Goal: Information Seeking & Learning: Learn about a topic

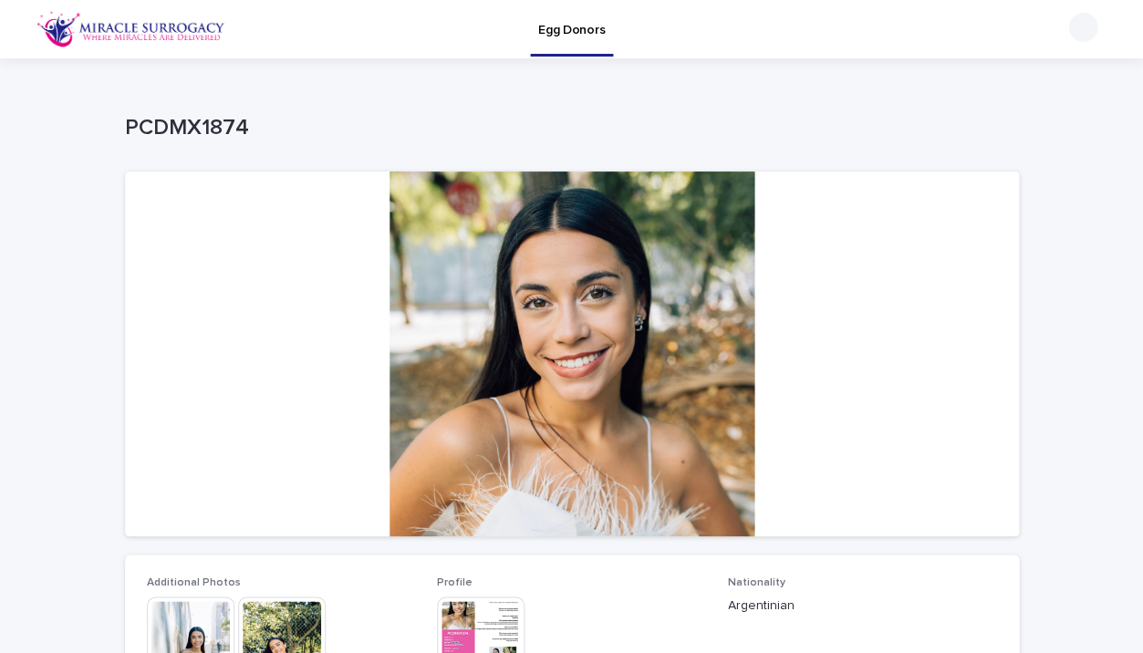
click at [568, 23] on p "Egg Donors" at bounding box center [571, 19] width 67 height 38
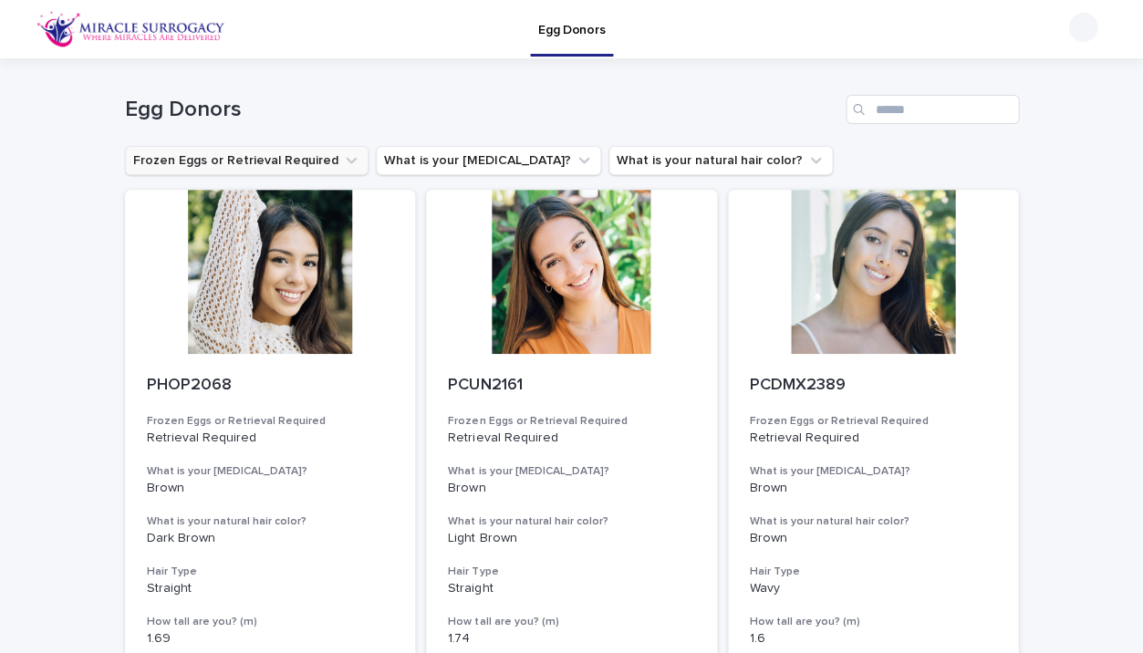
click at [324, 151] on button "Frozen Eggs or Retrieval Required" at bounding box center [246, 160] width 243 height 29
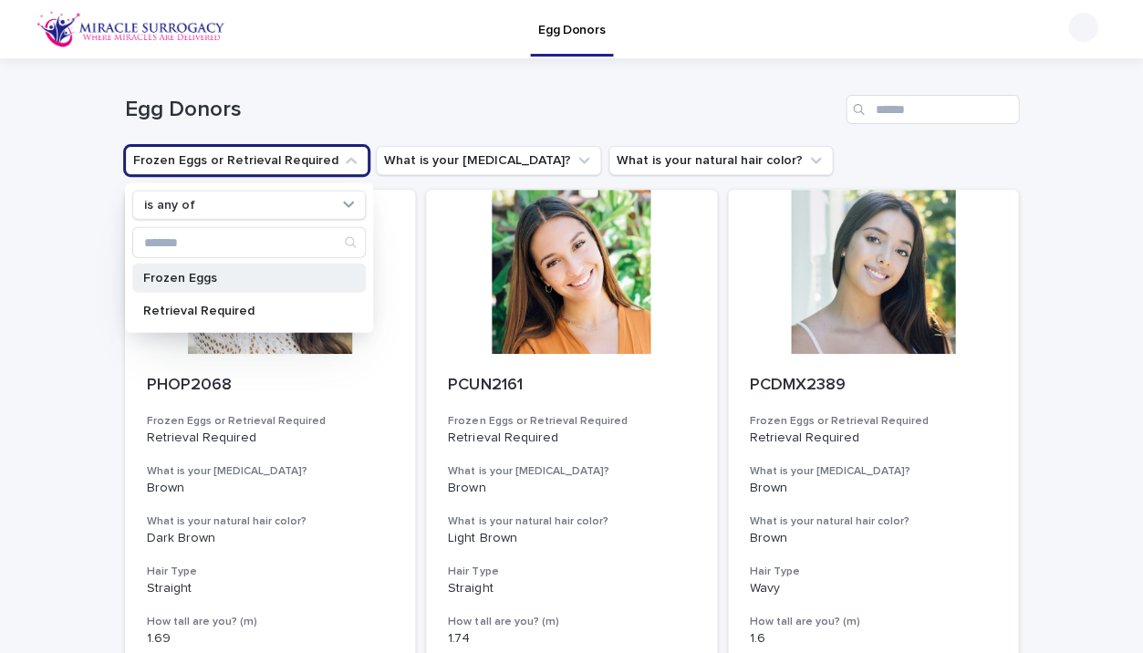
click at [274, 267] on div "Frozen Eggs" at bounding box center [248, 278] width 233 height 29
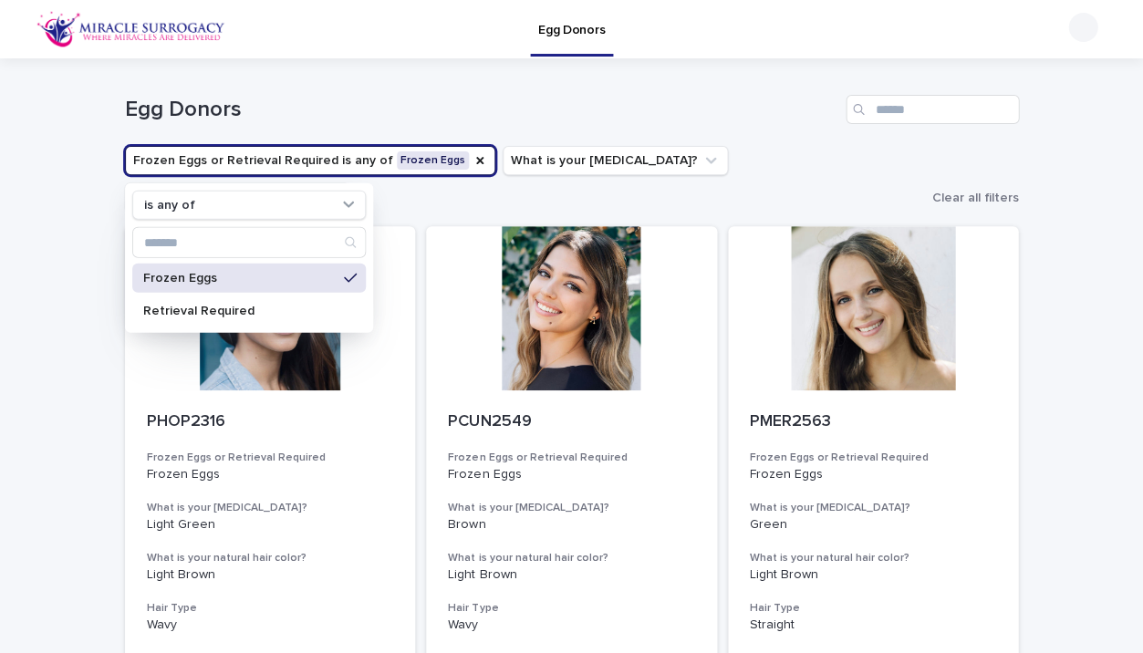
click at [426, 109] on h1 "Egg Donors" at bounding box center [481, 110] width 713 height 26
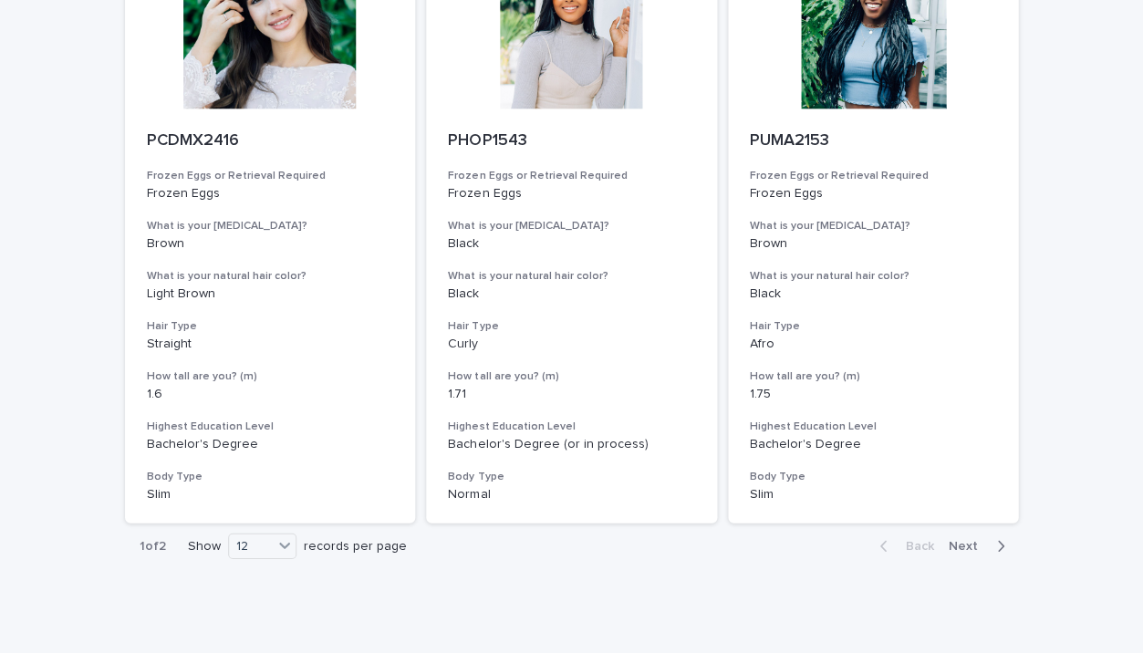
scroll to position [2050, 0]
click at [965, 523] on div "Back Next" at bounding box center [942, 546] width 154 height 46
click at [967, 540] on span "Next" at bounding box center [968, 546] width 40 height 13
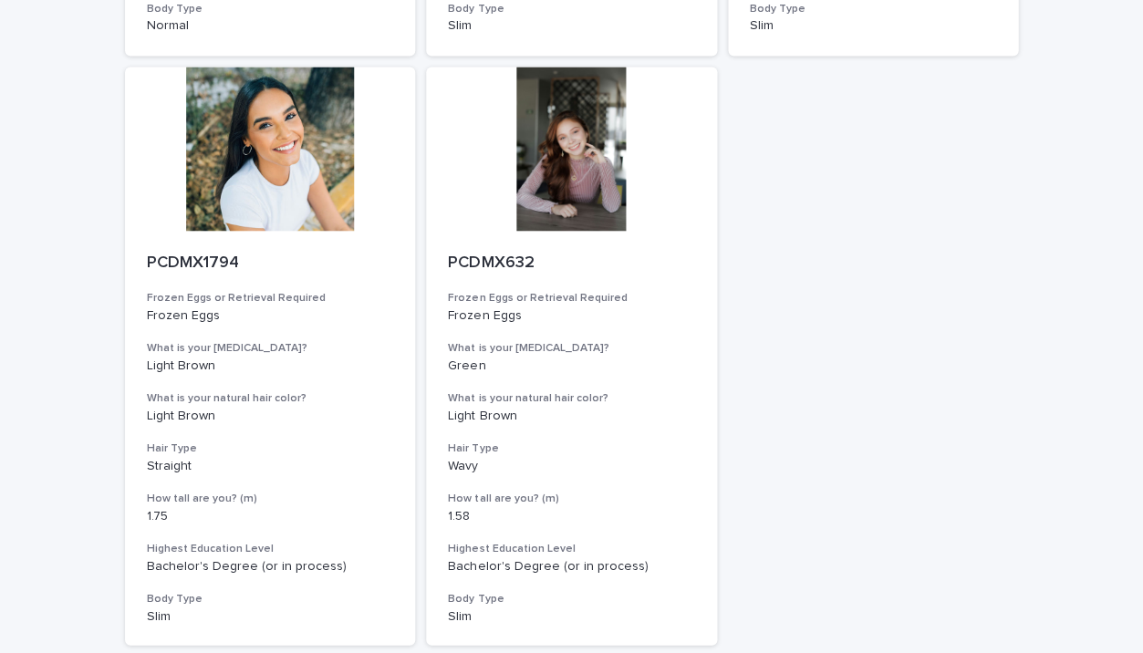
scroll to position [1931, 0]
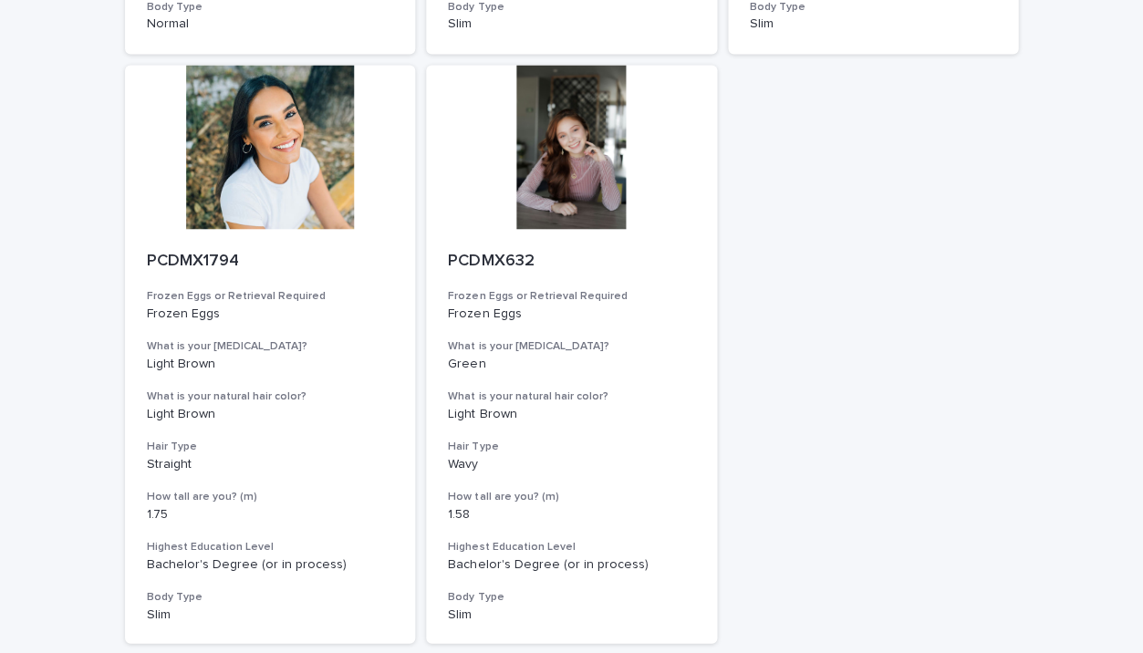
click at [908, 652] on span "Back" at bounding box center [914, 665] width 39 height 13
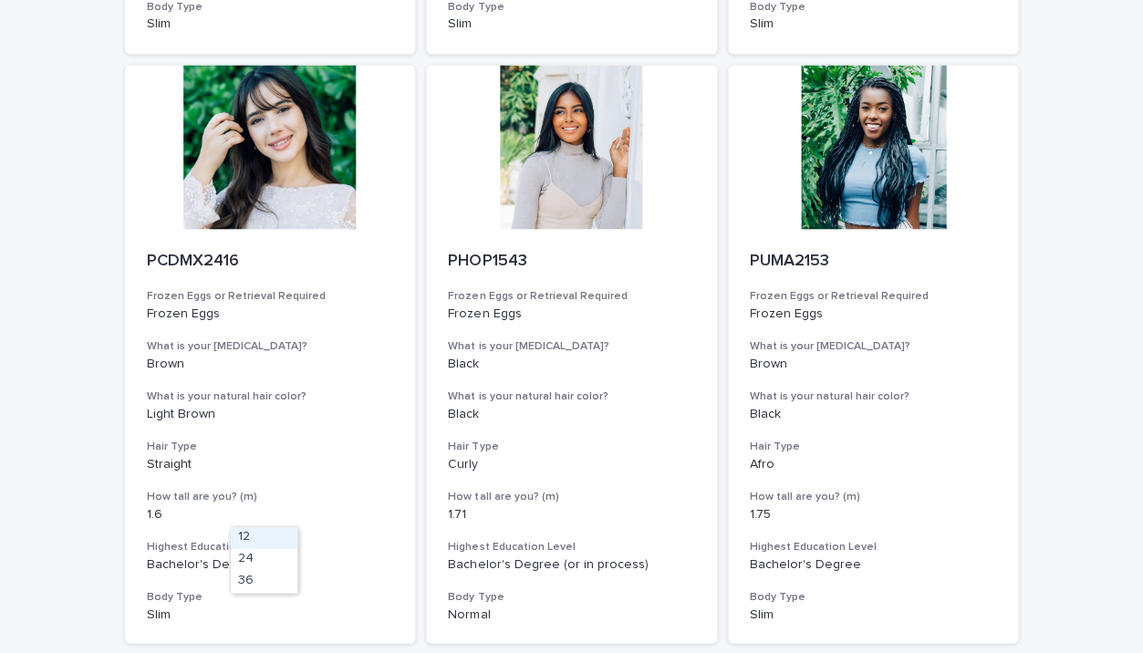
drag, startPoint x: 278, startPoint y: 607, endPoint x: 277, endPoint y: 617, distance: 10.1
click at [277, 652] on icon at bounding box center [284, 665] width 18 height 18
click at [266, 575] on div "36" at bounding box center [264, 582] width 67 height 22
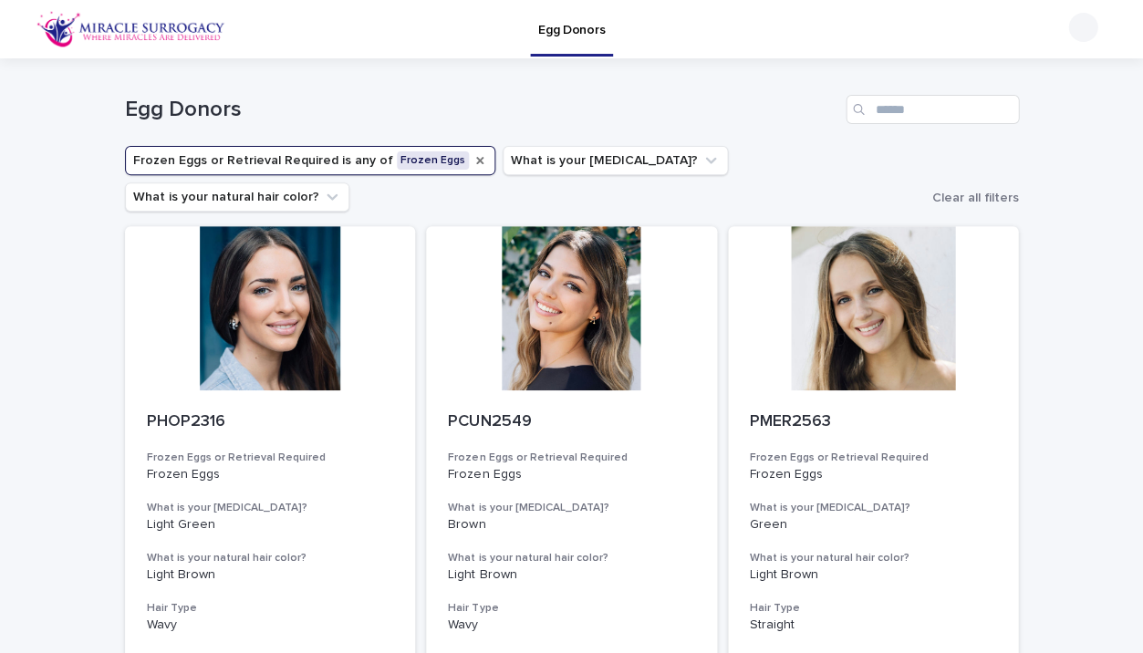
click at [472, 158] on icon "Frozen Eggs or Retrieval Required" at bounding box center [479, 160] width 15 height 15
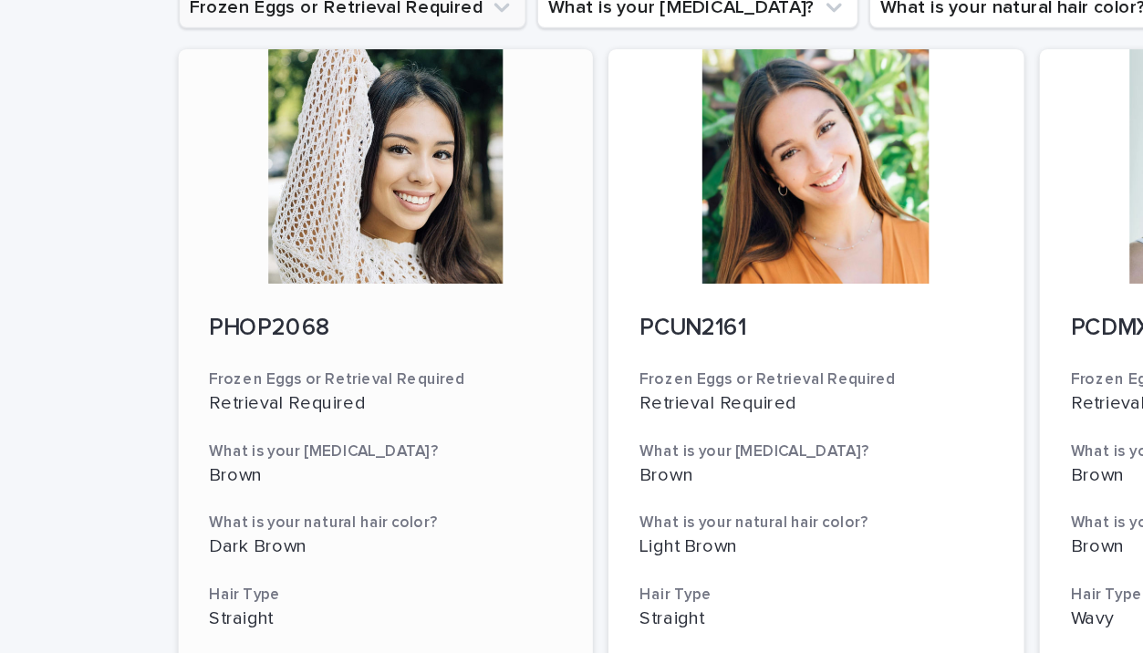
scroll to position [85, 0]
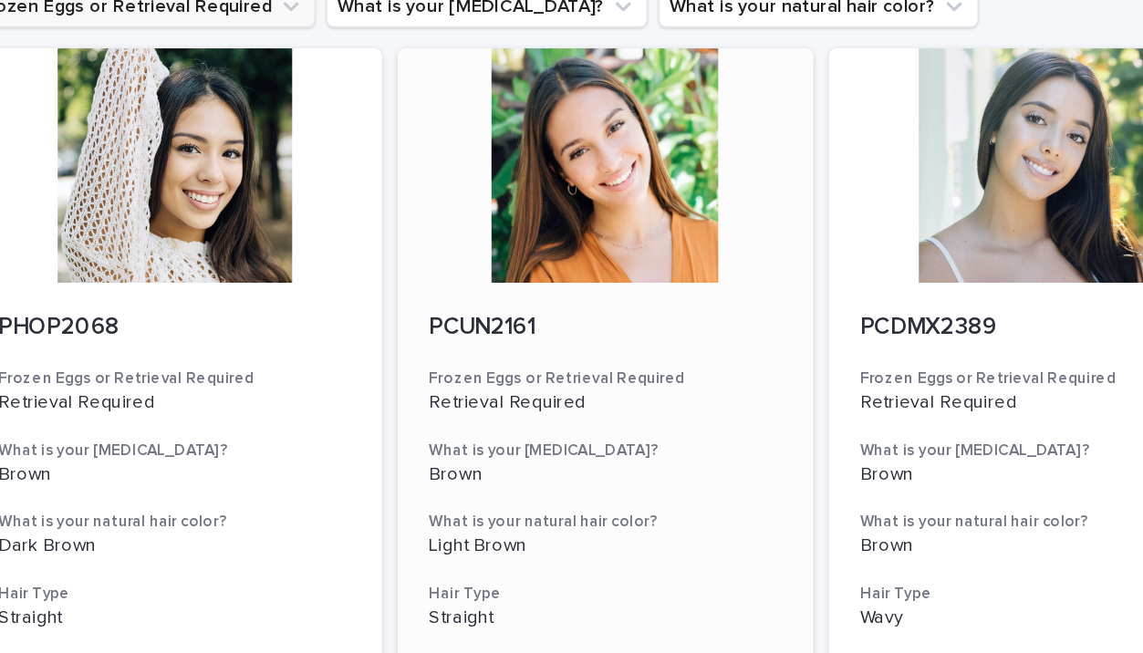
click at [426, 115] on div at bounding box center [571, 187] width 291 height 164
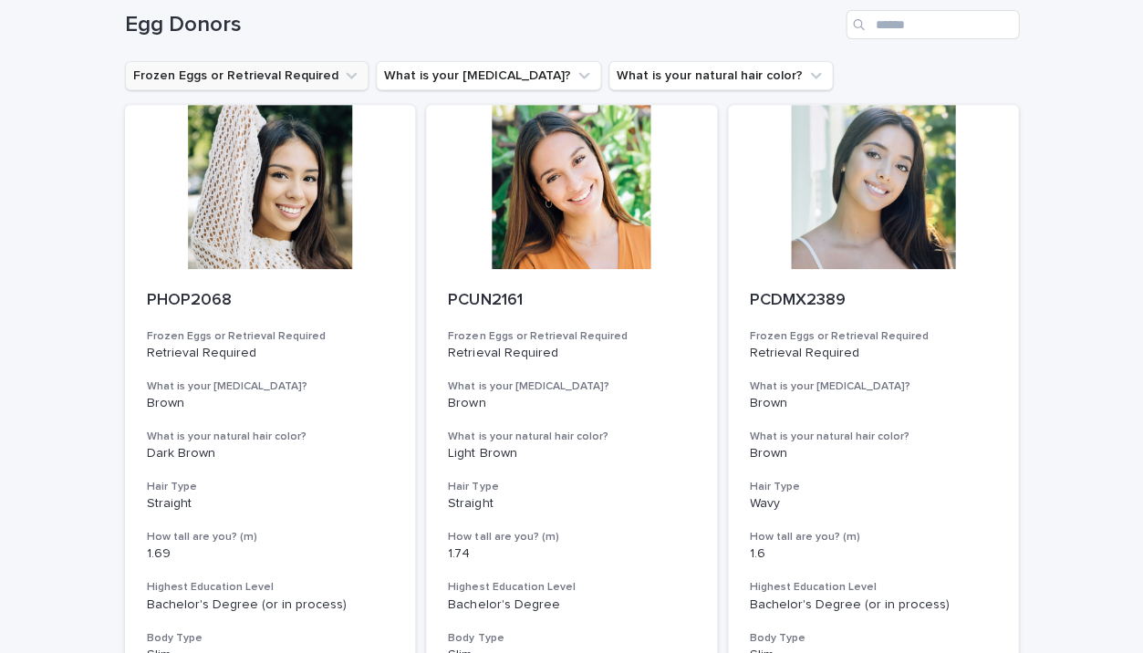
click at [328, 84] on button "Frozen Eggs or Retrieval Required" at bounding box center [246, 75] width 243 height 29
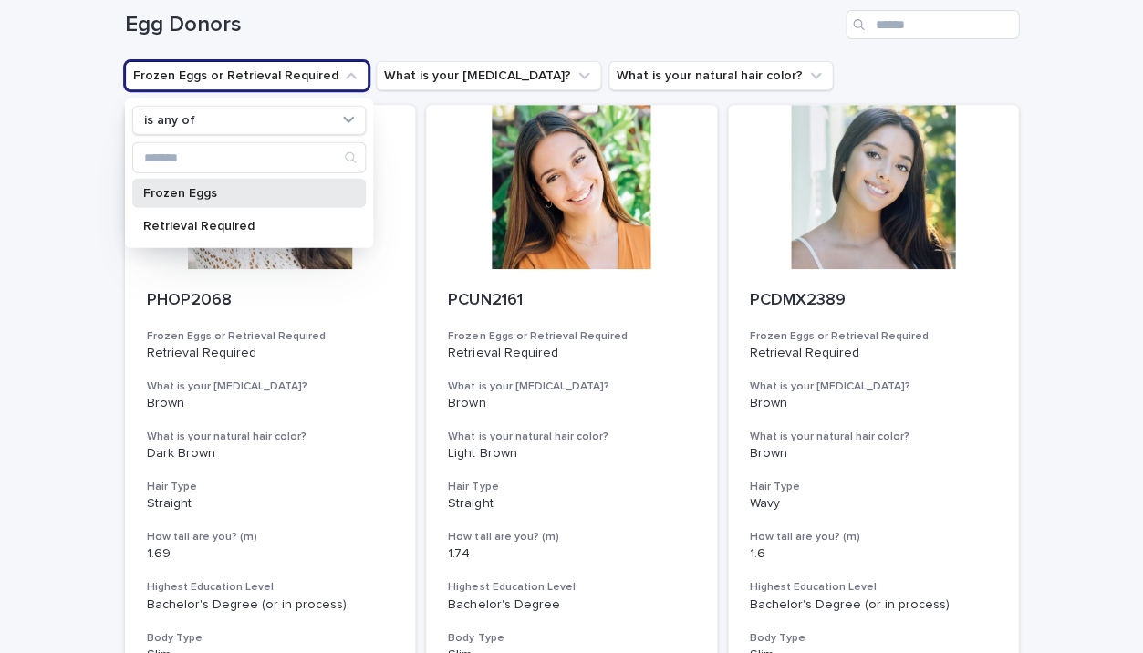
click at [255, 188] on p "Frozen Eggs" at bounding box center [239, 193] width 193 height 13
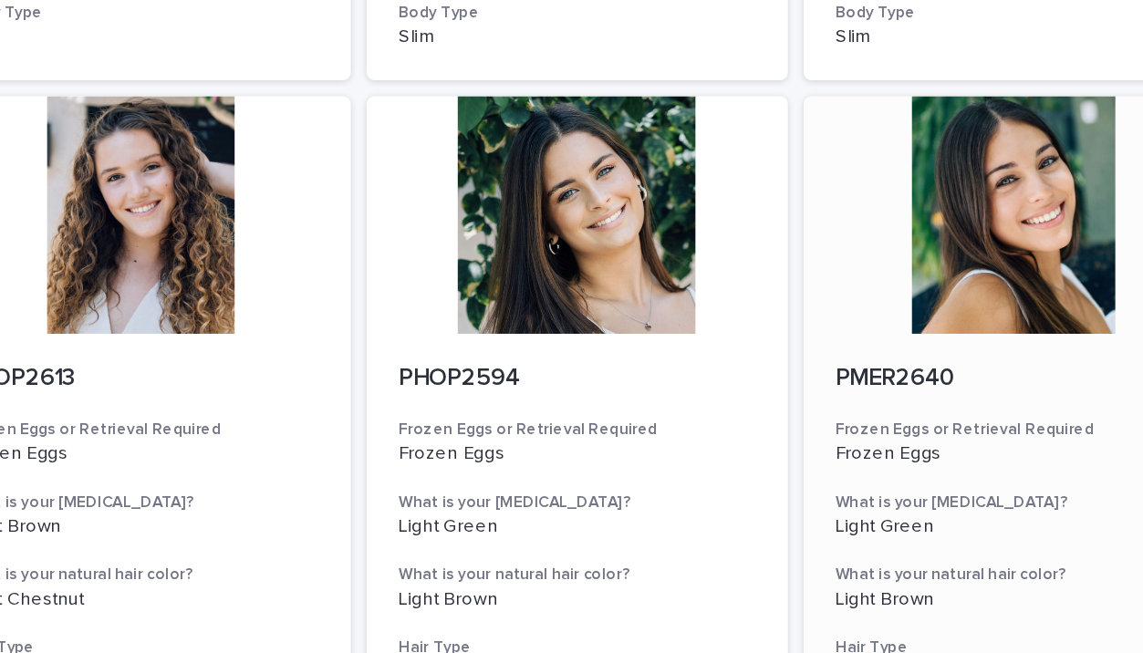
scroll to position [709, 0]
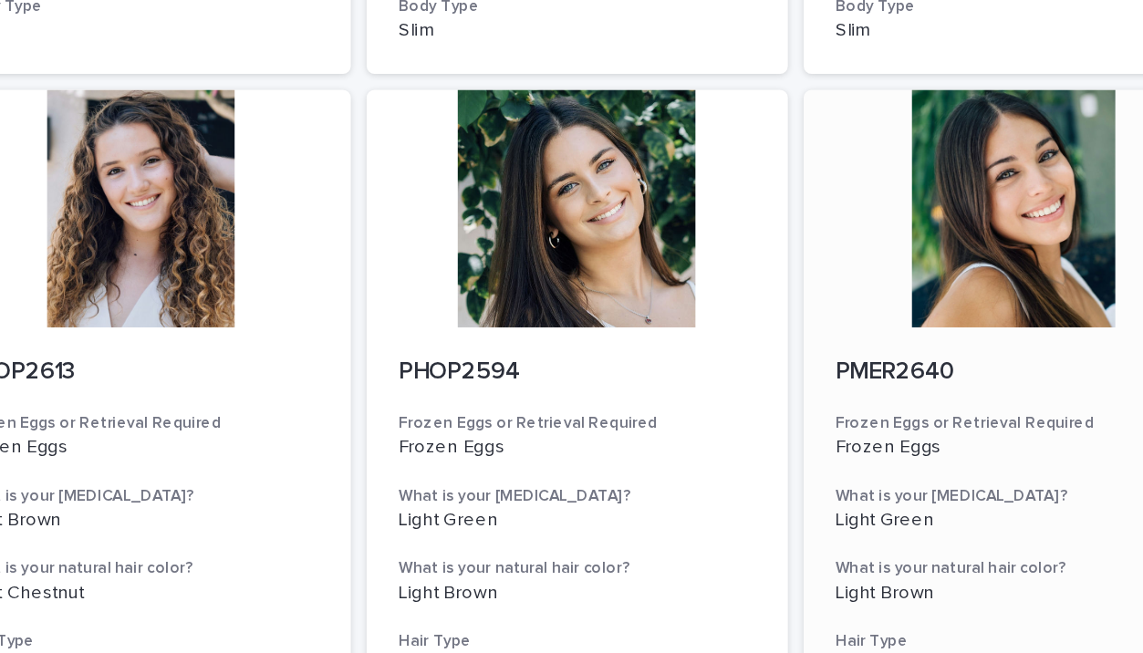
click at [728, 150] on div at bounding box center [873, 190] width 291 height 164
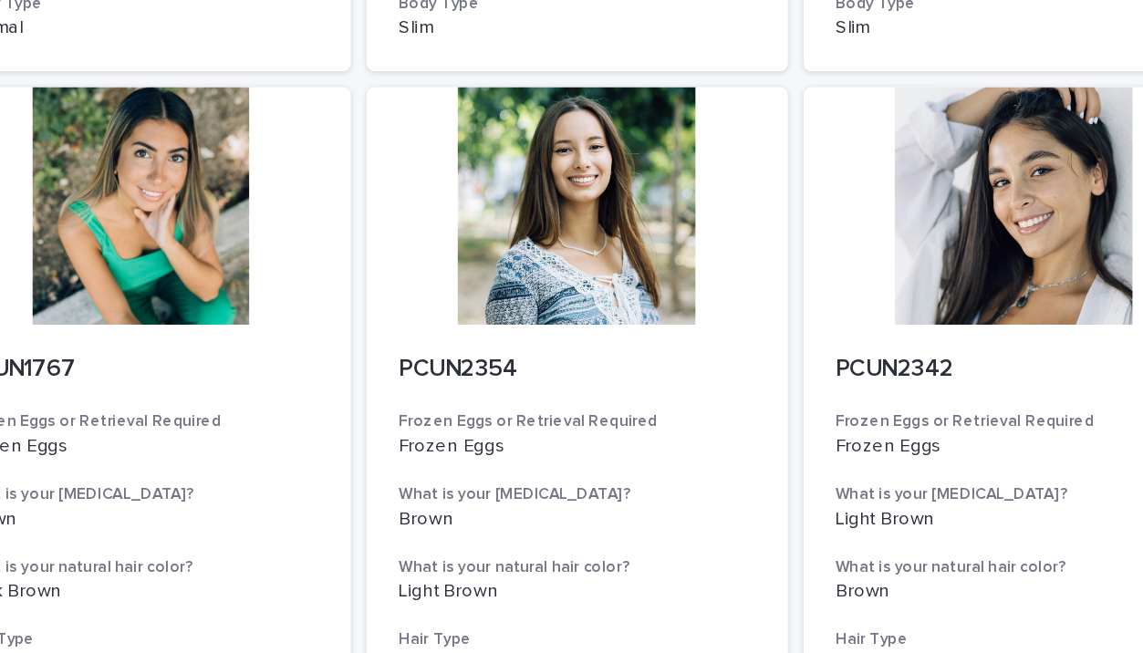
scroll to position [1299, 0]
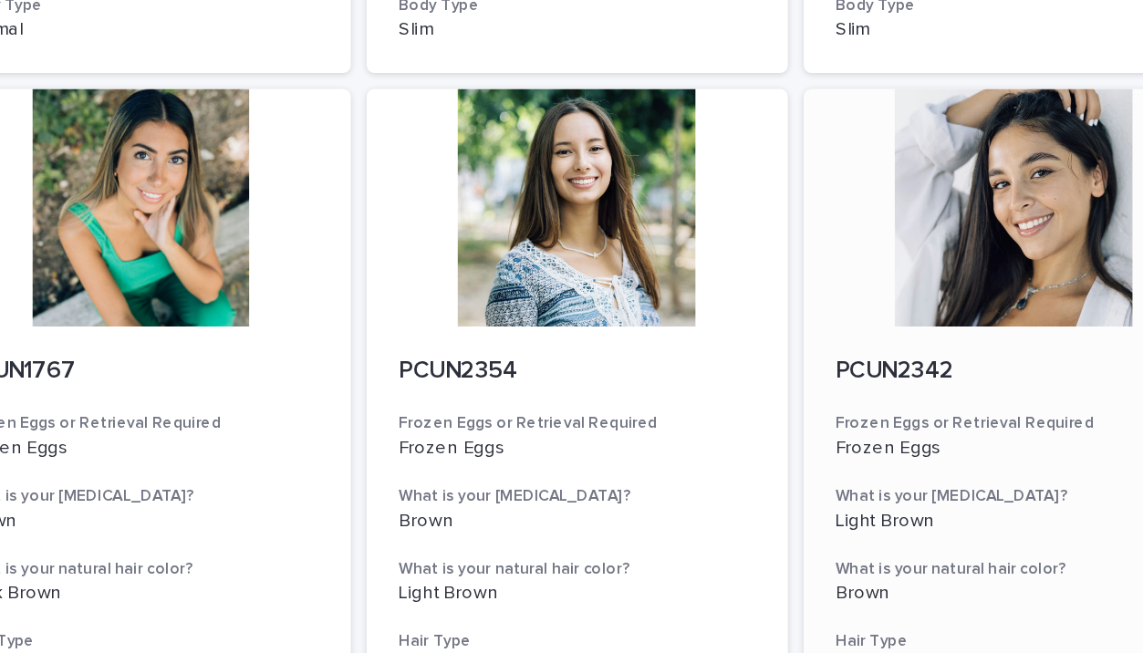
click at [728, 128] on div at bounding box center [873, 189] width 291 height 164
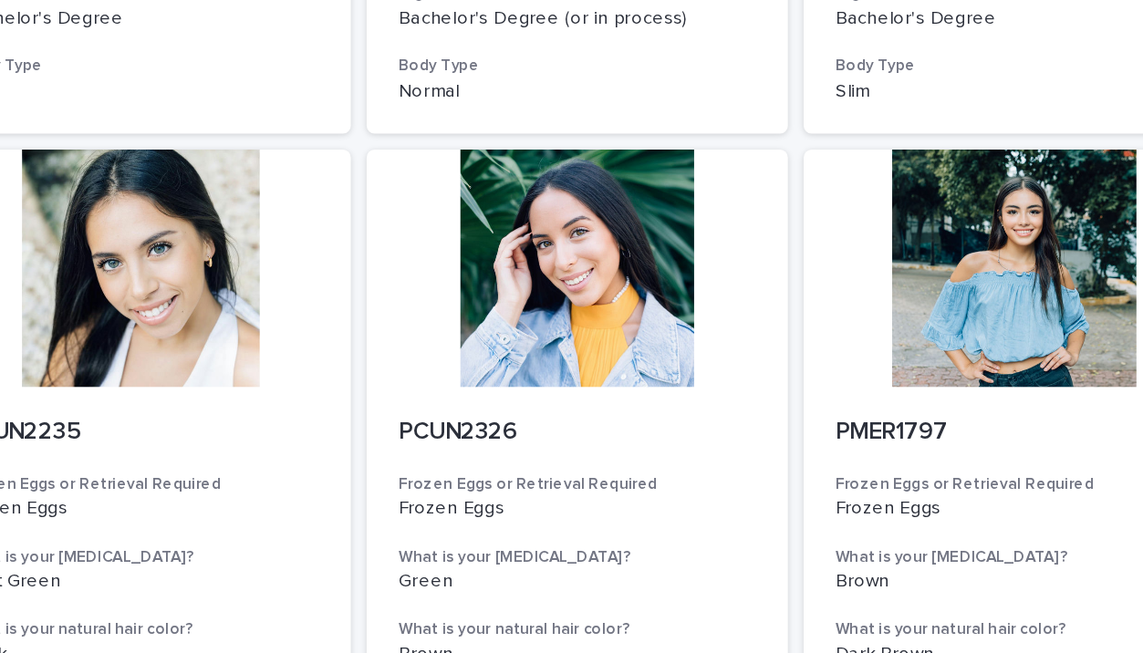
scroll to position [2443, 0]
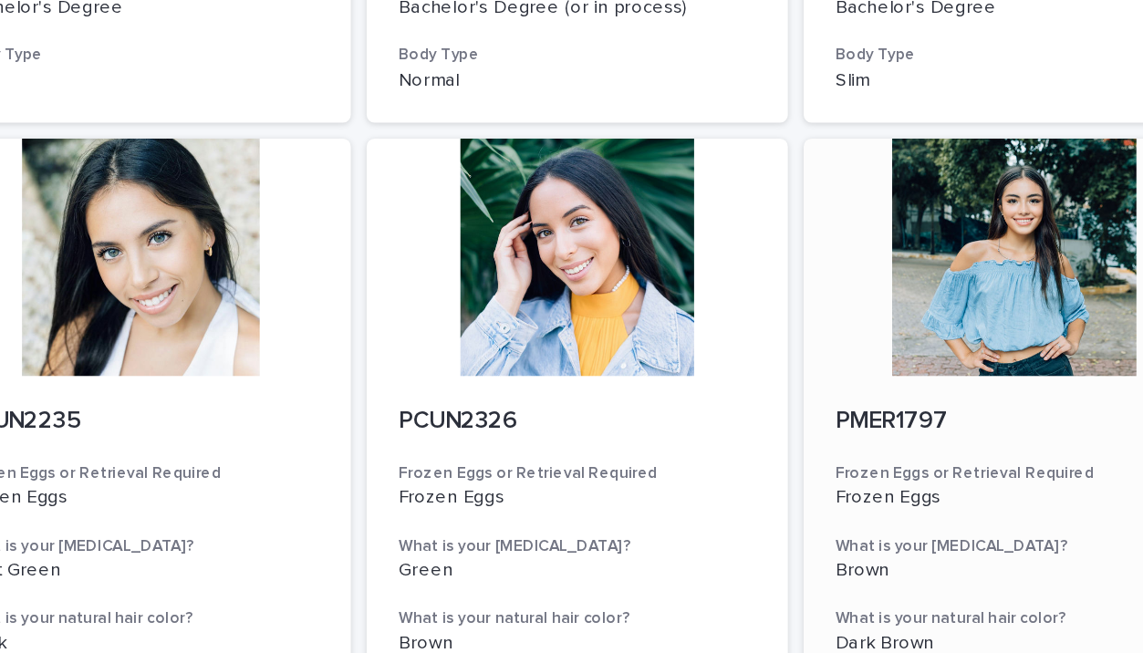
click at [728, 141] on div at bounding box center [873, 223] width 291 height 164
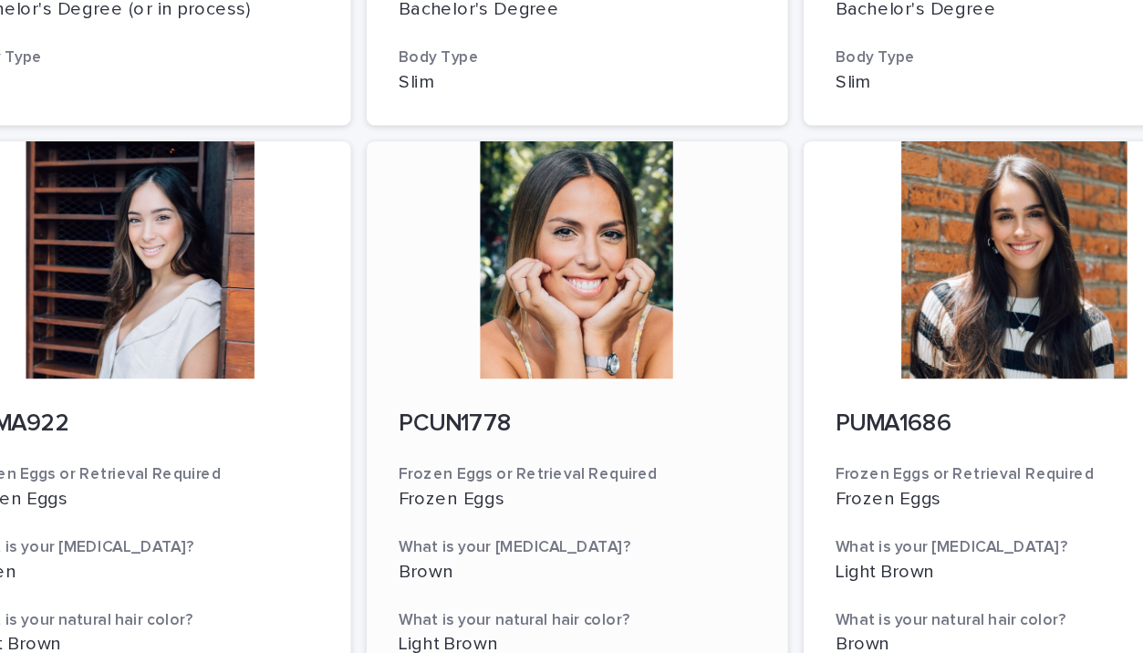
scroll to position [3626, 0]
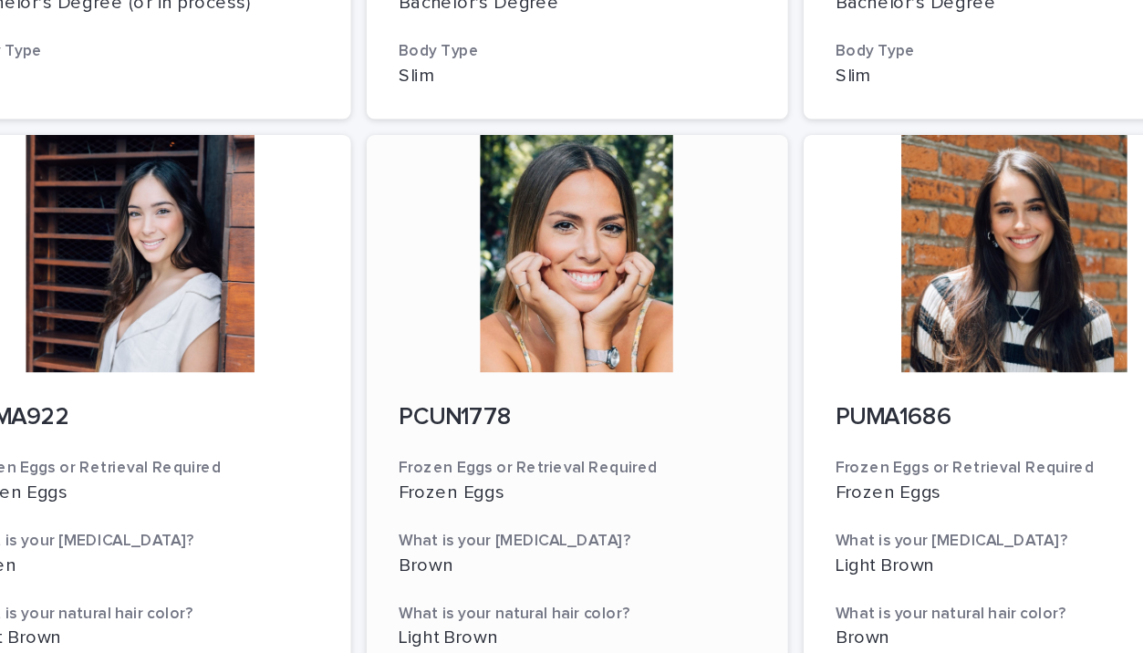
click at [440, 139] on div at bounding box center [571, 221] width 291 height 164
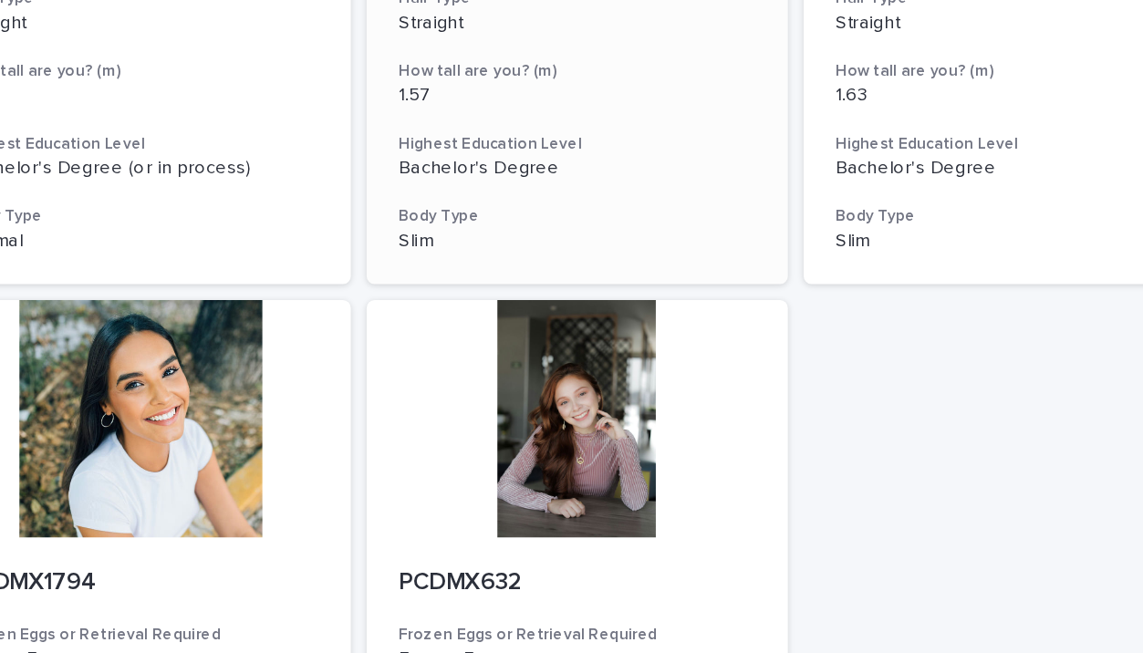
scroll to position [4216, 0]
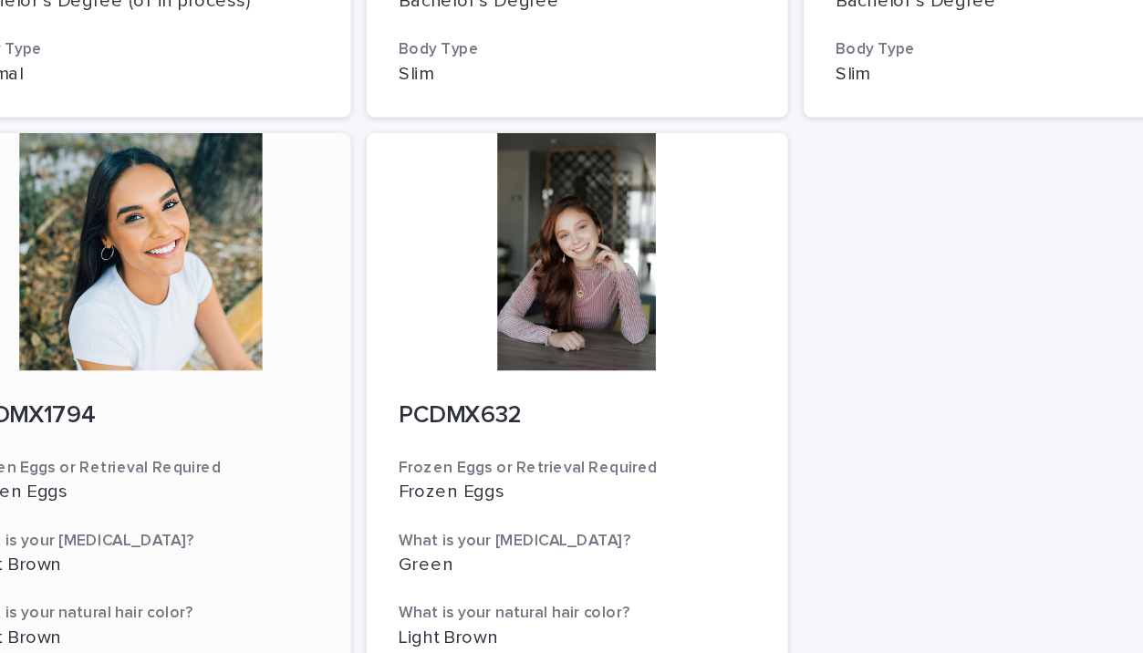
click at [159, 138] on div at bounding box center [270, 220] width 291 height 164
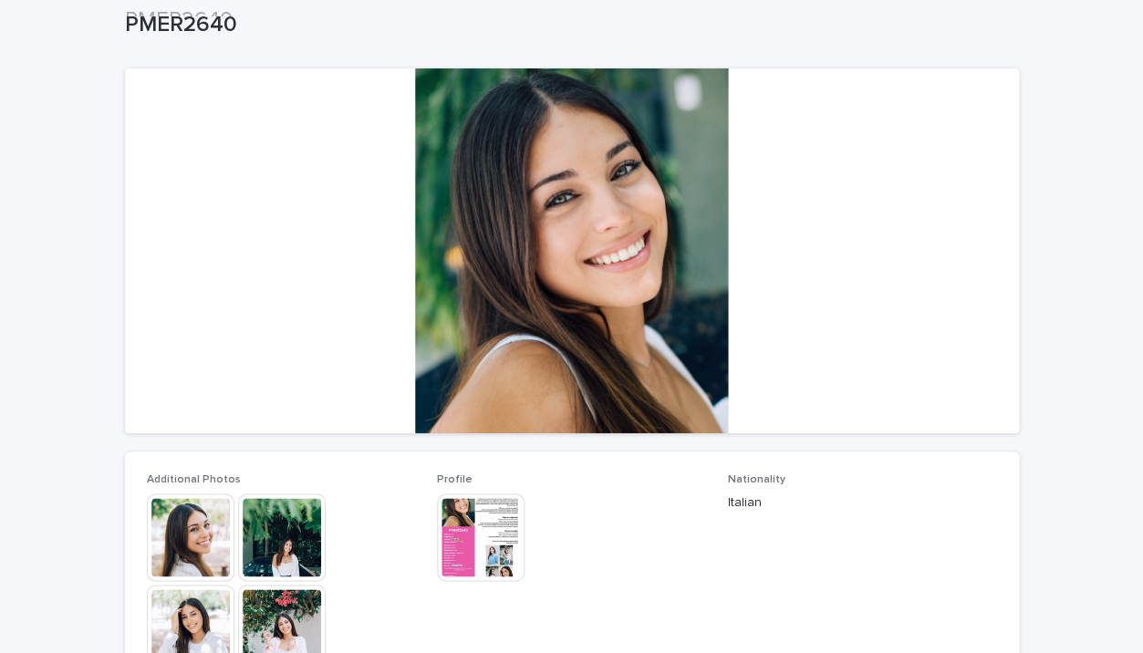
scroll to position [94, 0]
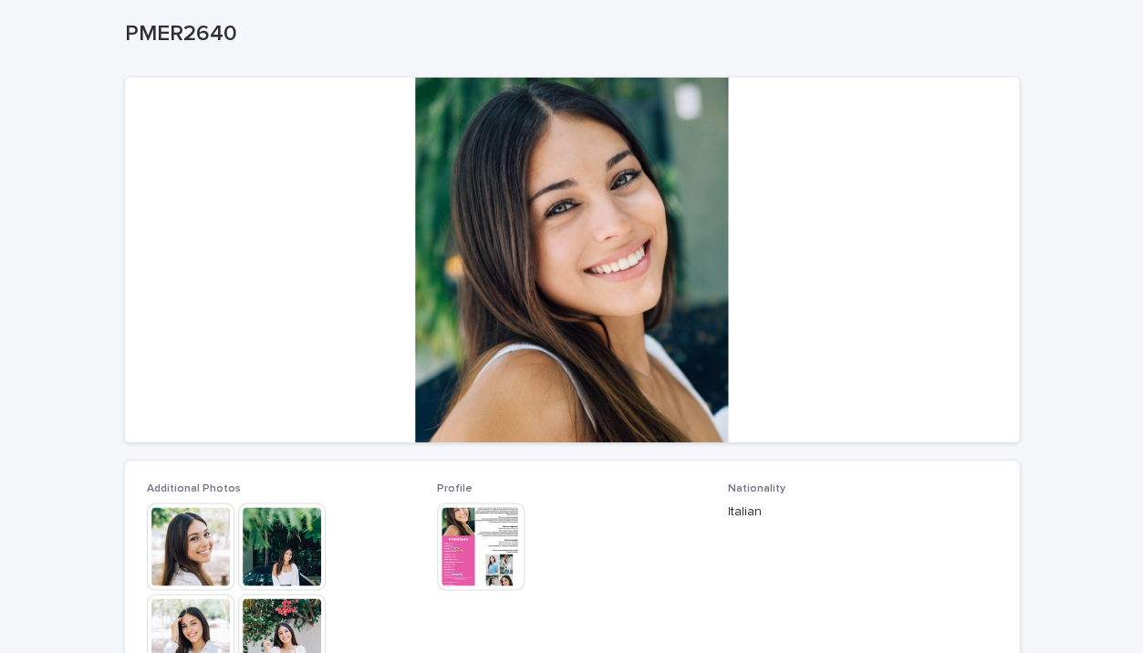
click at [675, 202] on div at bounding box center [572, 260] width 894 height 365
click at [305, 546] on img at bounding box center [282, 546] width 88 height 88
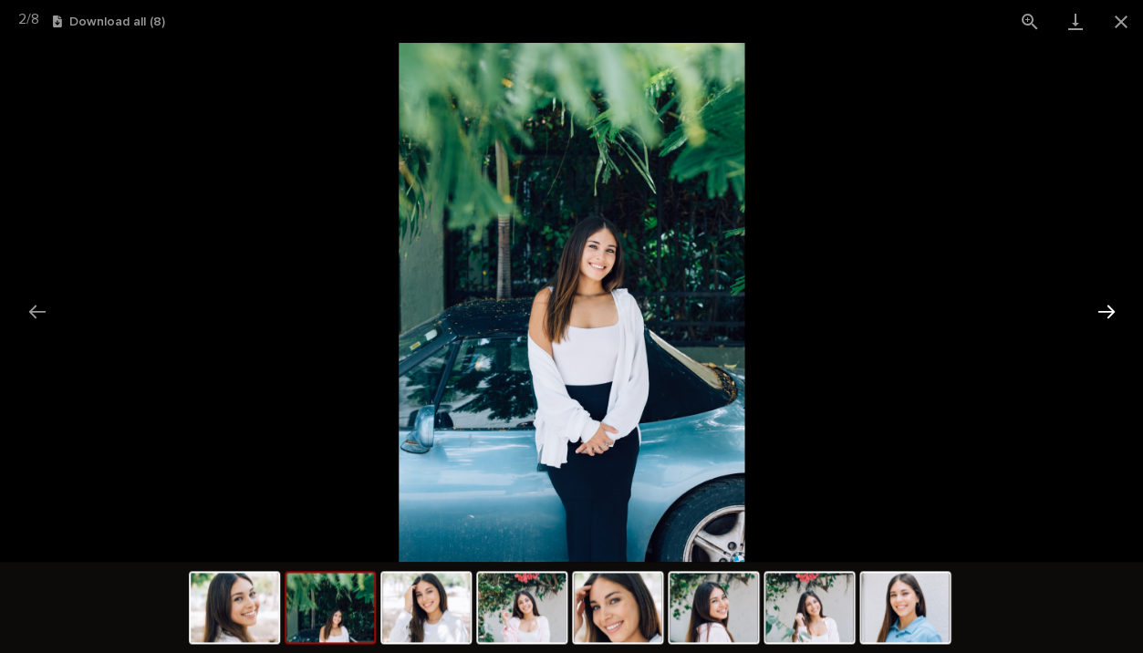
click at [1109, 304] on button "Next slide" at bounding box center [1105, 312] width 38 height 36
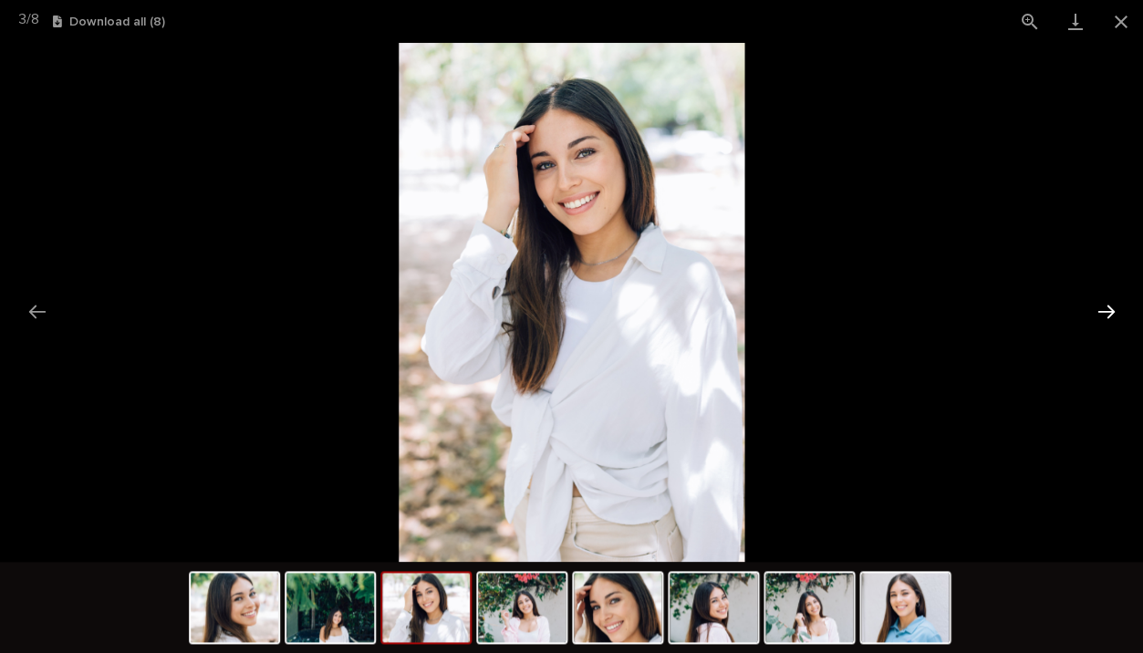
click at [1109, 304] on button "Next slide" at bounding box center [1105, 312] width 38 height 36
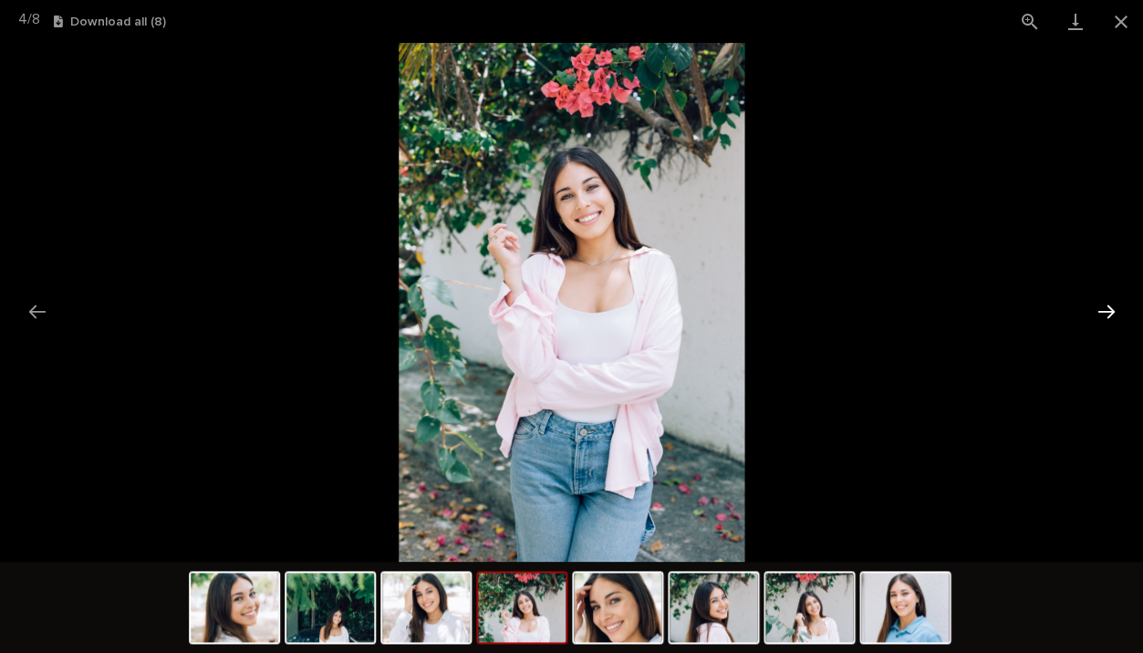
click at [1109, 304] on button "Next slide" at bounding box center [1105, 312] width 38 height 36
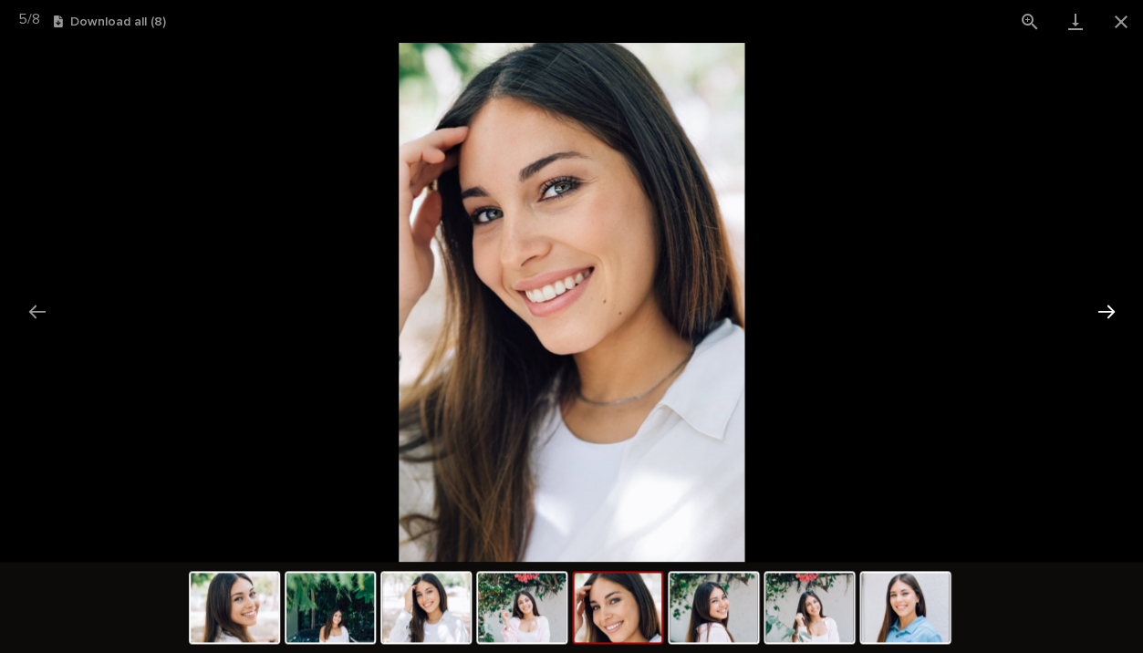
click at [1109, 304] on button "Next slide" at bounding box center [1105, 312] width 38 height 36
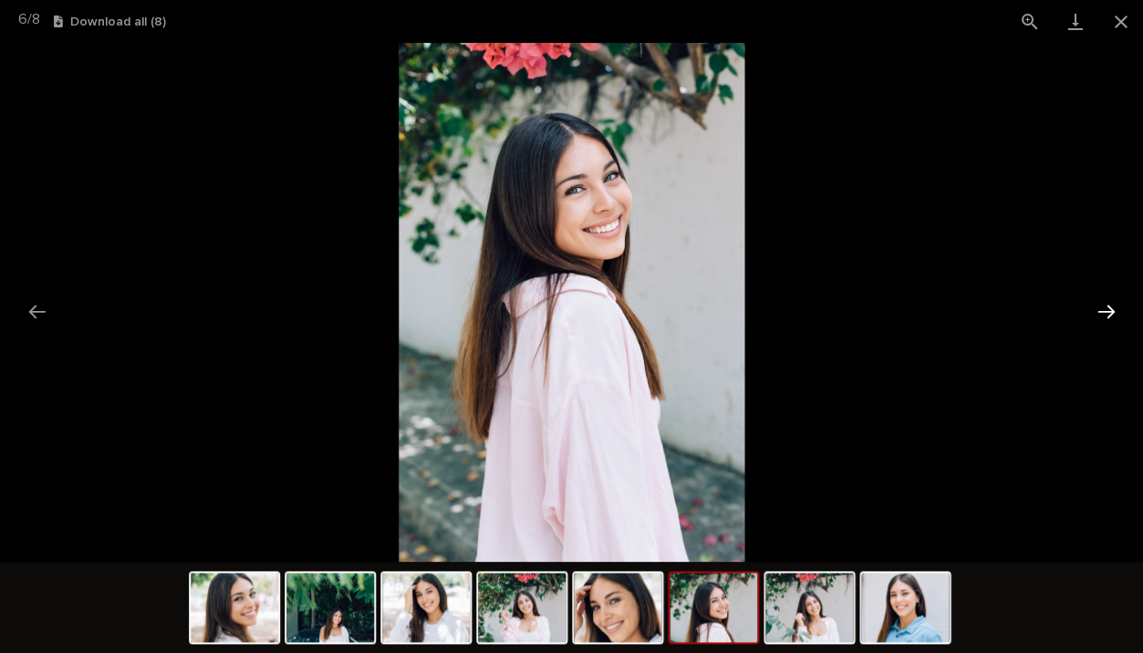
click at [1109, 304] on button "Next slide" at bounding box center [1105, 312] width 38 height 36
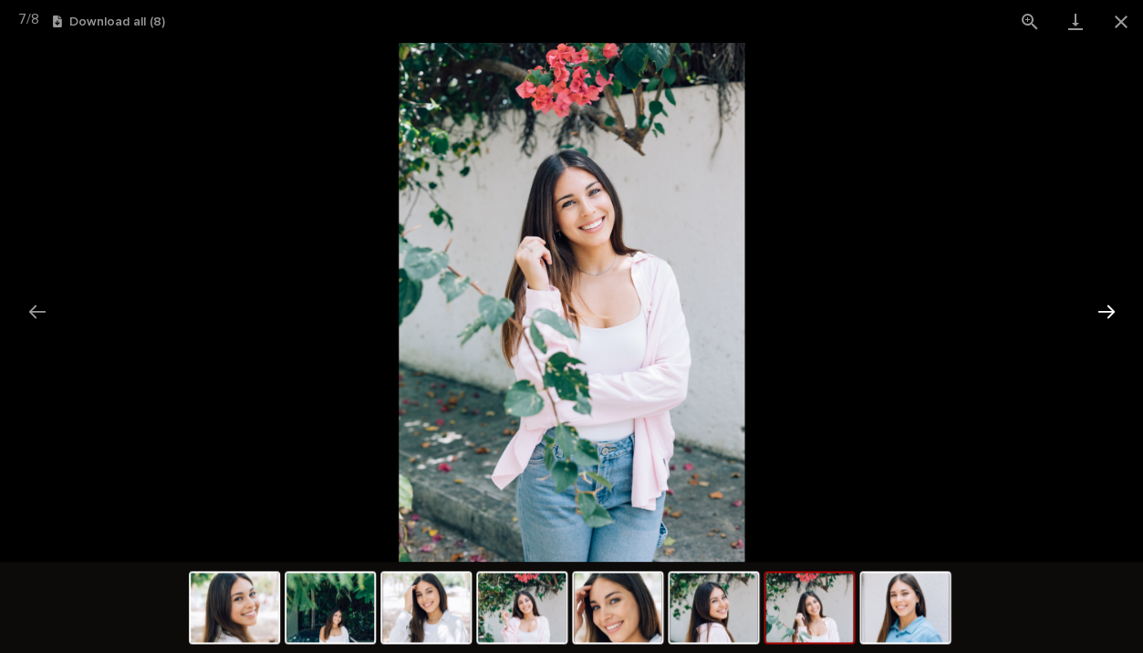
click at [1109, 304] on button "Next slide" at bounding box center [1105, 312] width 38 height 36
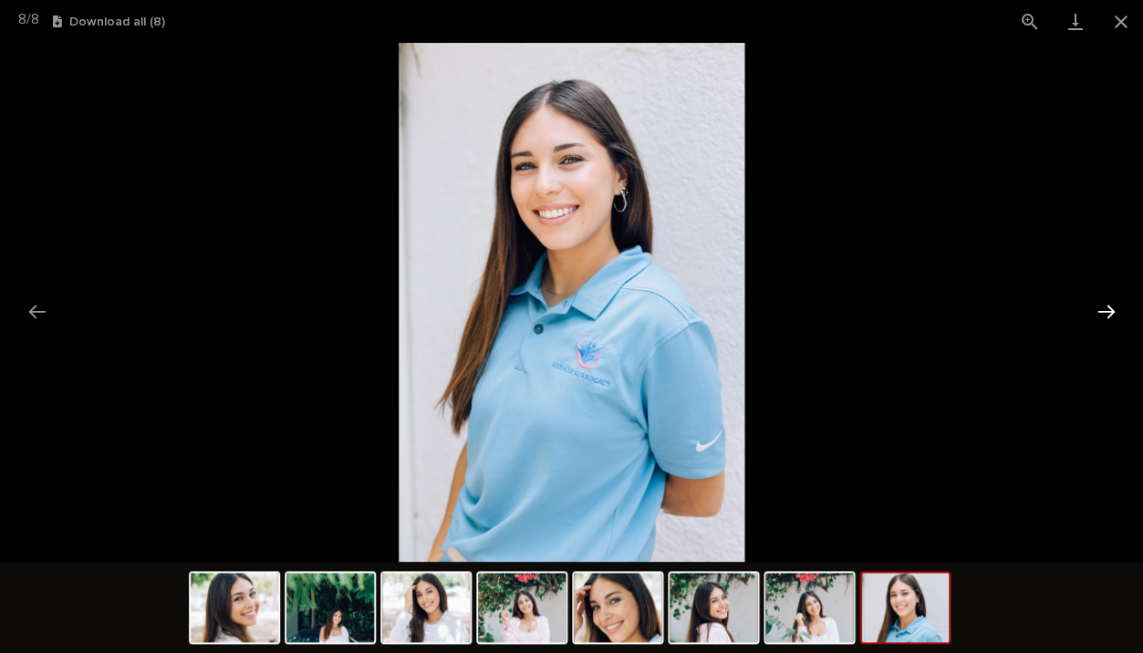
click at [1109, 304] on button "Next slide" at bounding box center [1105, 312] width 38 height 36
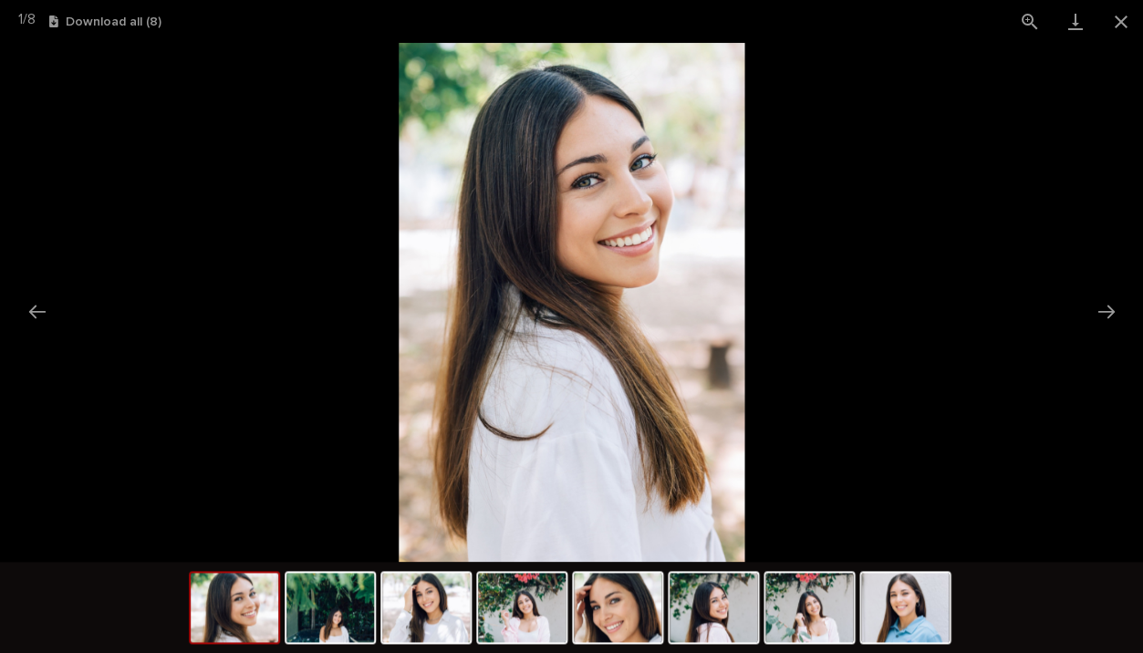
scroll to position [0, 0]
click at [1009, 81] on picture at bounding box center [571, 302] width 1143 height 519
click at [1119, 15] on button "Close gallery" at bounding box center [1120, 21] width 46 height 43
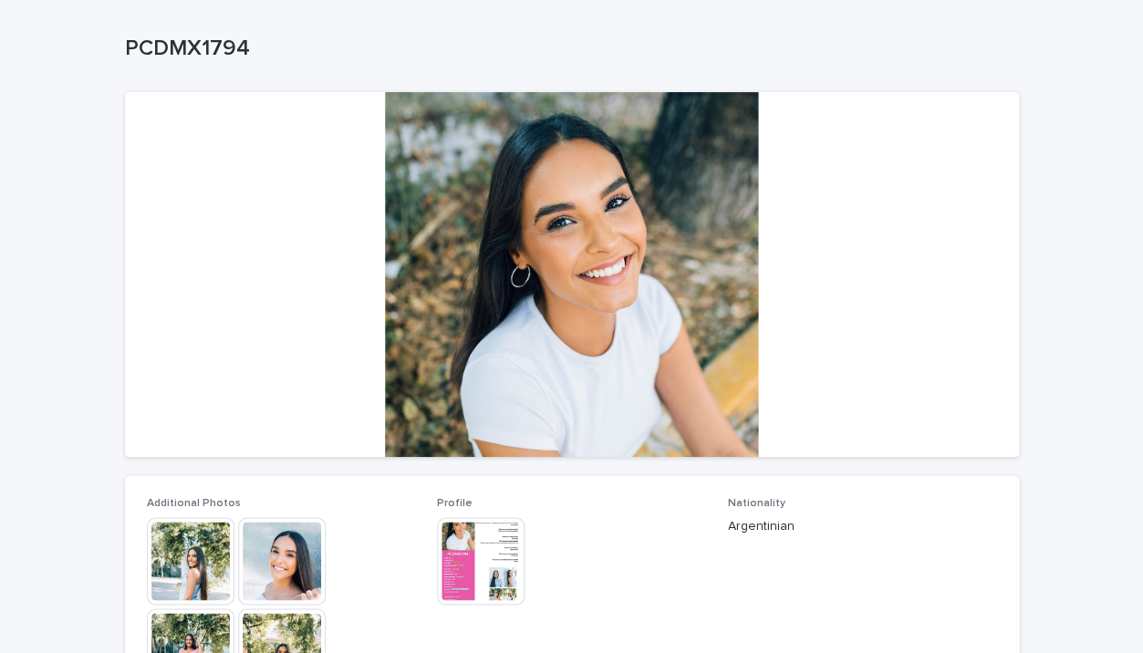
scroll to position [89, 0]
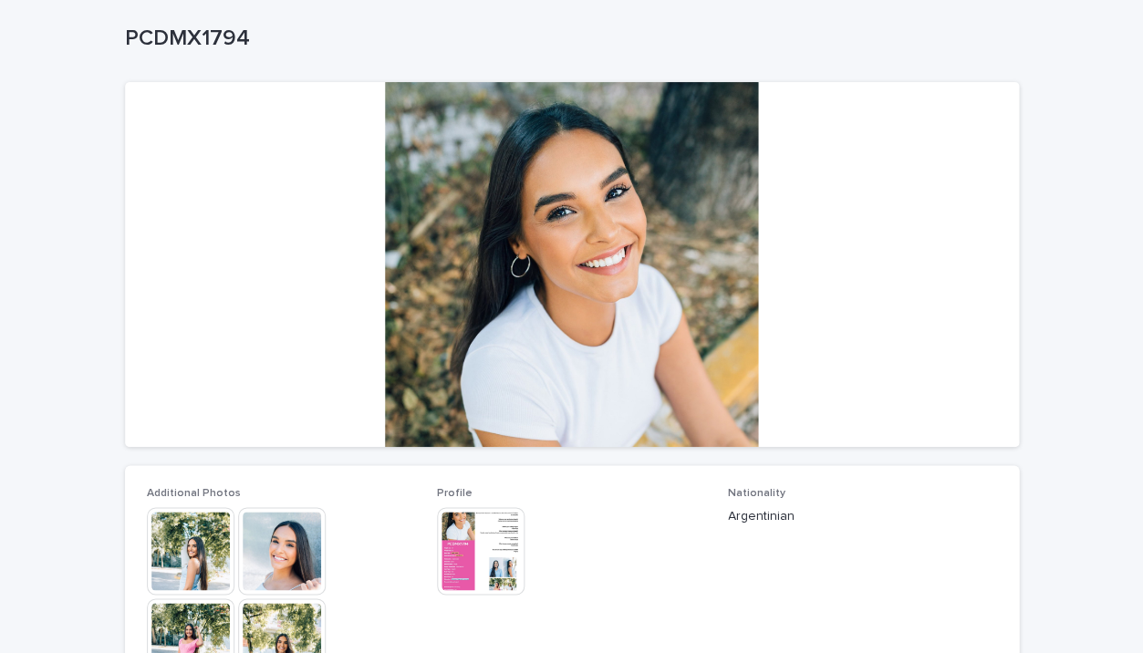
click at [323, 523] on img at bounding box center [282, 551] width 88 height 88
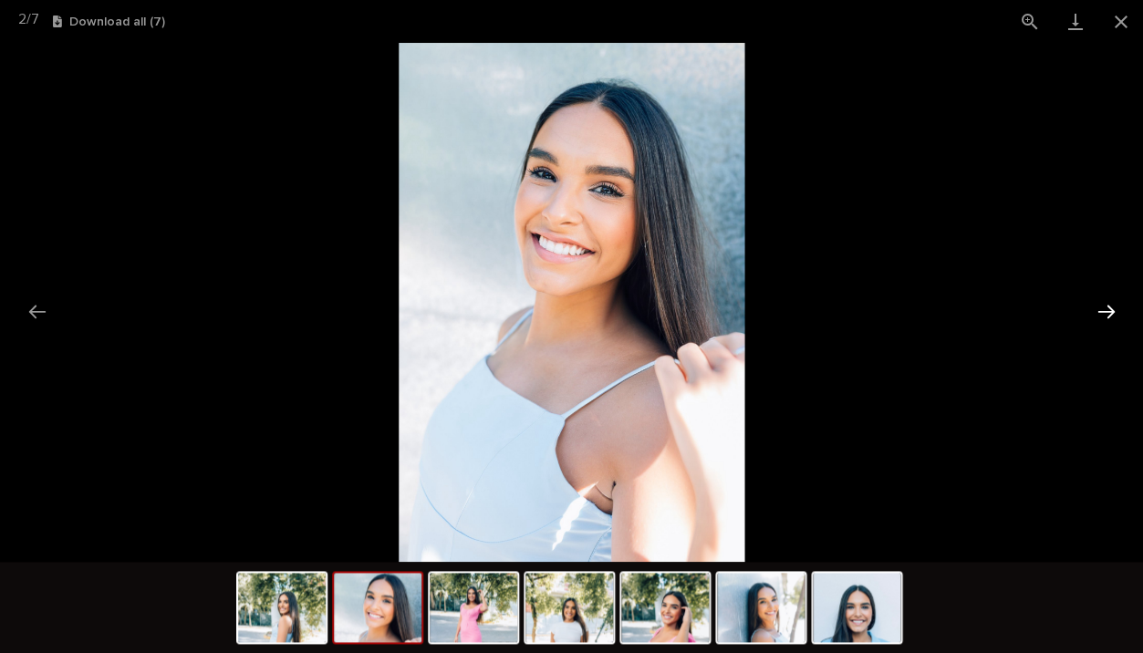
click at [1104, 318] on button "Next slide" at bounding box center [1105, 312] width 38 height 36
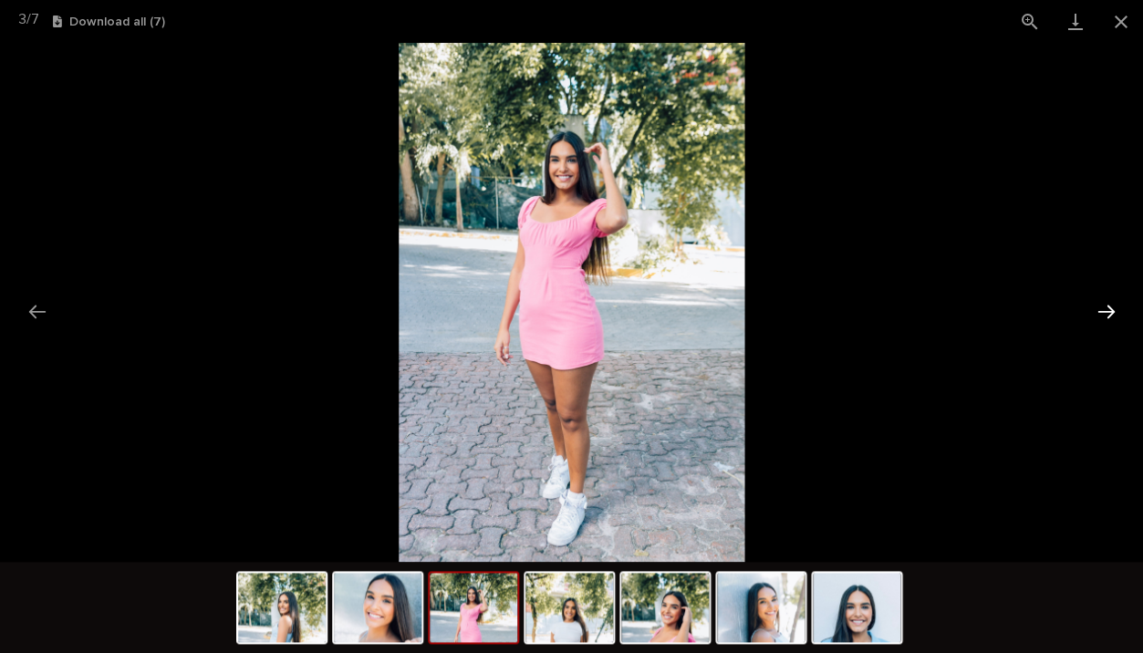
click at [1104, 318] on button "Next slide" at bounding box center [1105, 312] width 38 height 36
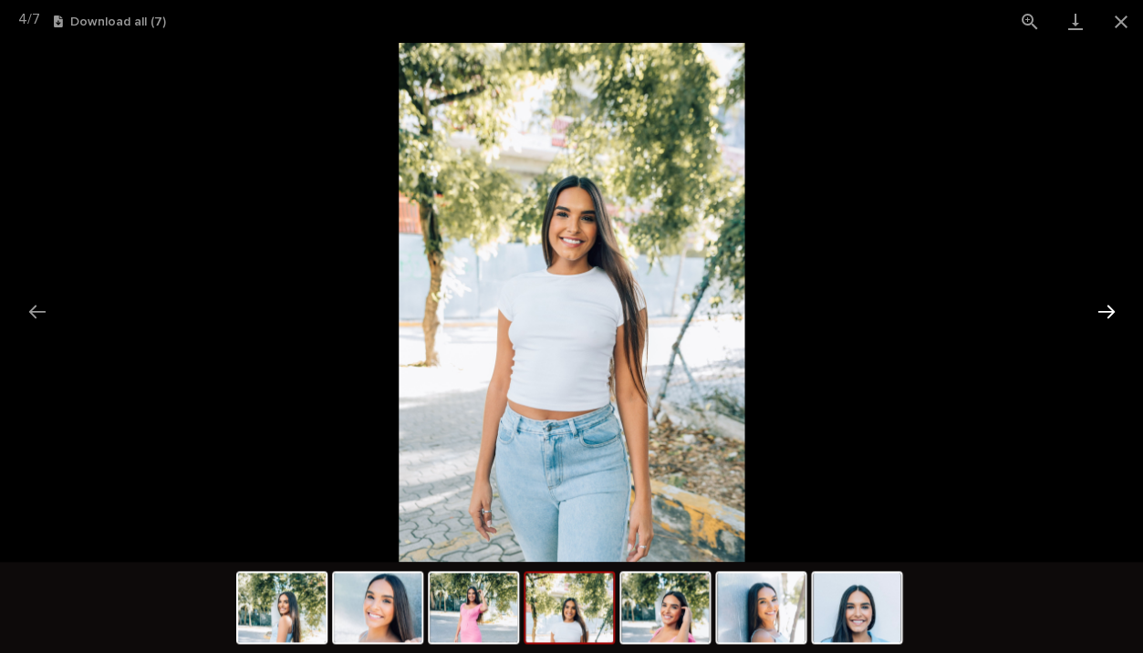
click at [1104, 318] on button "Next slide" at bounding box center [1105, 312] width 38 height 36
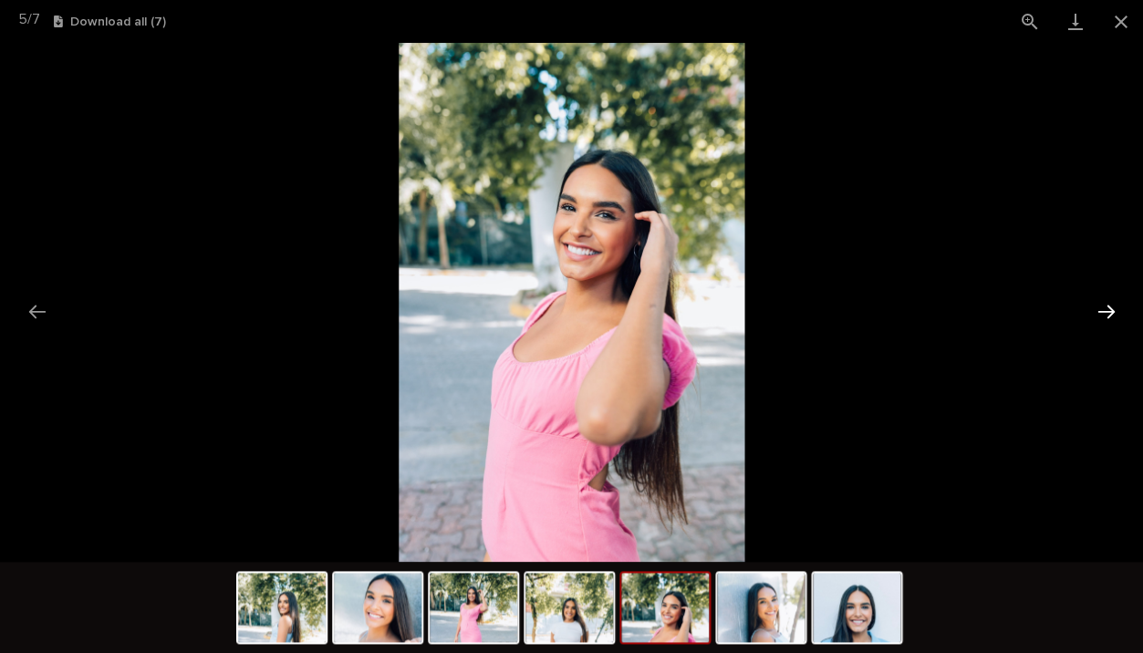
click at [1104, 318] on button "Next slide" at bounding box center [1105, 312] width 38 height 36
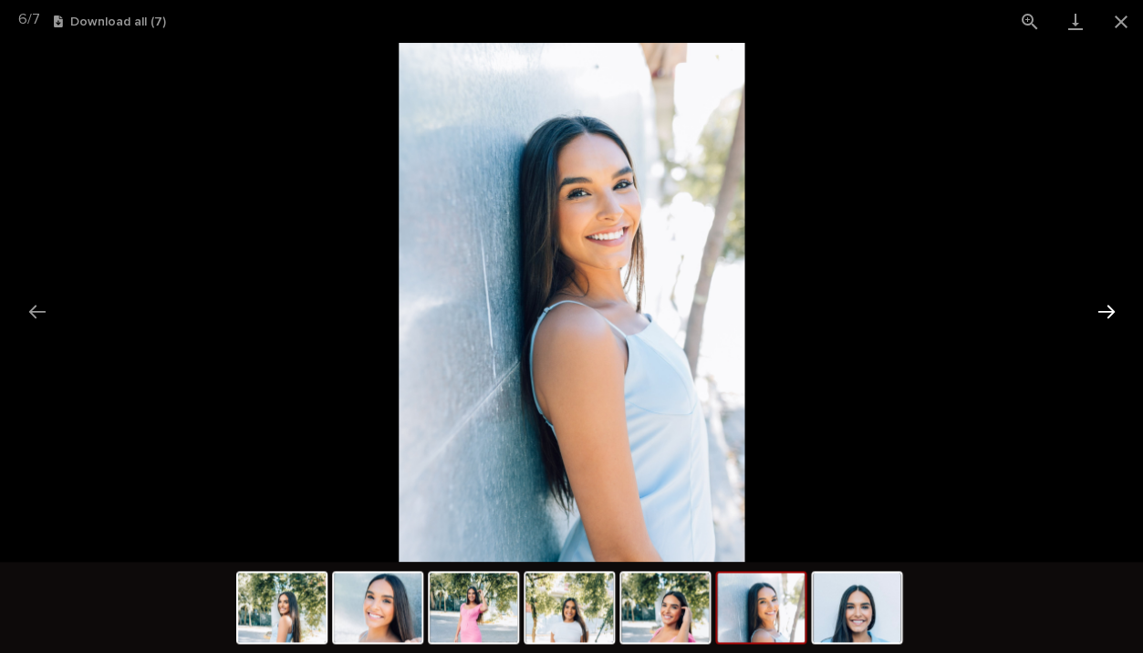
click at [1104, 318] on button "Next slide" at bounding box center [1105, 312] width 38 height 36
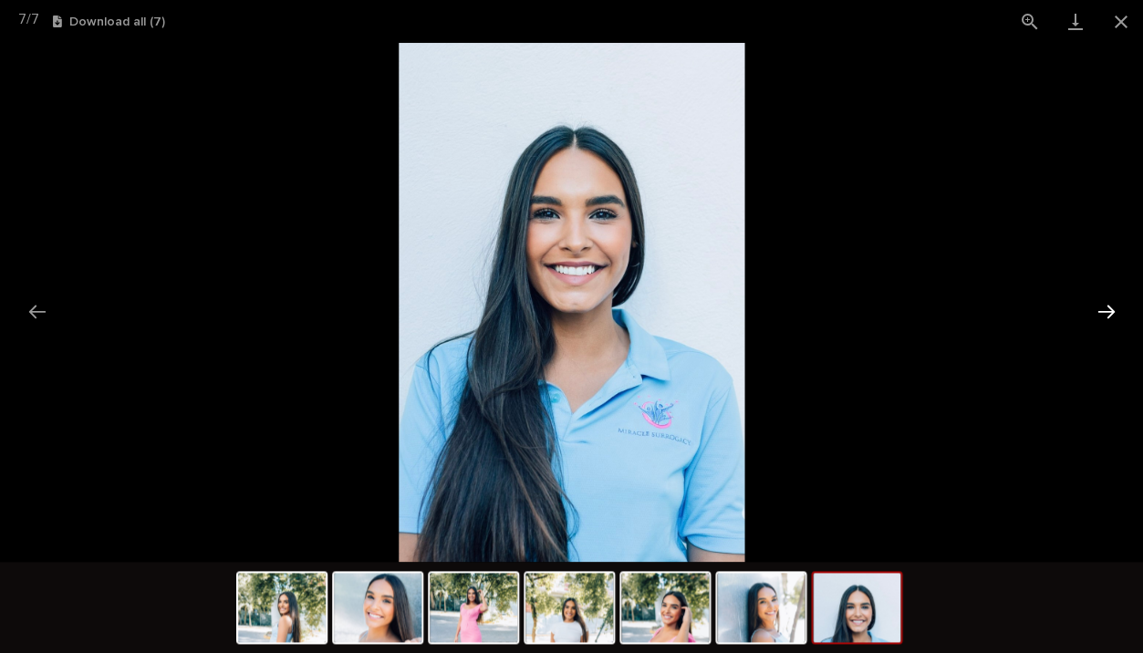
click at [1104, 318] on button "Next slide" at bounding box center [1105, 312] width 38 height 36
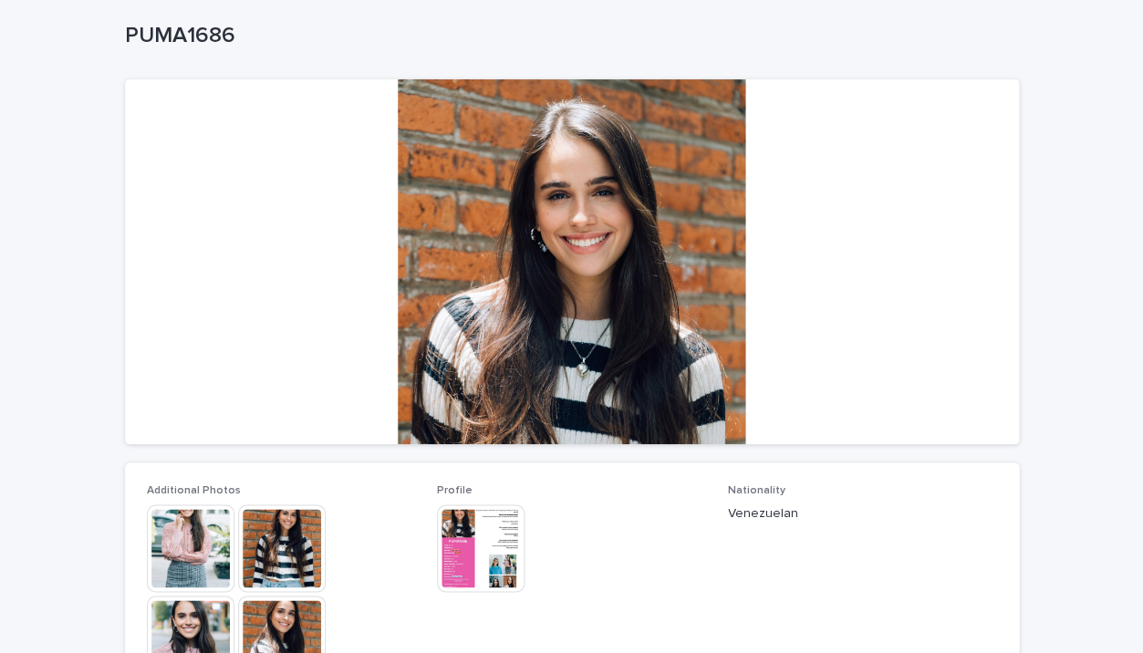
scroll to position [93, 0]
click at [267, 608] on img at bounding box center [282, 639] width 88 height 88
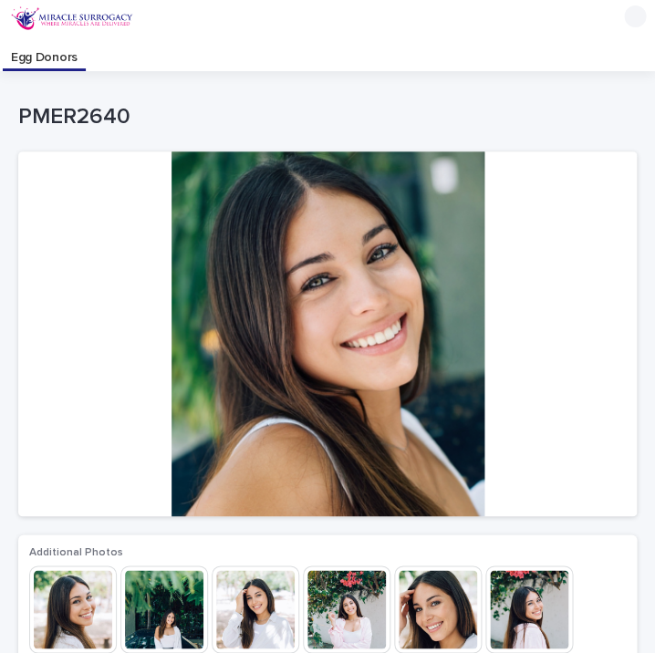
scroll to position [36, 0]
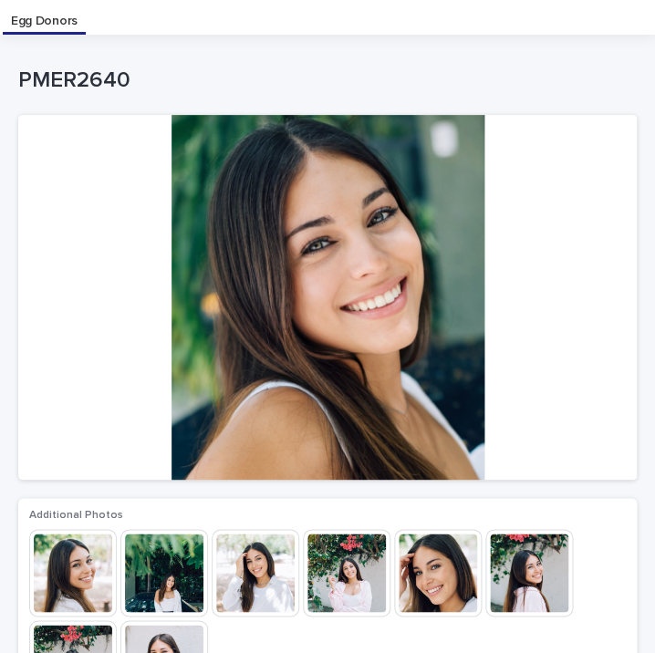
click at [105, 93] on div "PMER2640" at bounding box center [323, 84] width 611 height 34
click at [98, 85] on p "PMER2640" at bounding box center [323, 80] width 611 height 26
copy p "PMER2640"
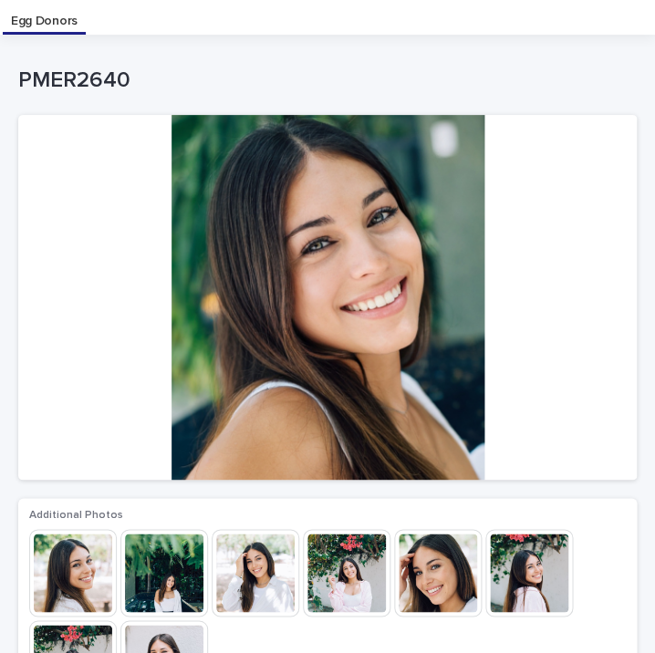
drag, startPoint x: 643, startPoint y: 188, endPoint x: 250, endPoint y: 225, distance: 394.8
click at [250, 225] on div at bounding box center [327, 297] width 618 height 365
click at [88, 556] on img at bounding box center [73, 573] width 88 height 88
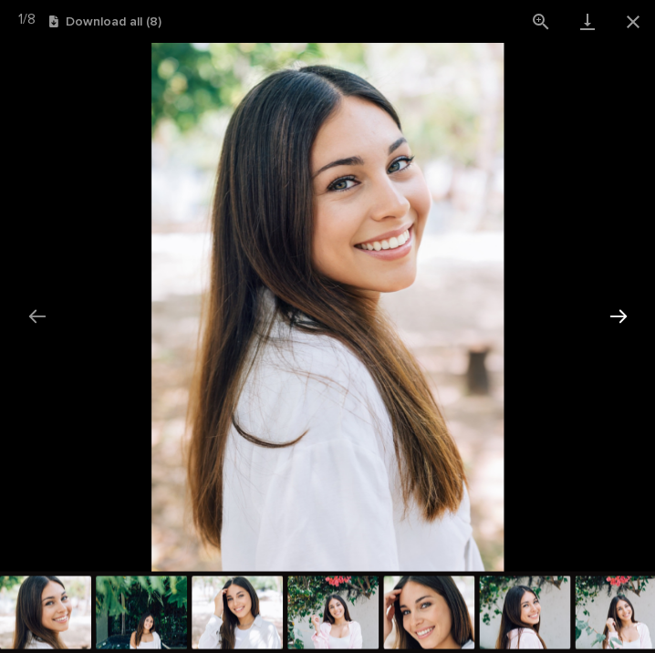
click at [616, 319] on button "Next slide" at bounding box center [617, 316] width 38 height 36
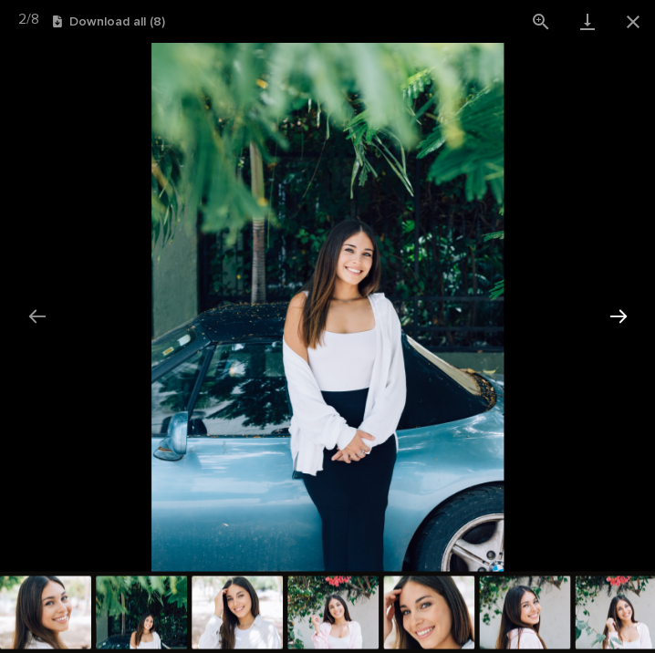
click at [616, 319] on button "Next slide" at bounding box center [617, 316] width 38 height 36
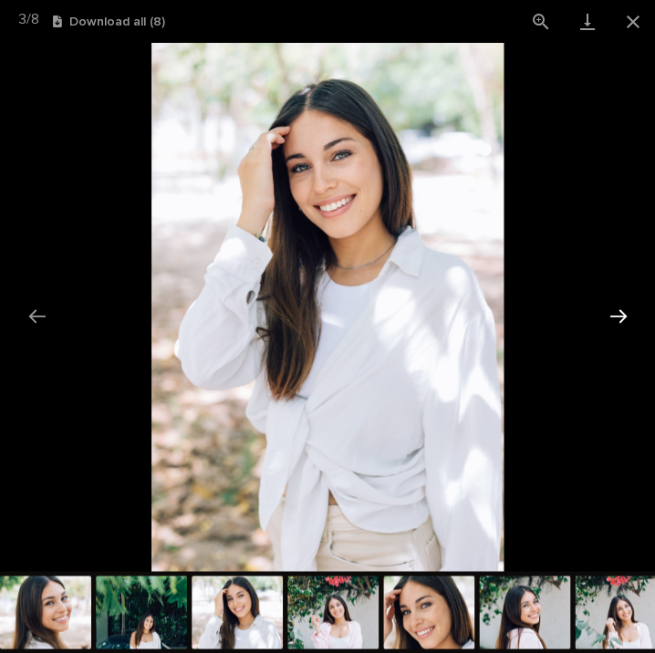
click at [616, 319] on button "Next slide" at bounding box center [617, 316] width 38 height 36
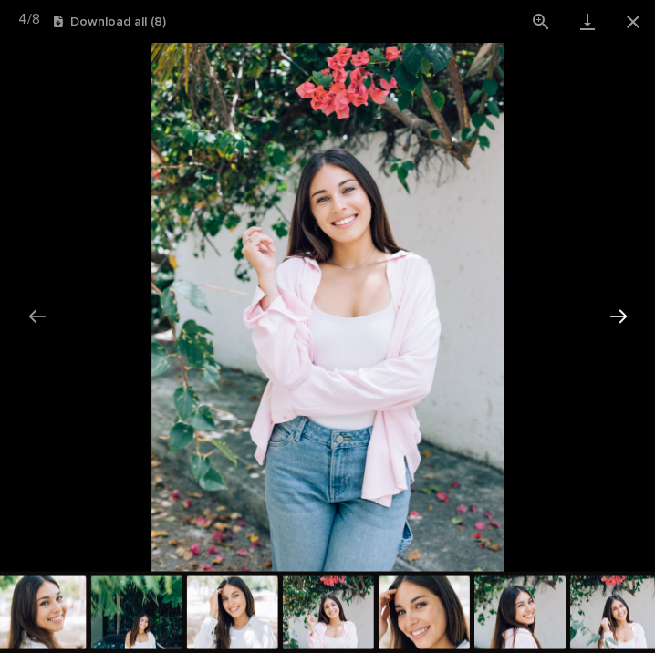
click at [616, 318] on button "Next slide" at bounding box center [617, 316] width 38 height 36
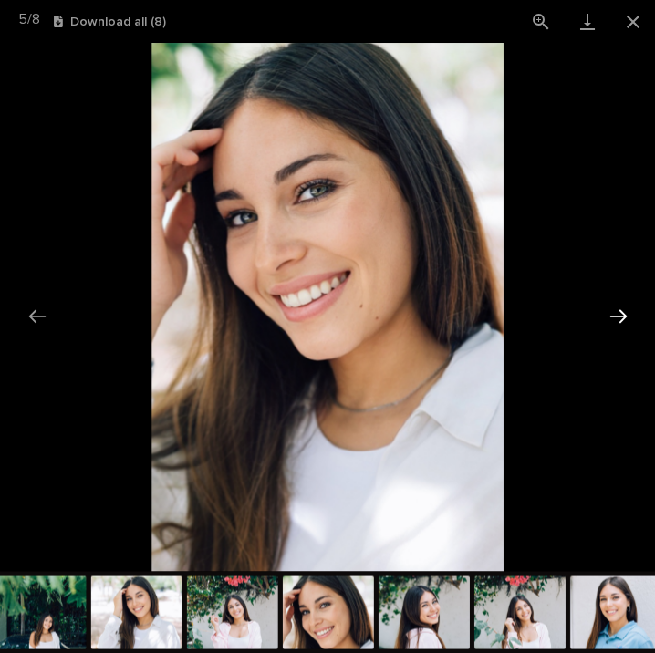
click at [616, 318] on button "Next slide" at bounding box center [617, 316] width 38 height 36
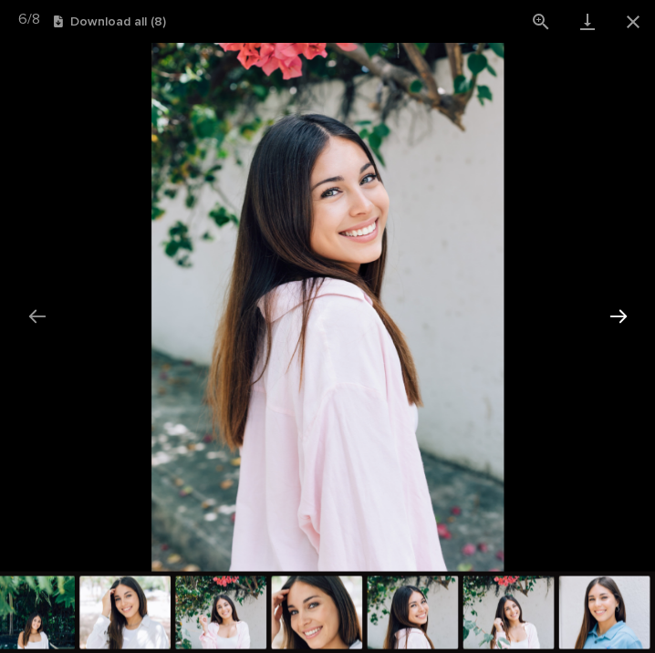
click at [616, 318] on button "Next slide" at bounding box center [617, 316] width 38 height 36
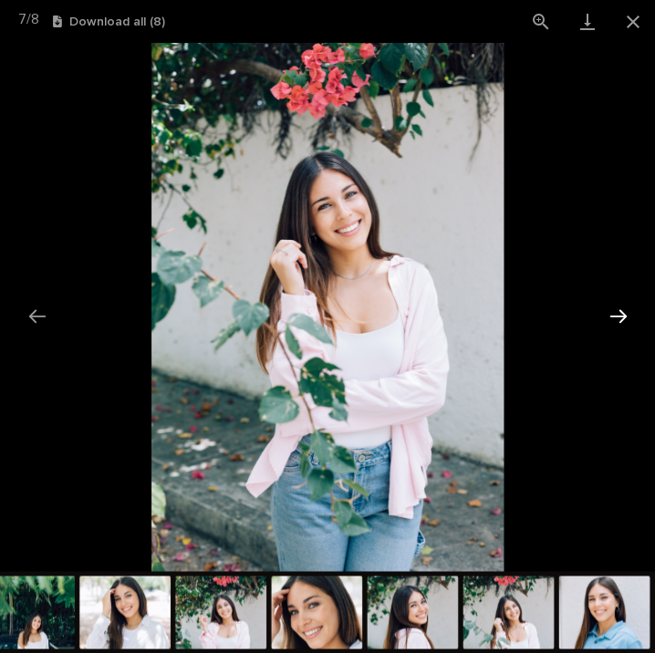
click at [616, 318] on button "Next slide" at bounding box center [617, 316] width 38 height 36
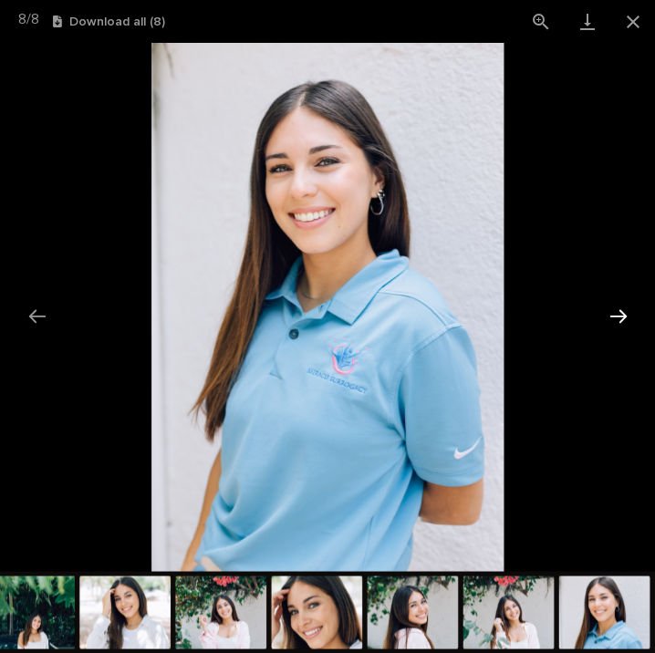
click at [616, 318] on button "Next slide" at bounding box center [617, 316] width 38 height 36
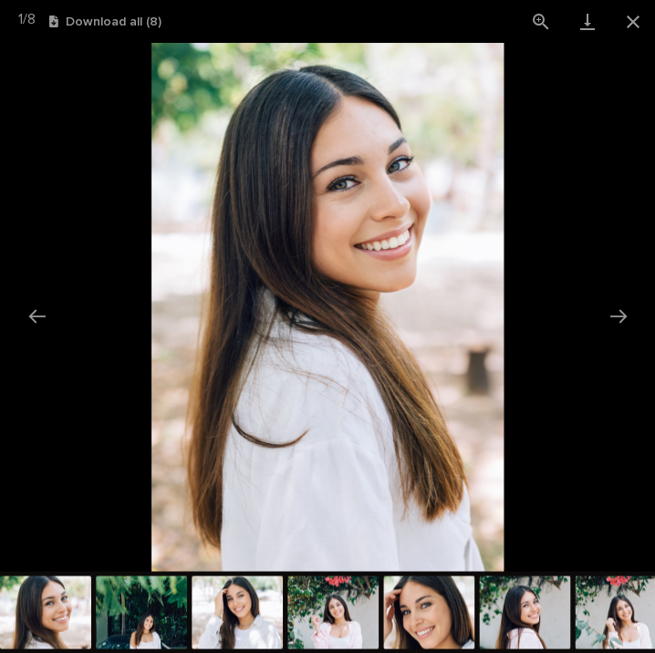
scroll to position [0, 0]
click at [617, 233] on picture at bounding box center [327, 307] width 655 height 528
click at [627, 22] on button "Close gallery" at bounding box center [632, 21] width 46 height 43
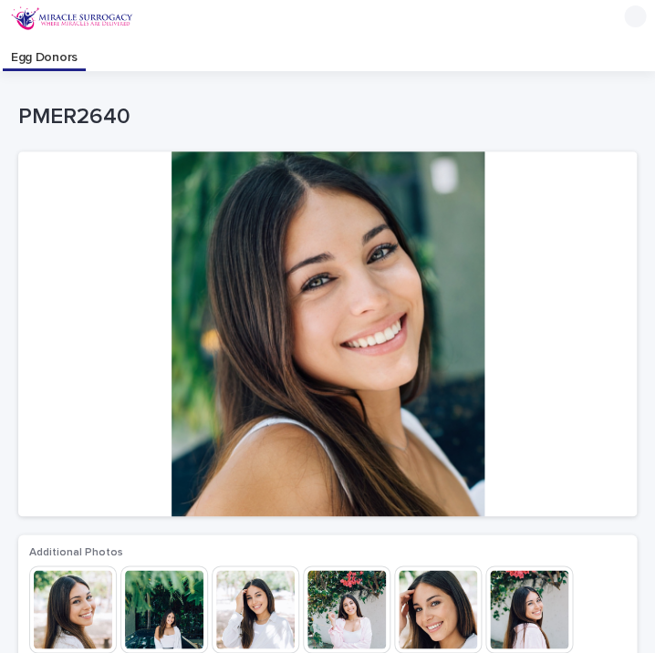
click at [274, 63] on div "Egg Donors" at bounding box center [329, 53] width 652 height 35
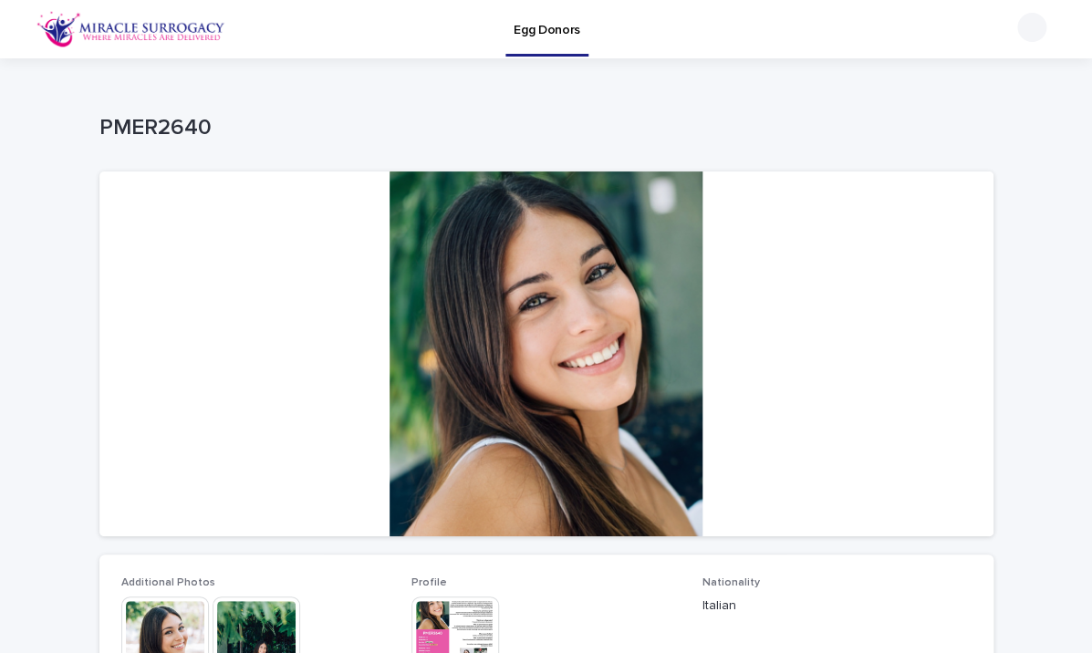
click at [529, 41] on link "Egg Donors" at bounding box center [546, 27] width 83 height 54
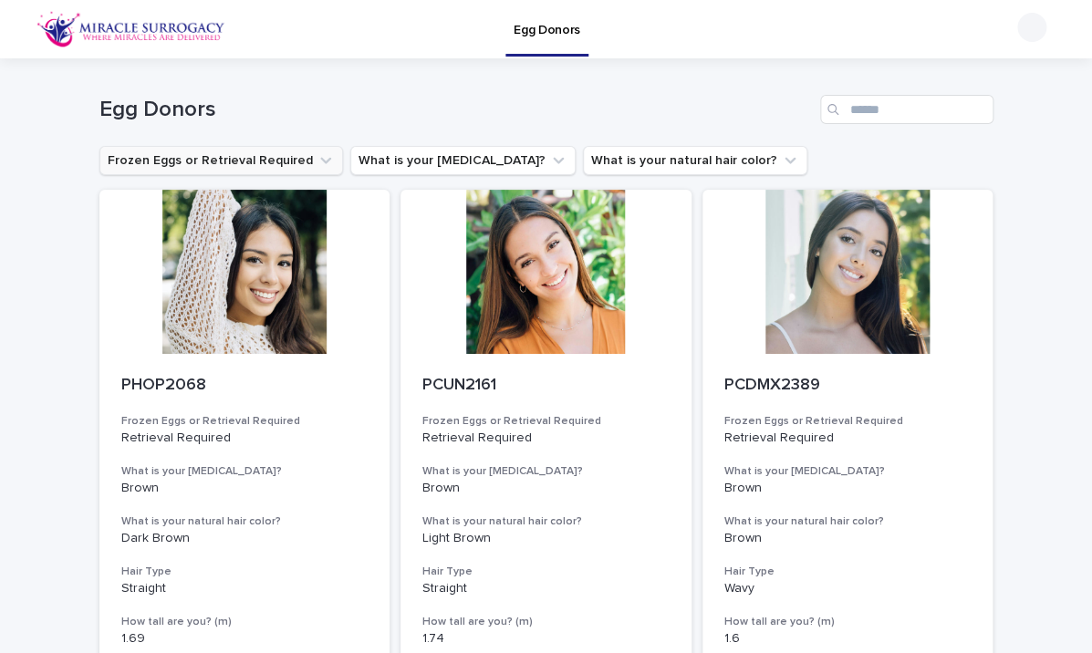
click at [279, 146] on button "Frozen Eggs or Retrieval Required" at bounding box center [220, 160] width 243 height 29
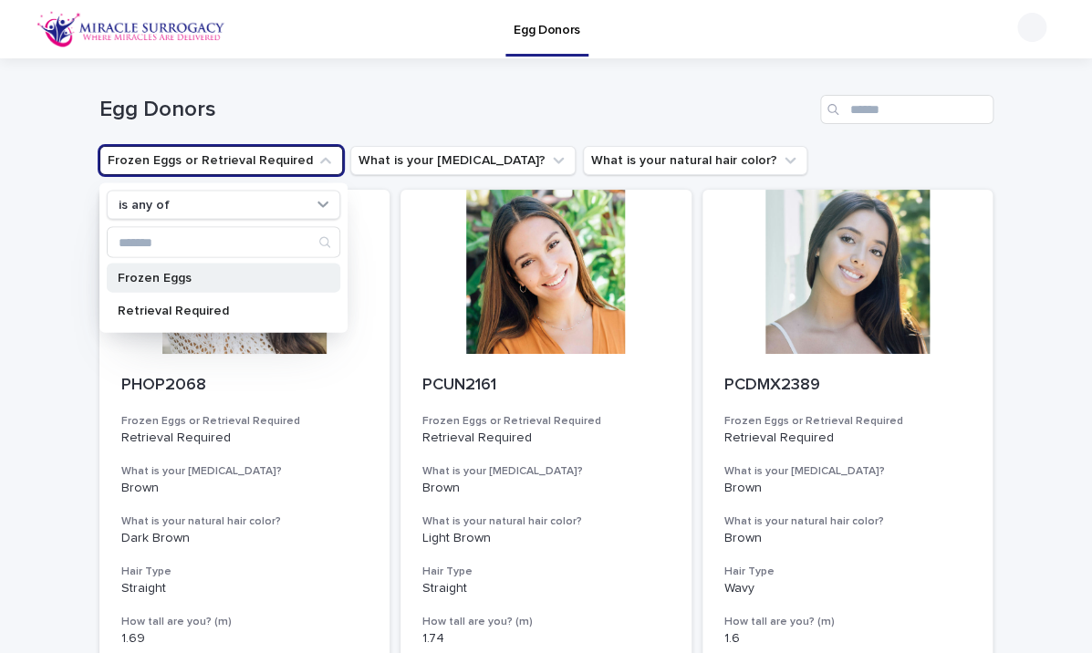
click at [246, 274] on p "Frozen Eggs" at bounding box center [214, 278] width 193 height 13
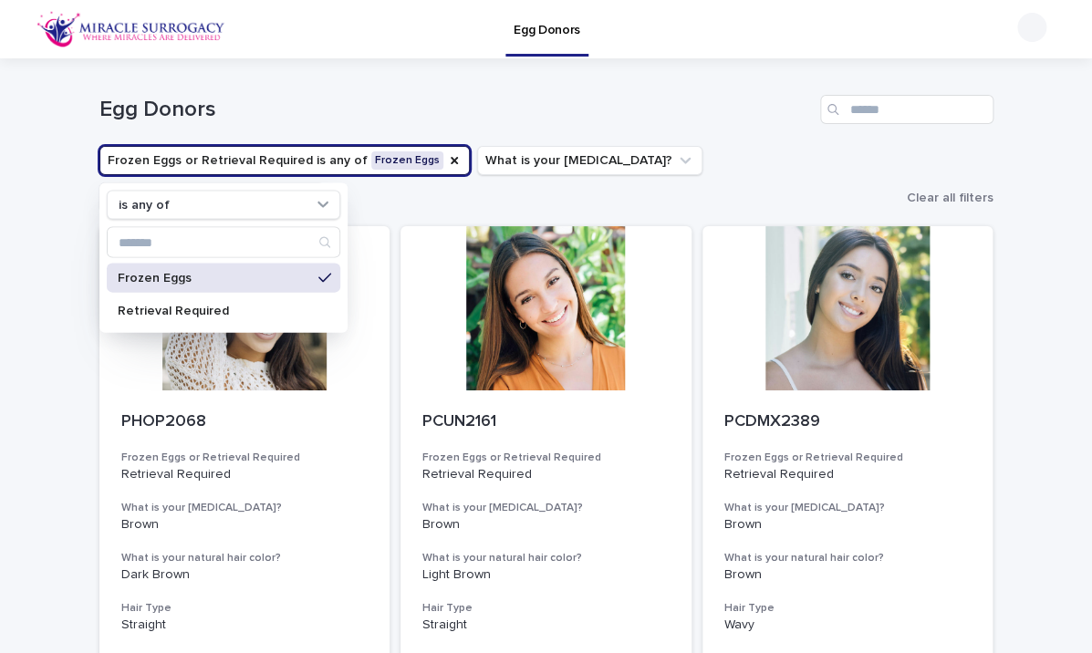
click at [550, 80] on div "Egg Donors" at bounding box center [546, 102] width 894 height 88
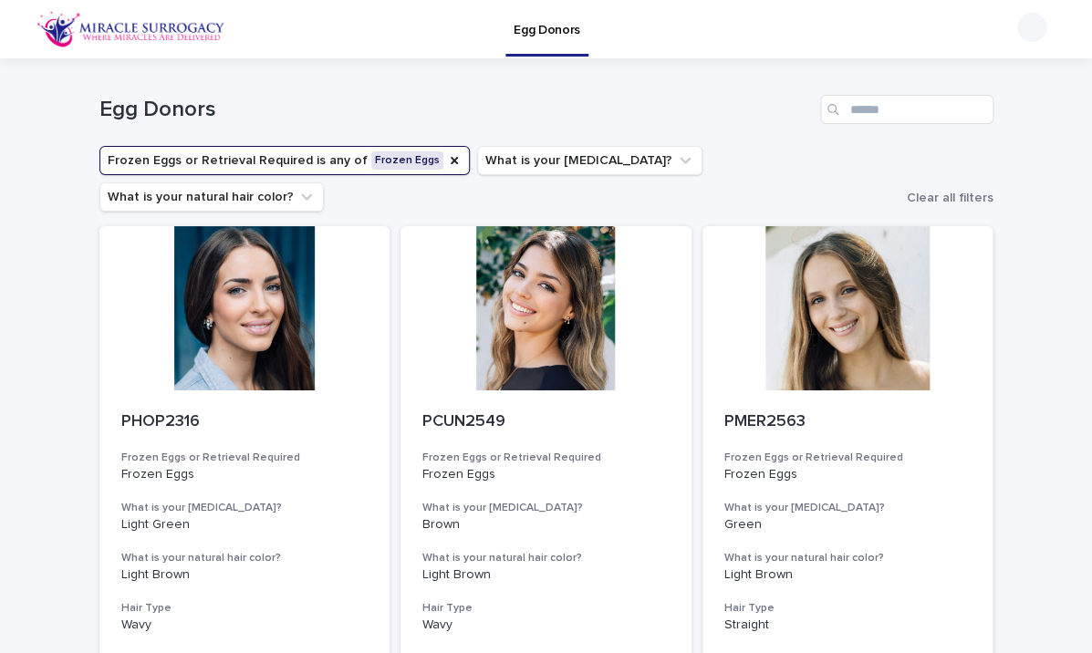
scroll to position [35, 0]
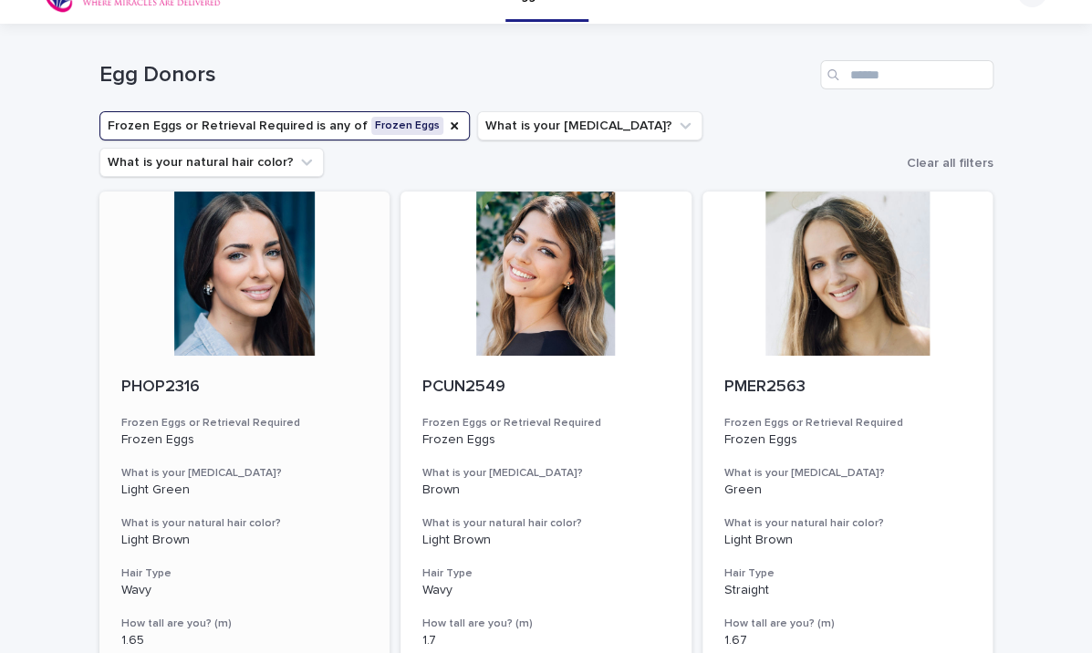
click at [291, 255] on div at bounding box center [244, 274] width 291 height 164
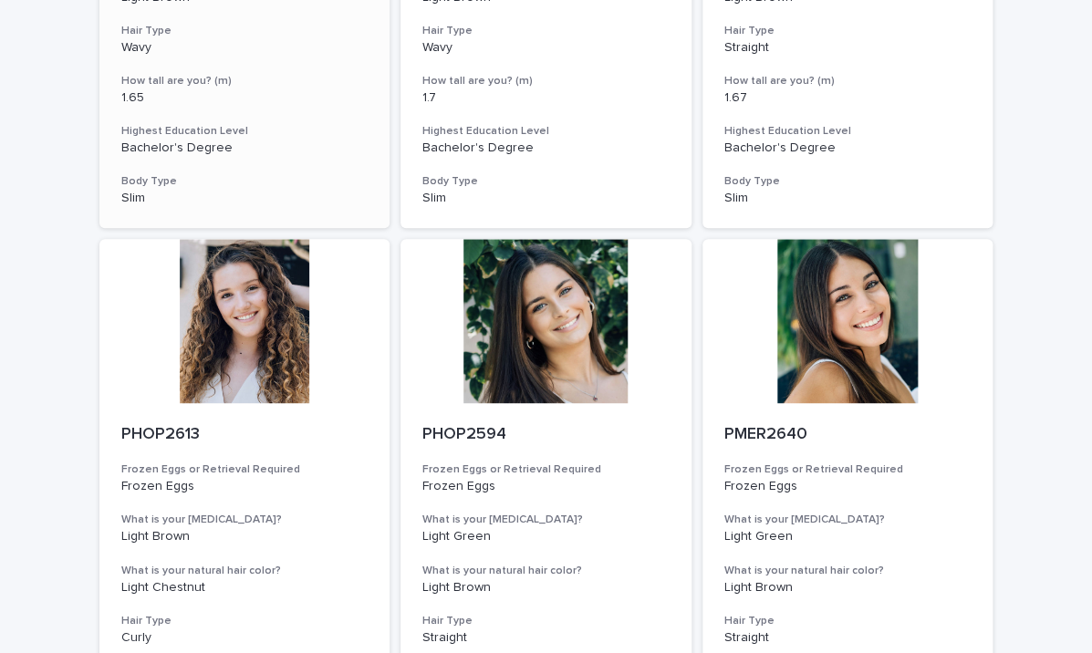
scroll to position [616, 0]
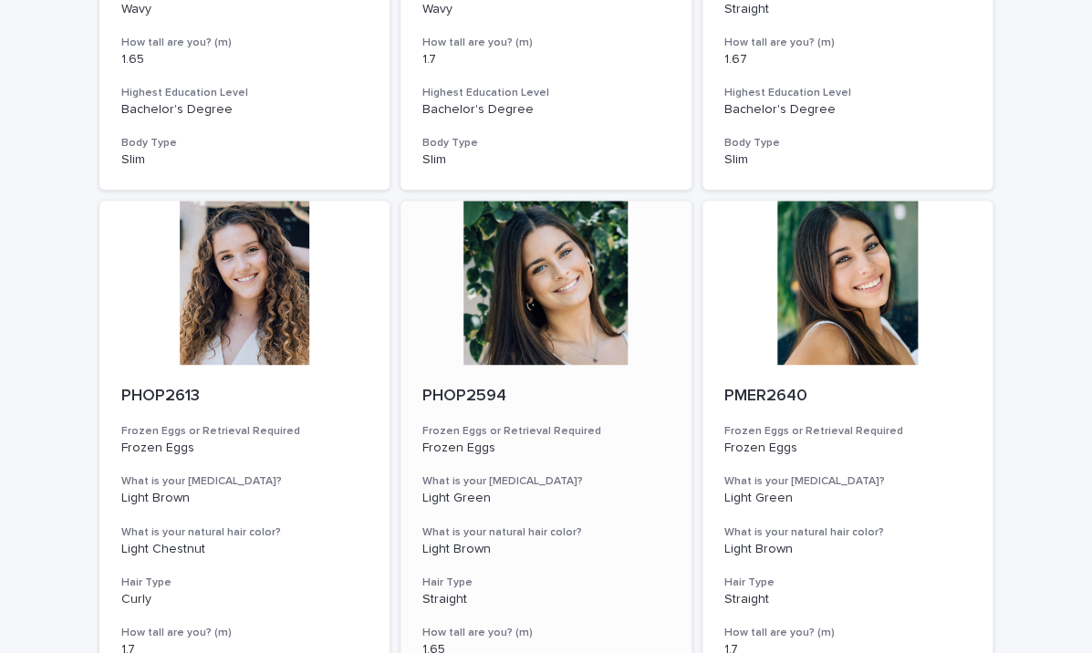
click at [482, 312] on div at bounding box center [545, 283] width 291 height 164
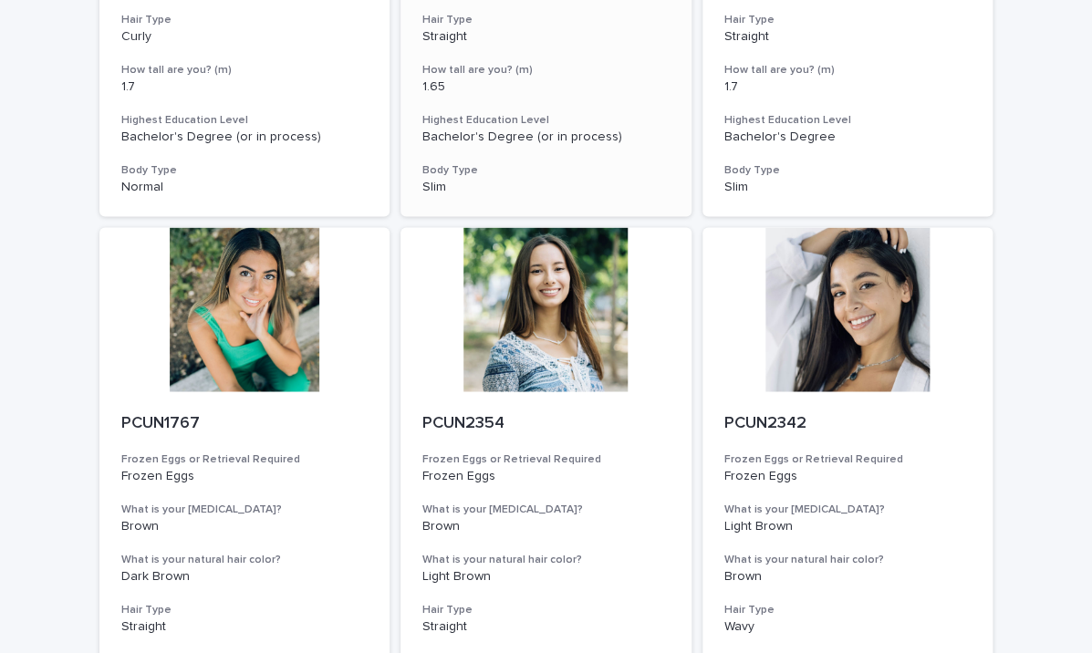
scroll to position [1185, 0]
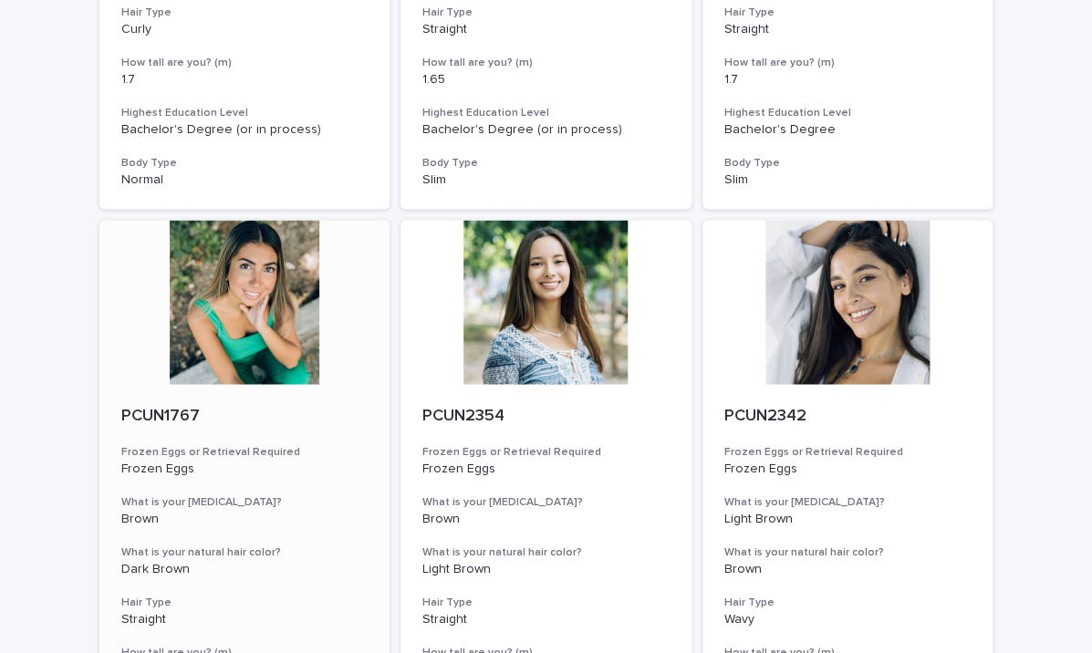
click at [224, 244] on div at bounding box center [244, 303] width 291 height 164
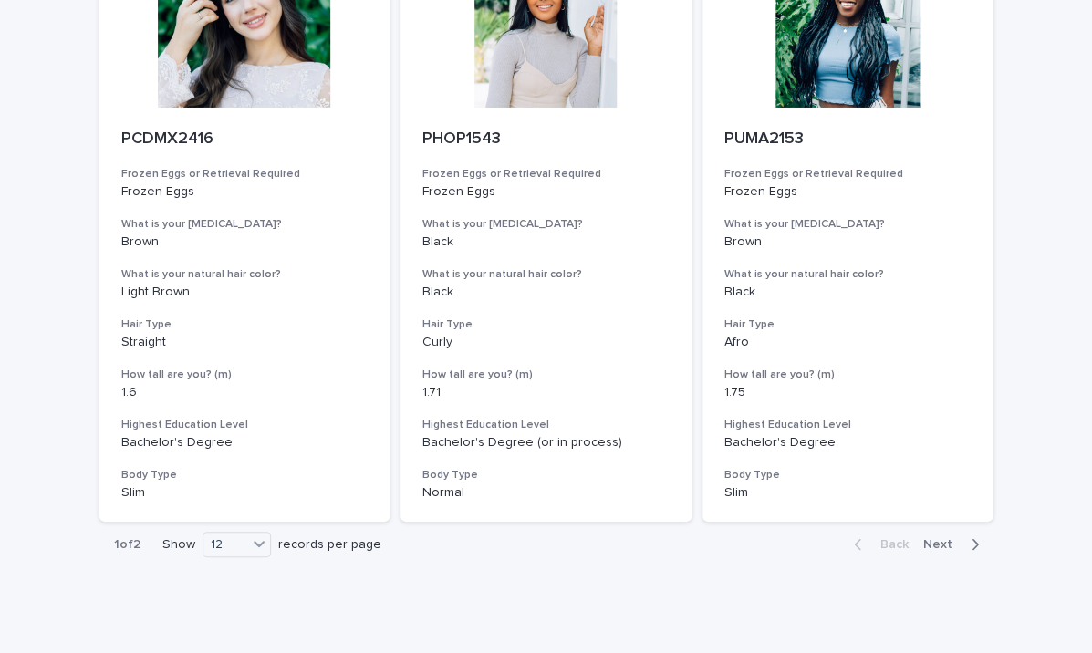
scroll to position [2050, 0]
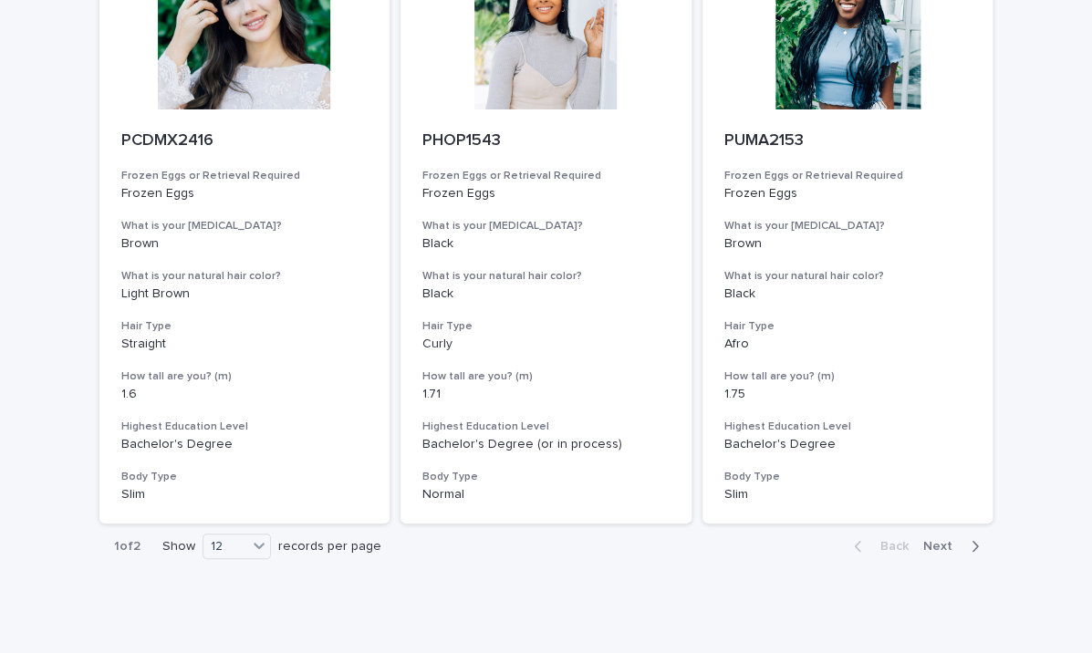
click at [955, 540] on span "Next" at bounding box center [943, 546] width 40 height 13
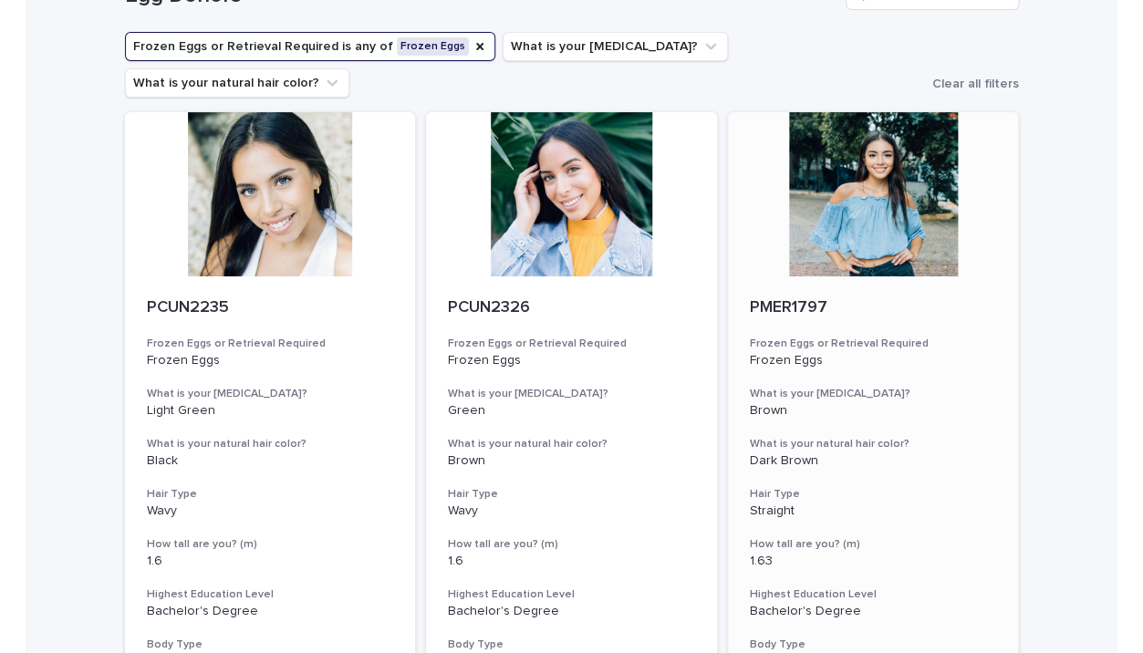
scroll to position [98, 0]
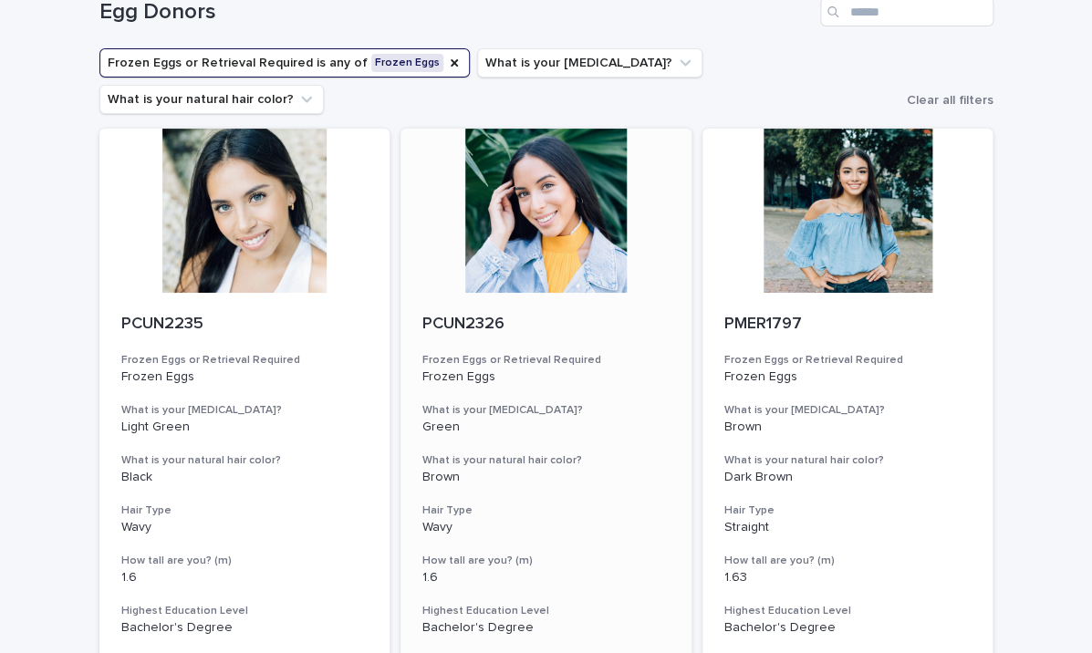
click at [544, 129] on div at bounding box center [545, 211] width 291 height 164
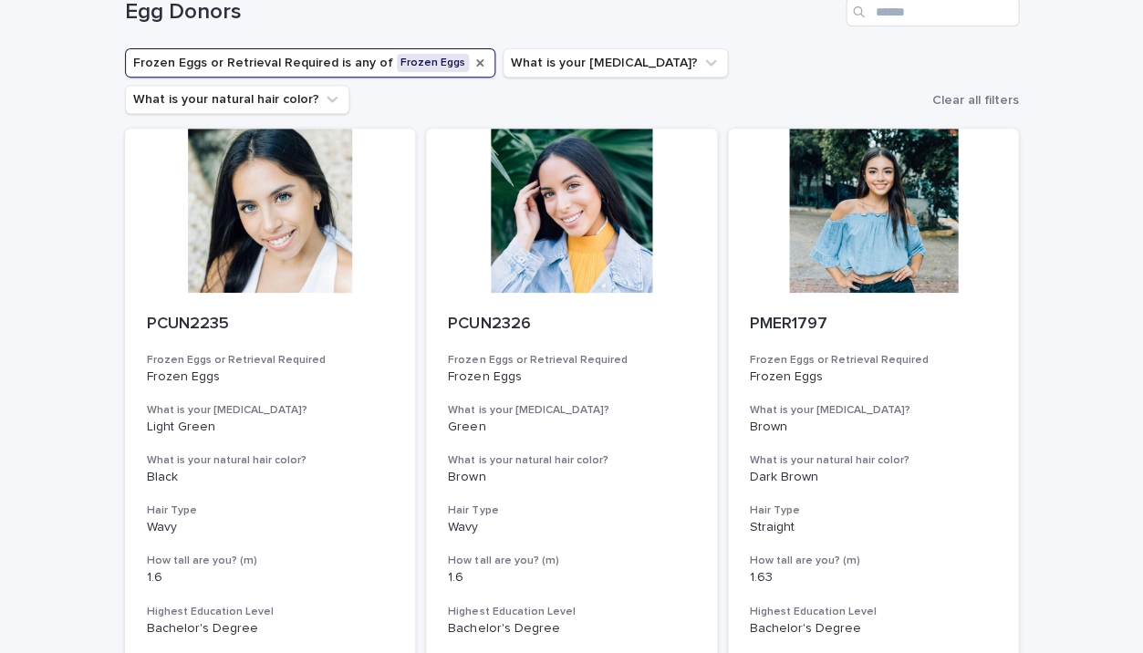
click at [476, 64] on icon "Frozen Eggs or Retrieval Required" at bounding box center [479, 62] width 7 height 7
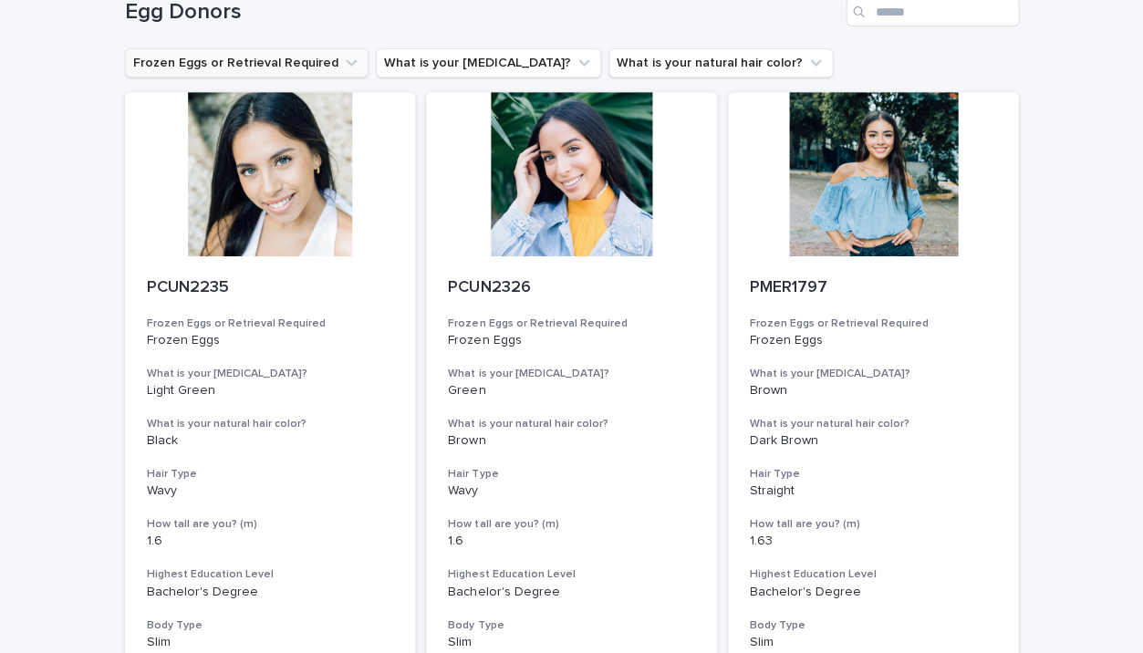
click at [342, 68] on icon "Frozen Eggs or Retrieval Required" at bounding box center [351, 63] width 18 height 18
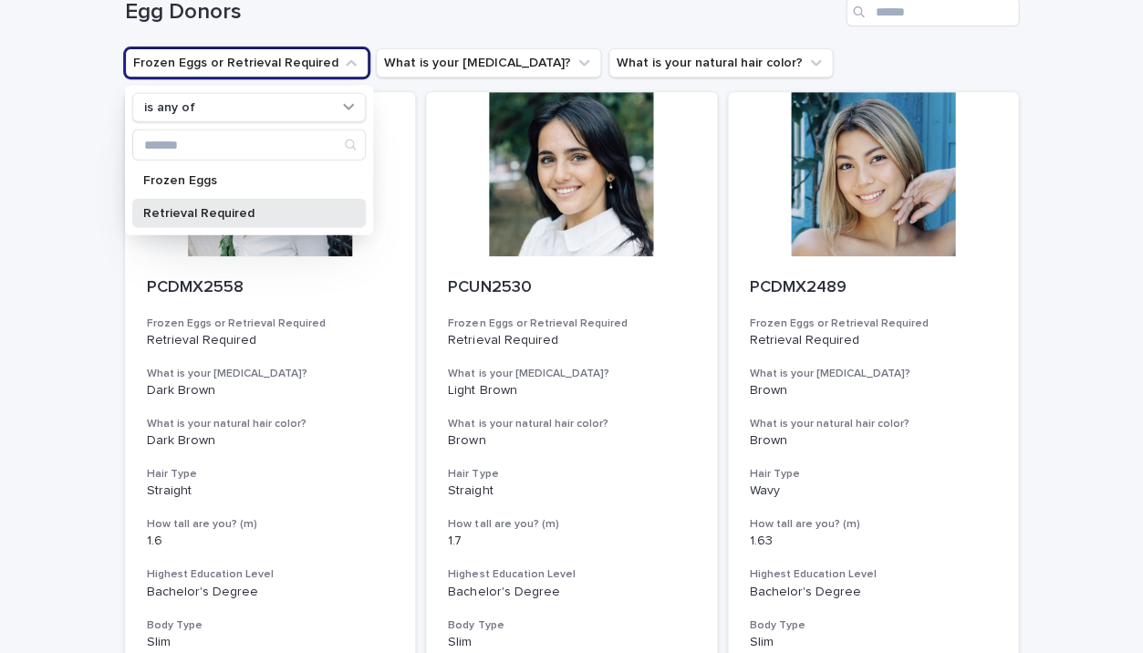
click at [248, 216] on p "Retrieval Required" at bounding box center [239, 213] width 193 height 13
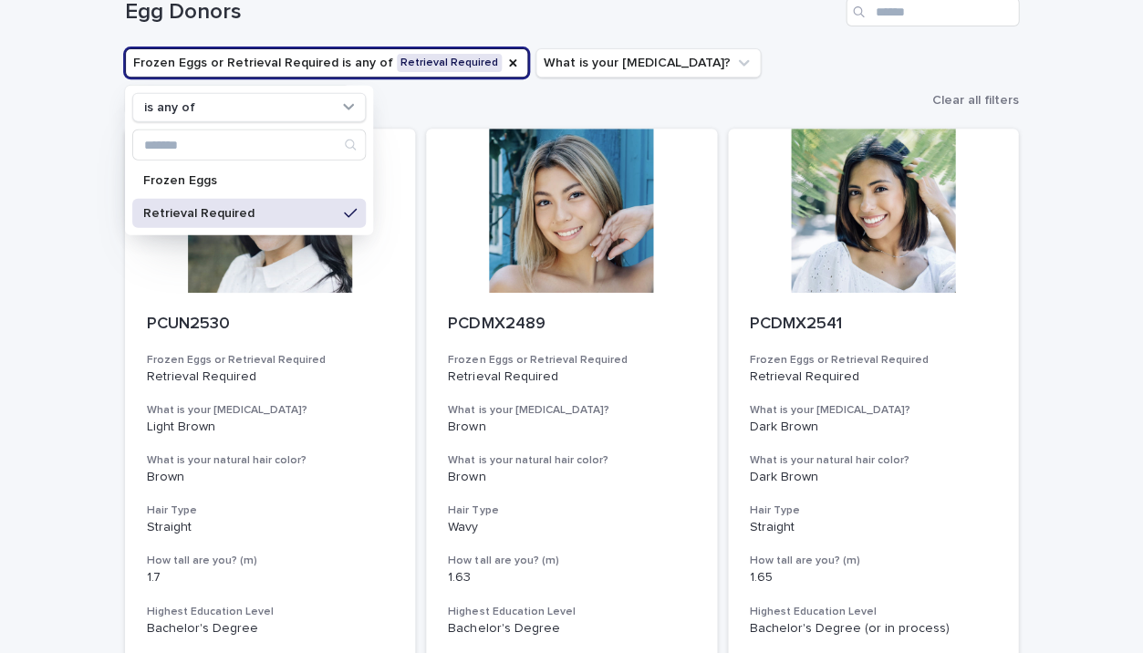
click at [536, 39] on div "Egg Donors" at bounding box center [572, 5] width 894 height 88
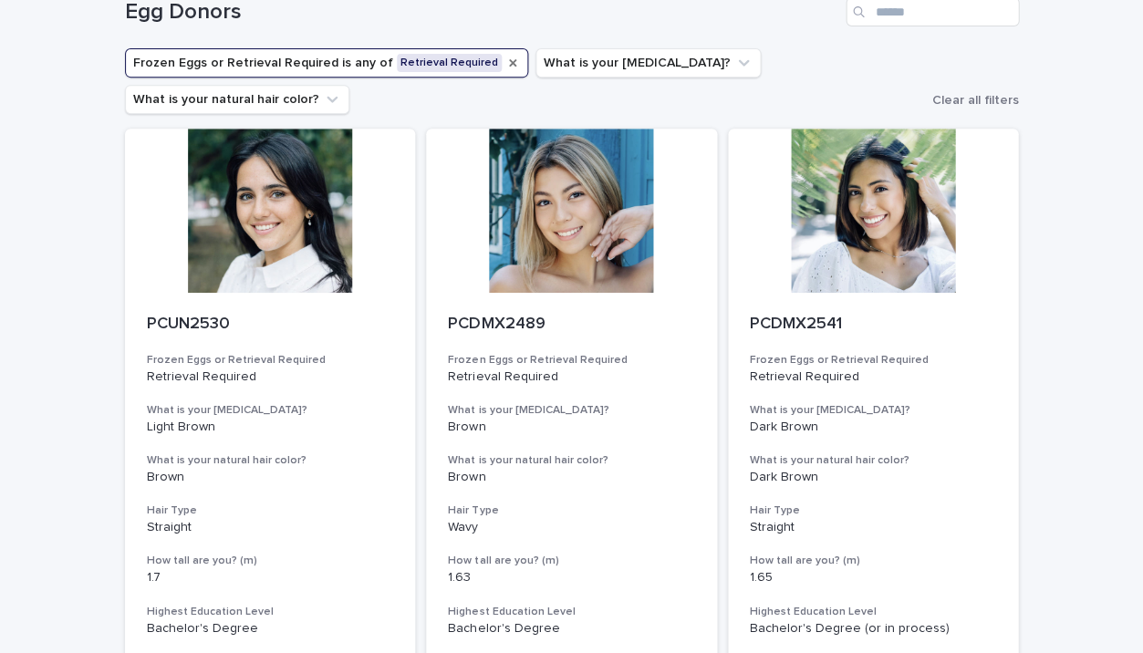
click at [509, 59] on icon "Frozen Eggs or Retrieval Required" at bounding box center [512, 62] width 7 height 7
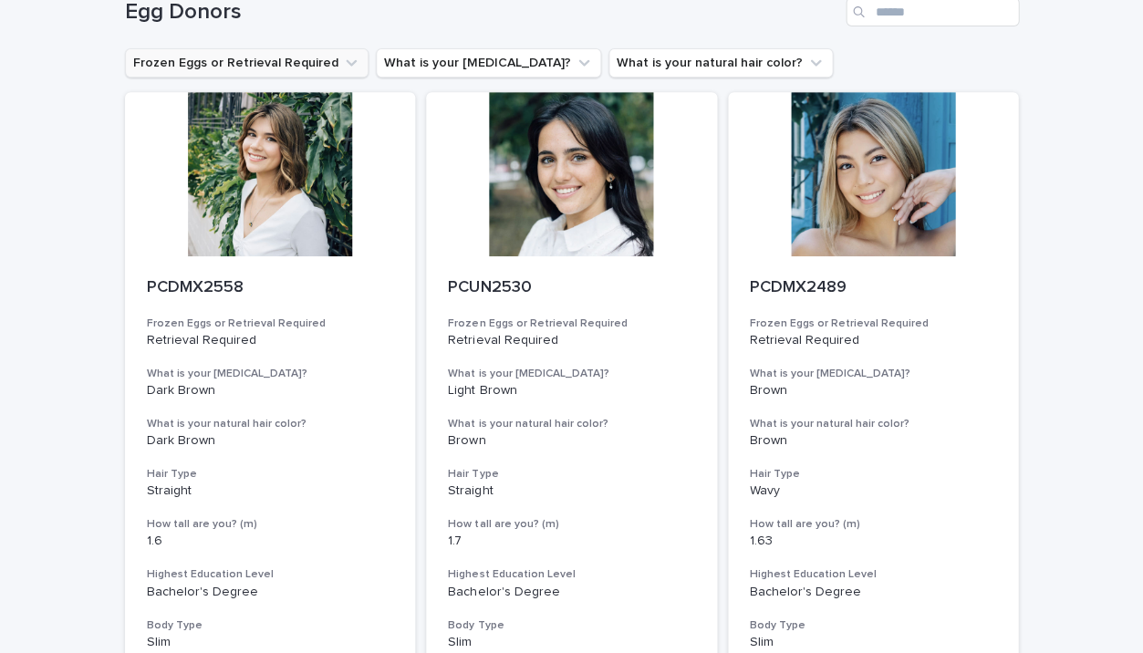
click at [304, 60] on button "Frozen Eggs or Retrieval Required" at bounding box center [246, 62] width 243 height 29
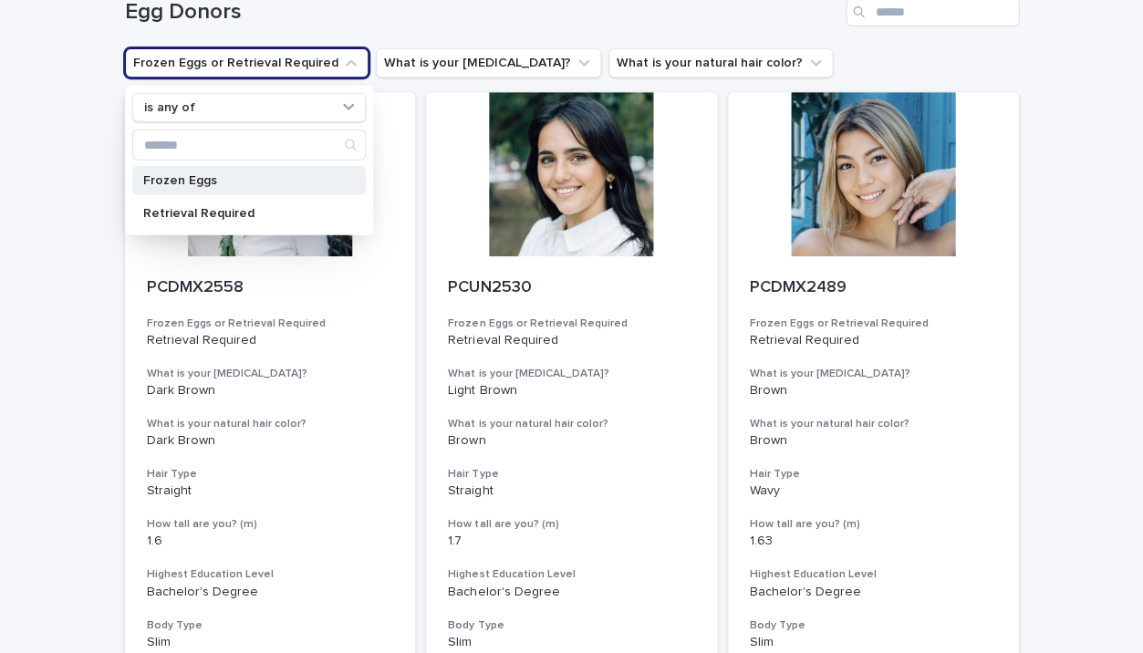
click at [297, 181] on p "Frozen Eggs" at bounding box center [239, 180] width 193 height 13
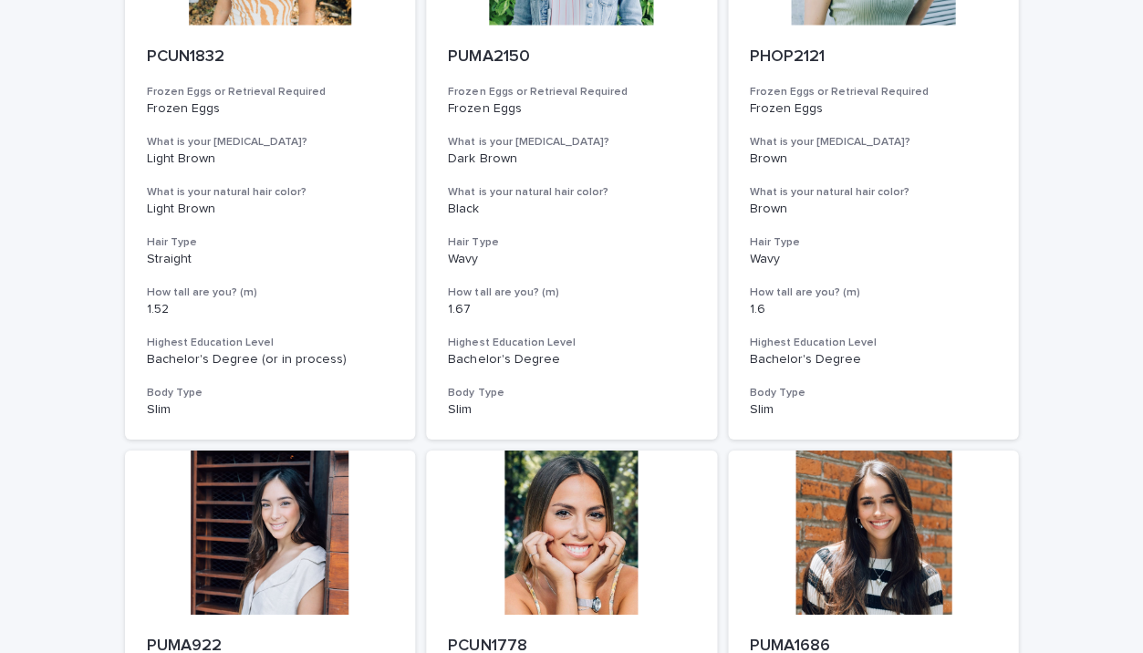
scroll to position [1105, 0]
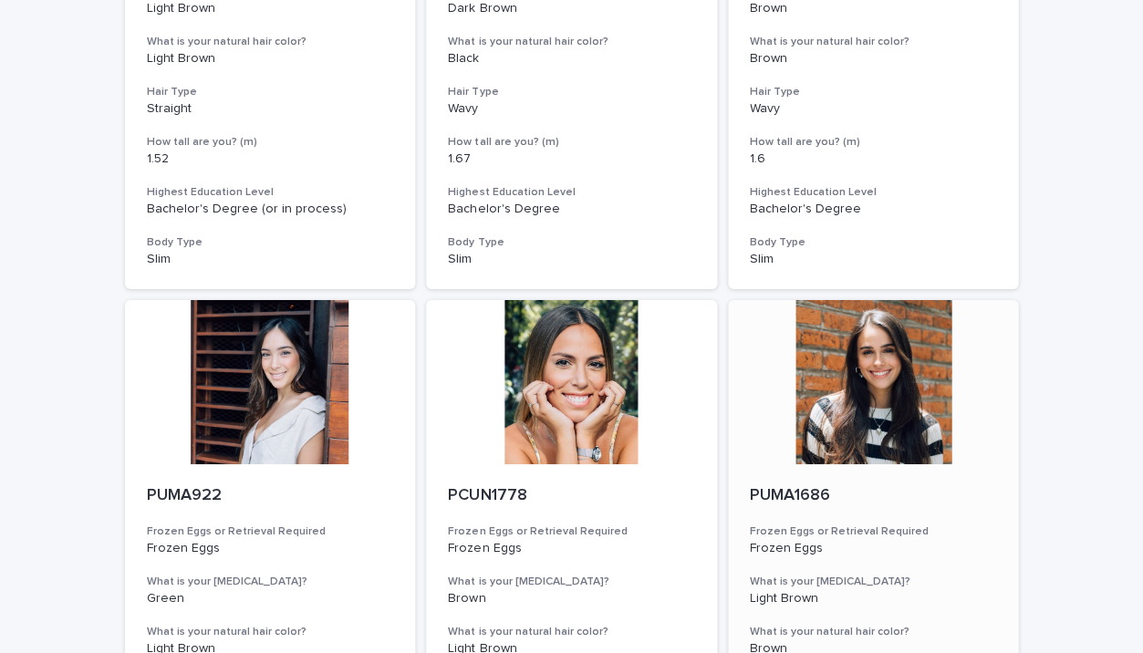
click at [852, 316] on div at bounding box center [873, 382] width 291 height 164
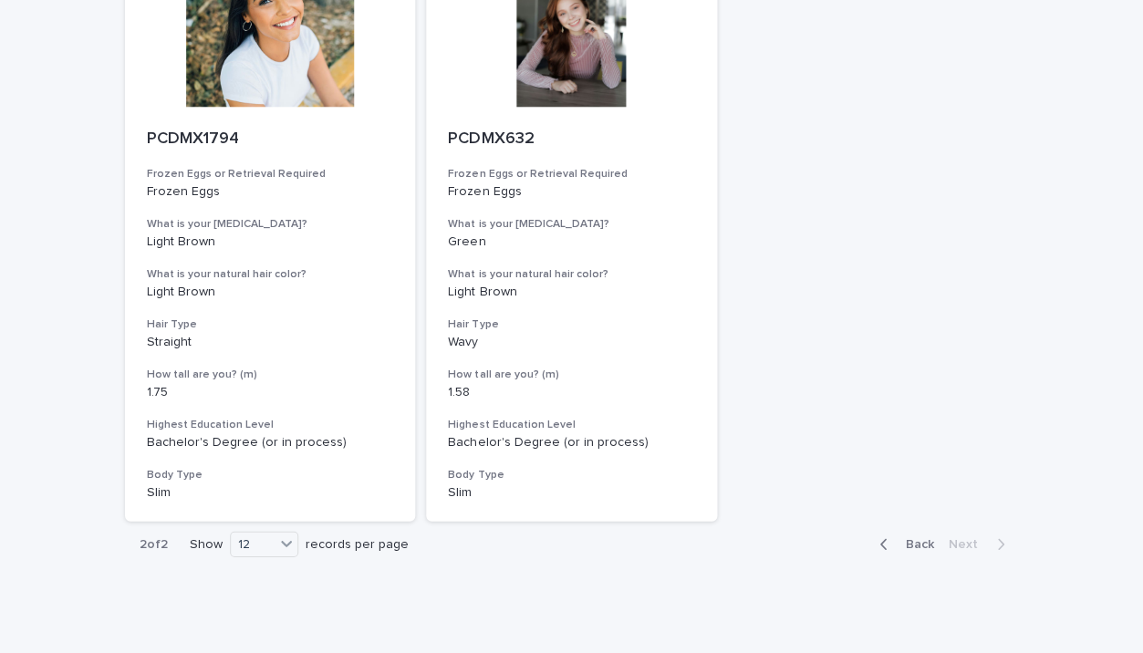
scroll to position [2050, 0]
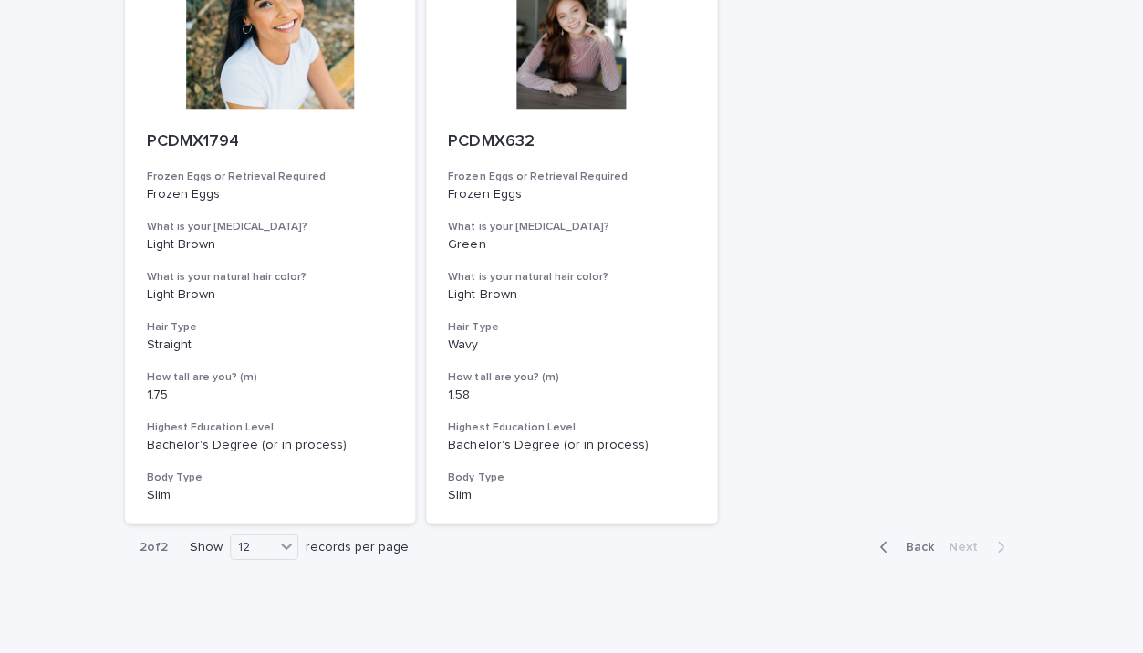
click at [920, 540] on span "Back" at bounding box center [914, 546] width 39 height 13
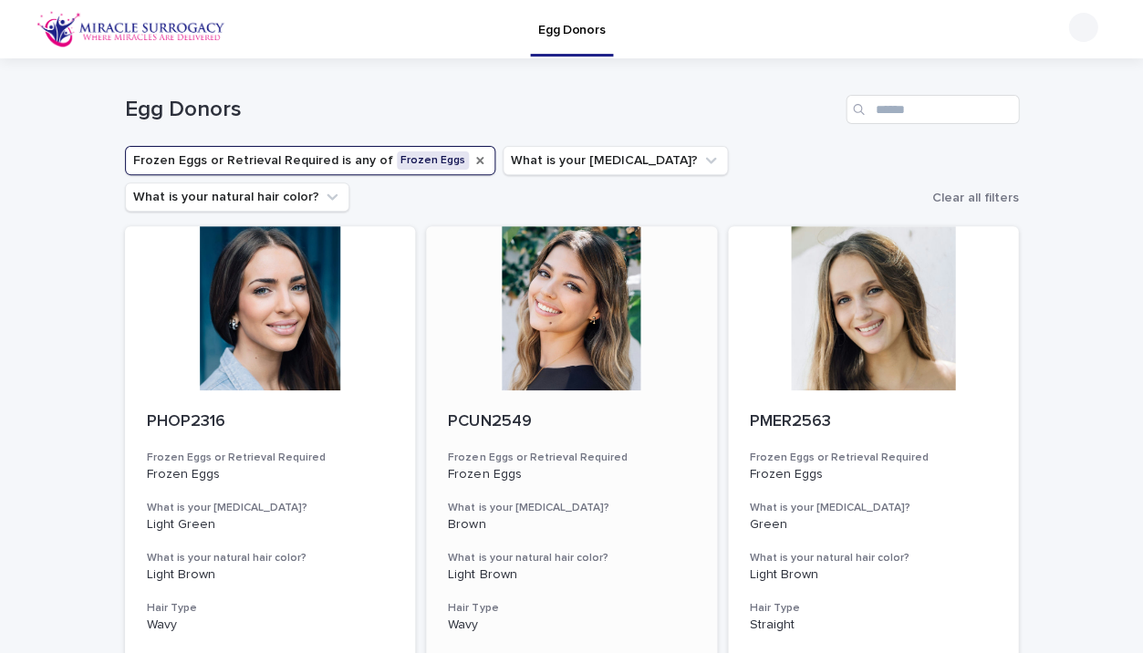
click at [624, 279] on div at bounding box center [571, 308] width 291 height 164
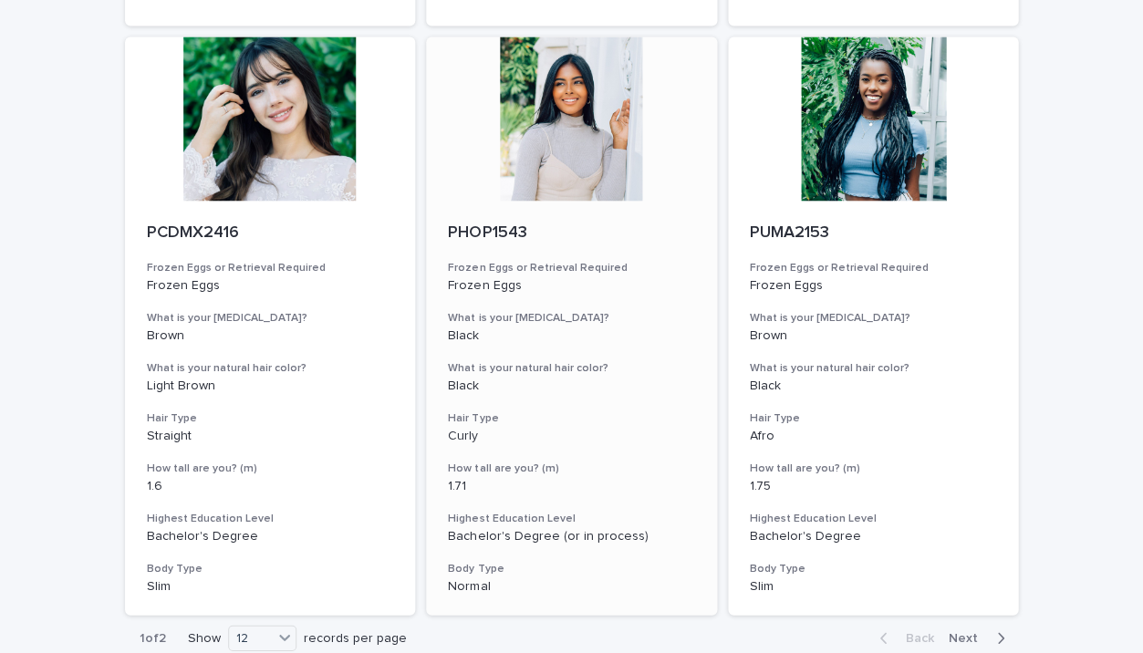
scroll to position [2050, 0]
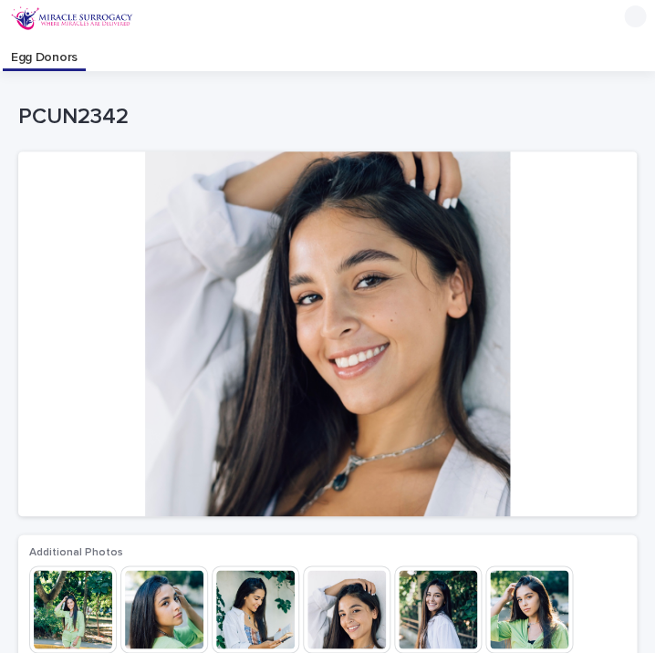
click at [78, 123] on p "PCUN2342" at bounding box center [323, 117] width 611 height 26
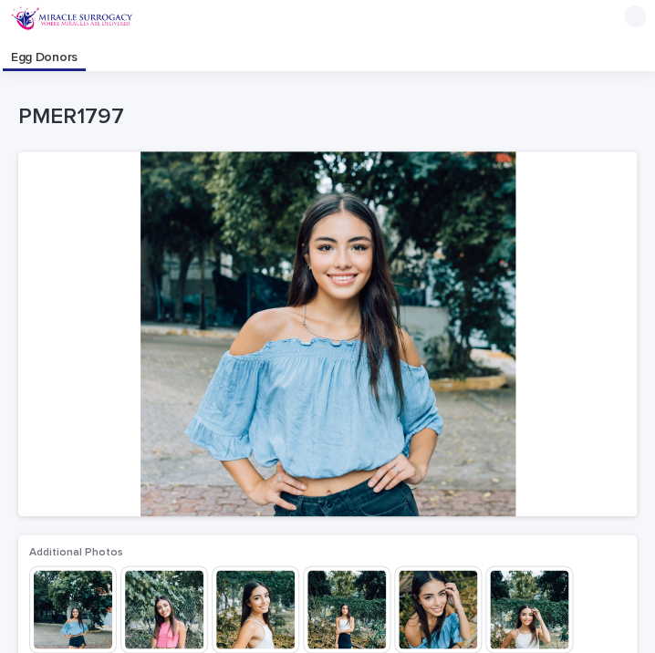
click at [176, 617] on img at bounding box center [164, 609] width 88 height 88
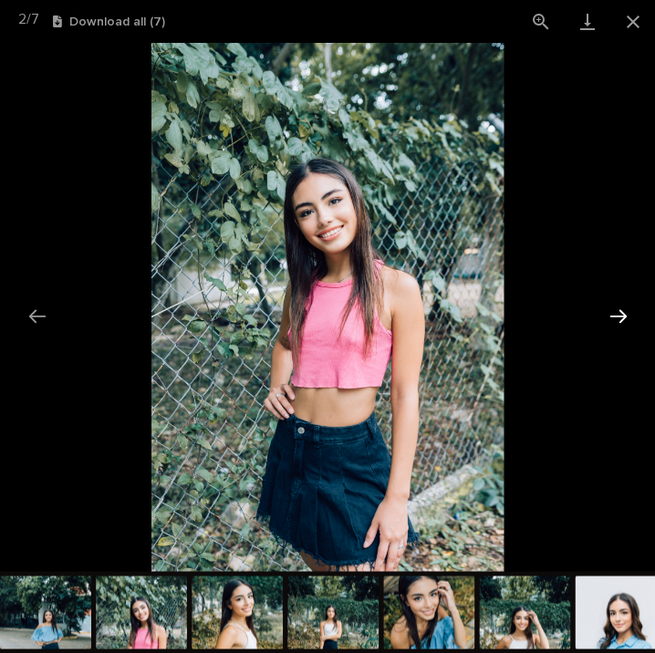
click at [626, 310] on button "Next slide" at bounding box center [617, 316] width 38 height 36
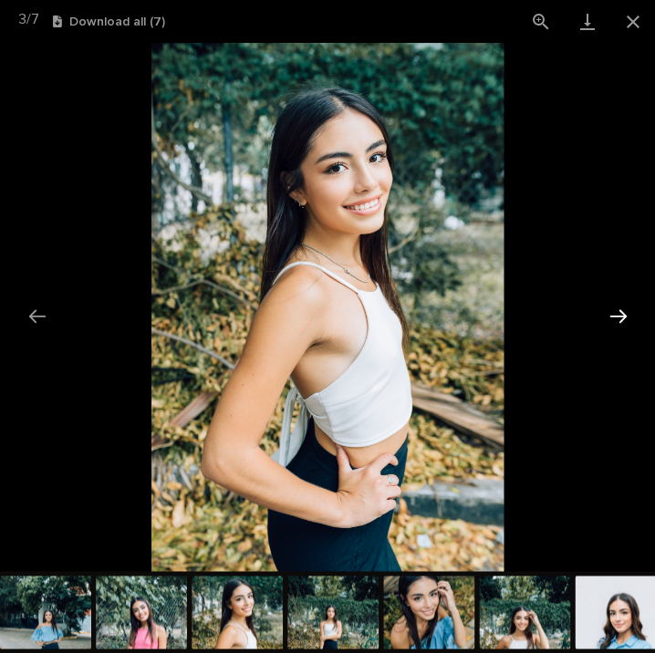
click at [626, 310] on button "Next slide" at bounding box center [617, 316] width 38 height 36
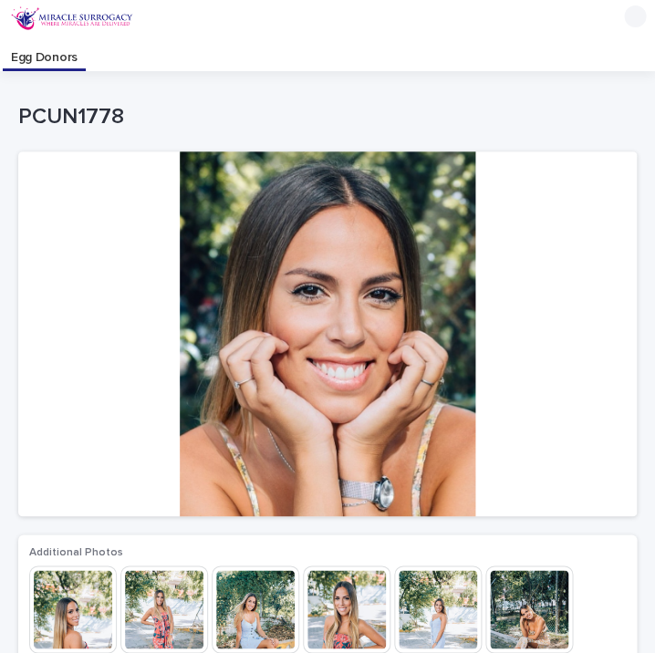
click at [91, 614] on img at bounding box center [73, 609] width 88 height 88
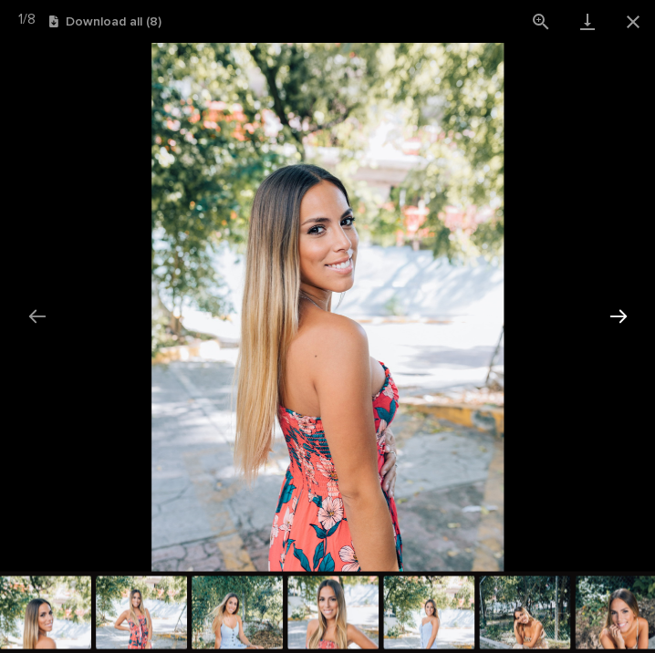
click at [617, 316] on button "Next slide" at bounding box center [617, 316] width 38 height 36
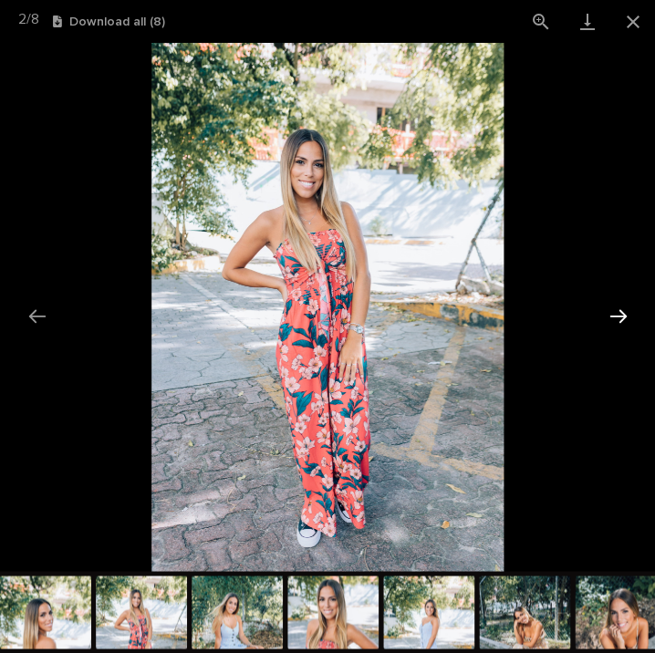
click at [617, 316] on button "Next slide" at bounding box center [617, 316] width 38 height 36
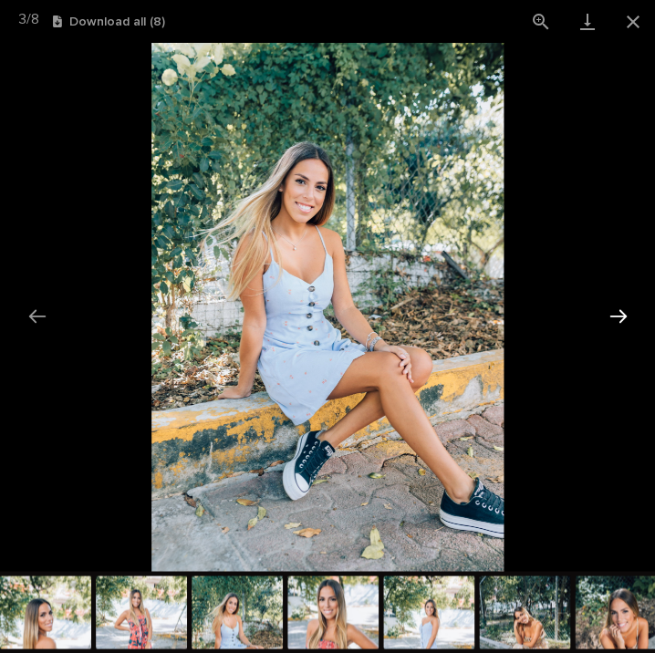
click at [617, 316] on button "Next slide" at bounding box center [617, 316] width 38 height 36
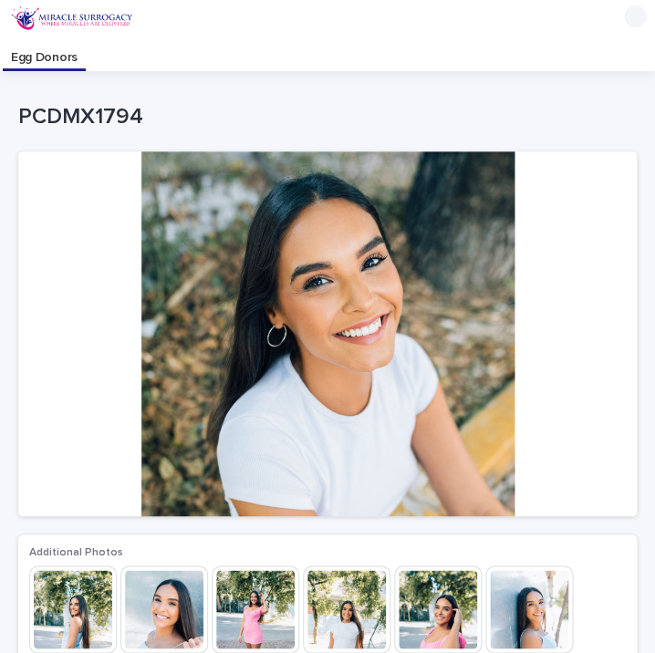
click at [67, 118] on p "PCDMX1794" at bounding box center [323, 117] width 611 height 26
copy p "PCDMX1794"
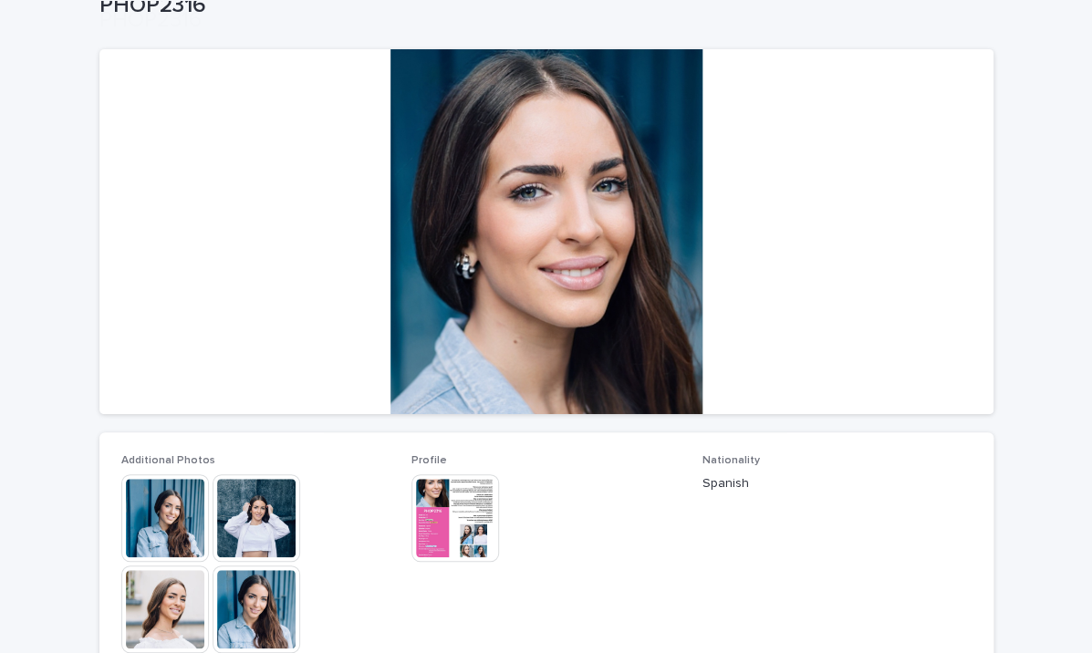
scroll to position [244, 0]
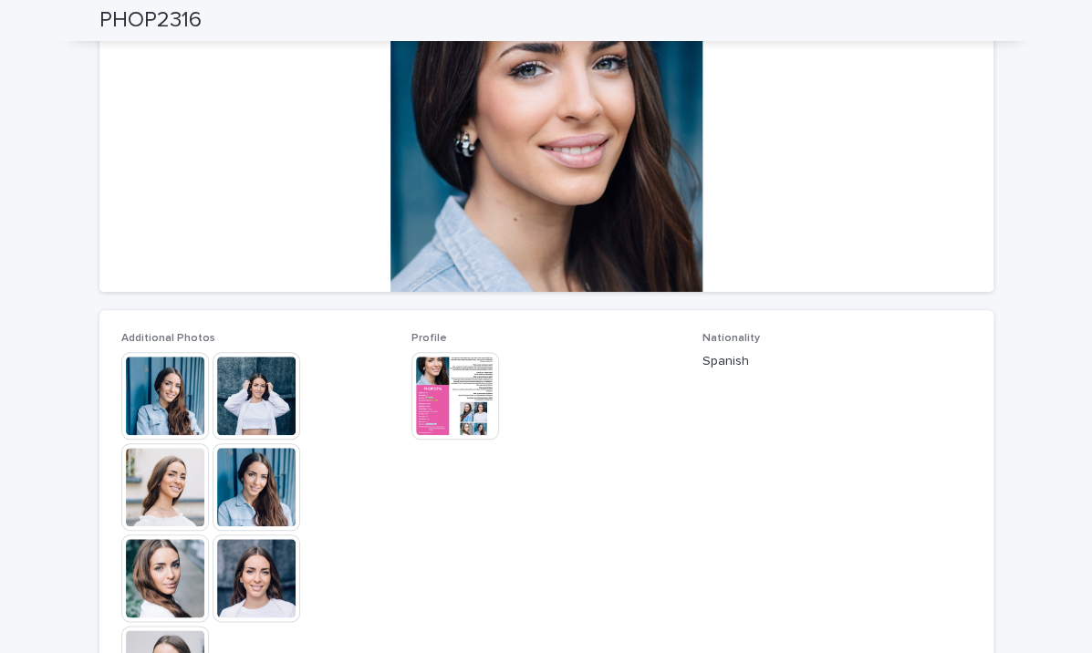
click at [278, 388] on img at bounding box center [256, 396] width 88 height 88
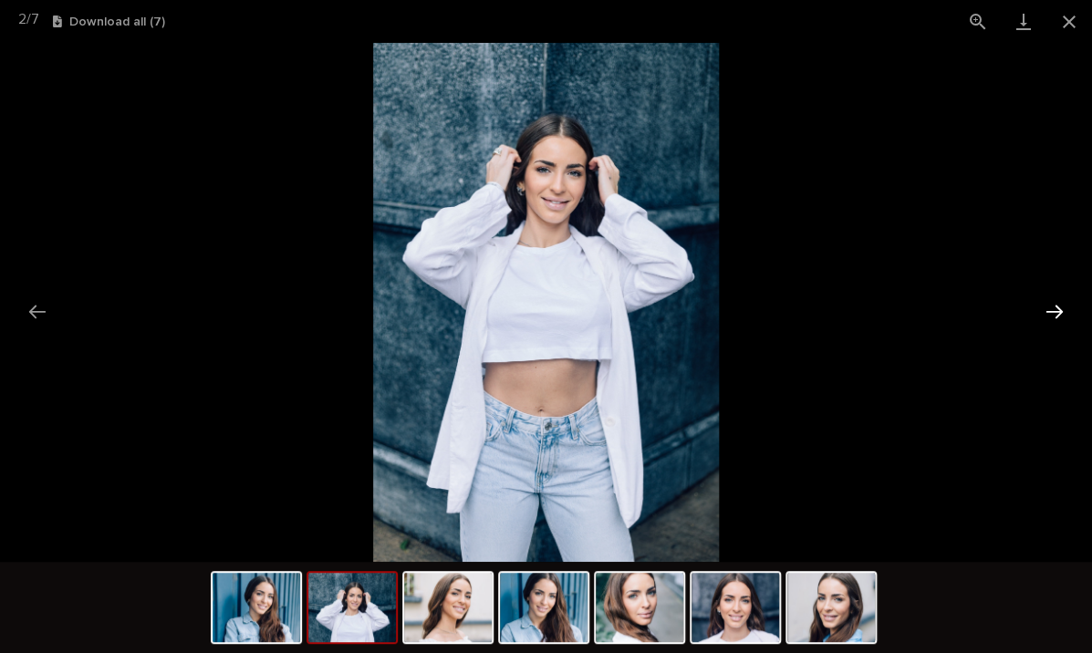
click at [1061, 305] on button "Next slide" at bounding box center [1054, 312] width 38 height 36
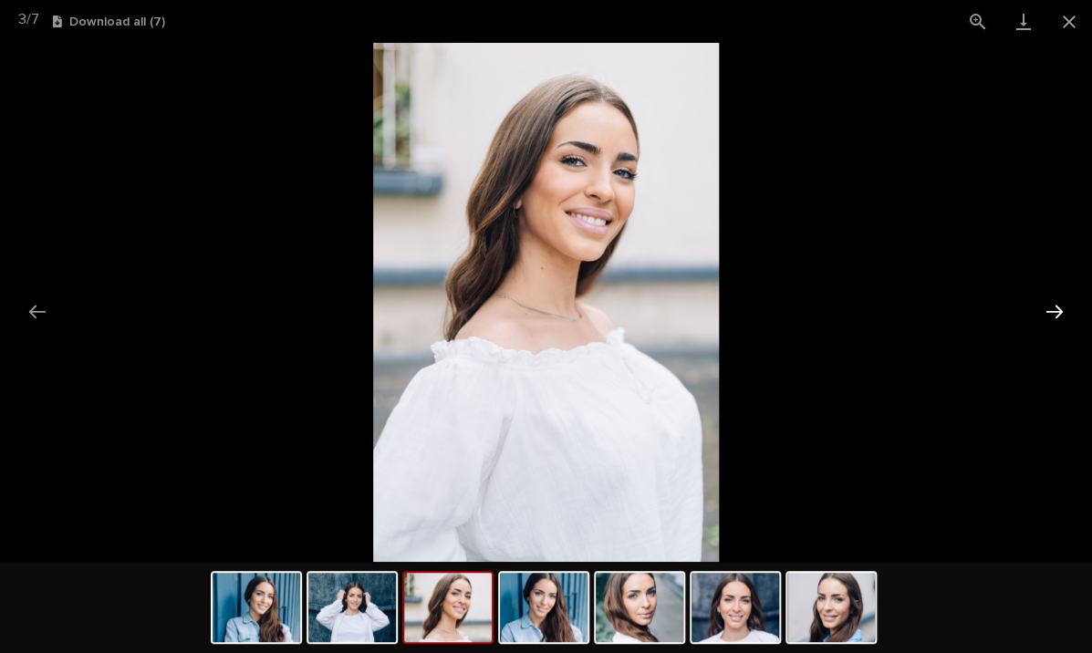
click at [1061, 305] on button "Next slide" at bounding box center [1054, 312] width 38 height 36
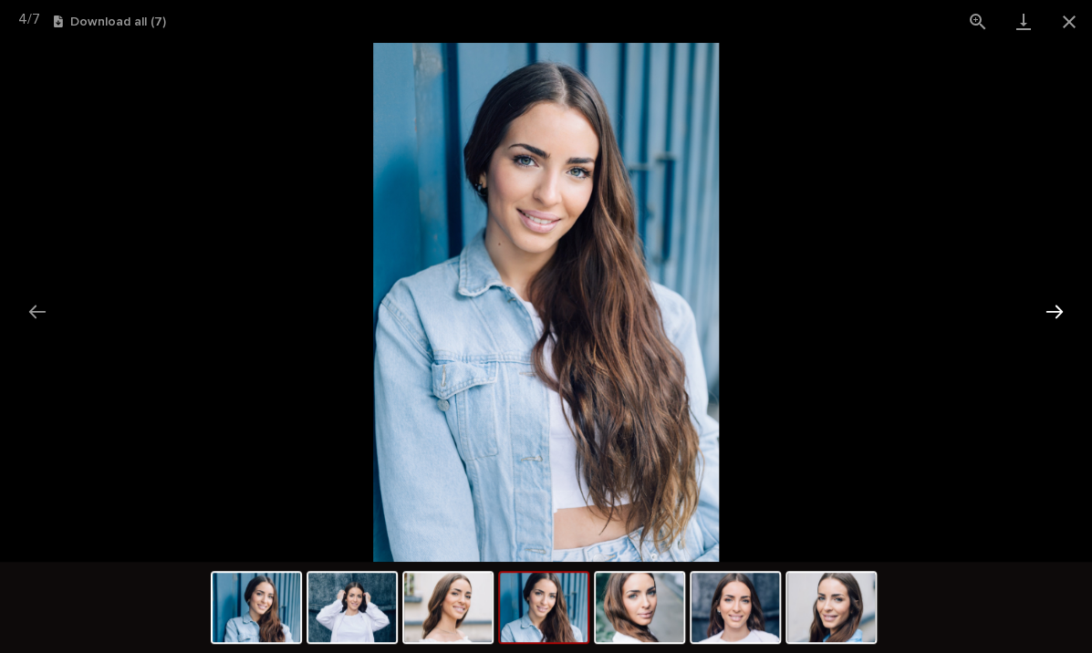
click at [1061, 305] on button "Next slide" at bounding box center [1054, 312] width 38 height 36
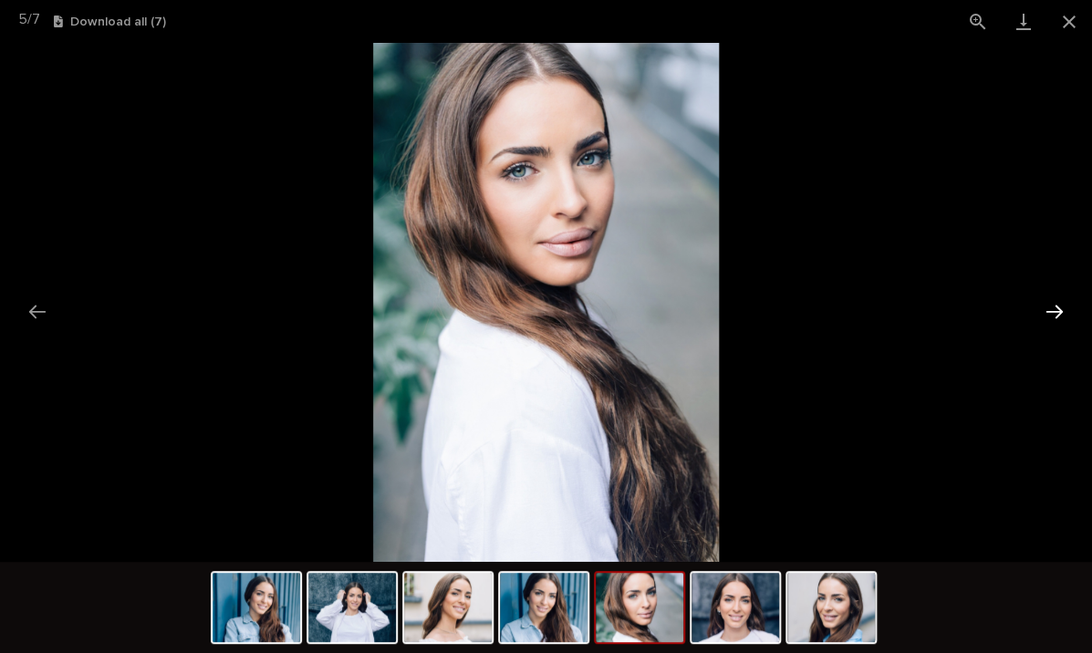
click at [1061, 305] on button "Next slide" at bounding box center [1054, 312] width 38 height 36
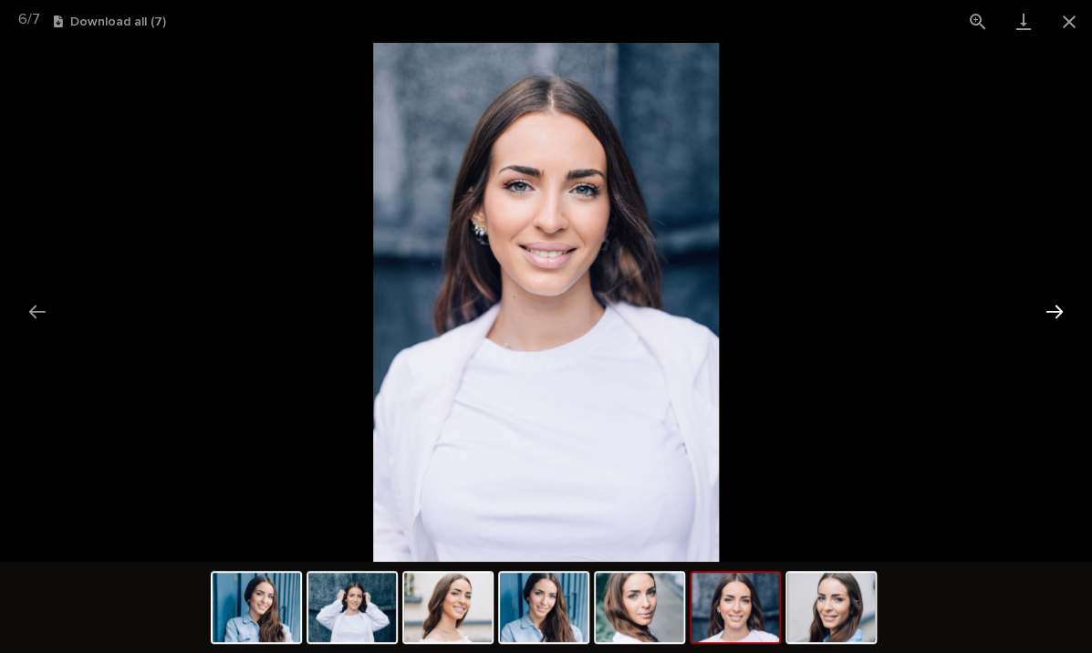
click at [1061, 305] on button "Next slide" at bounding box center [1054, 312] width 38 height 36
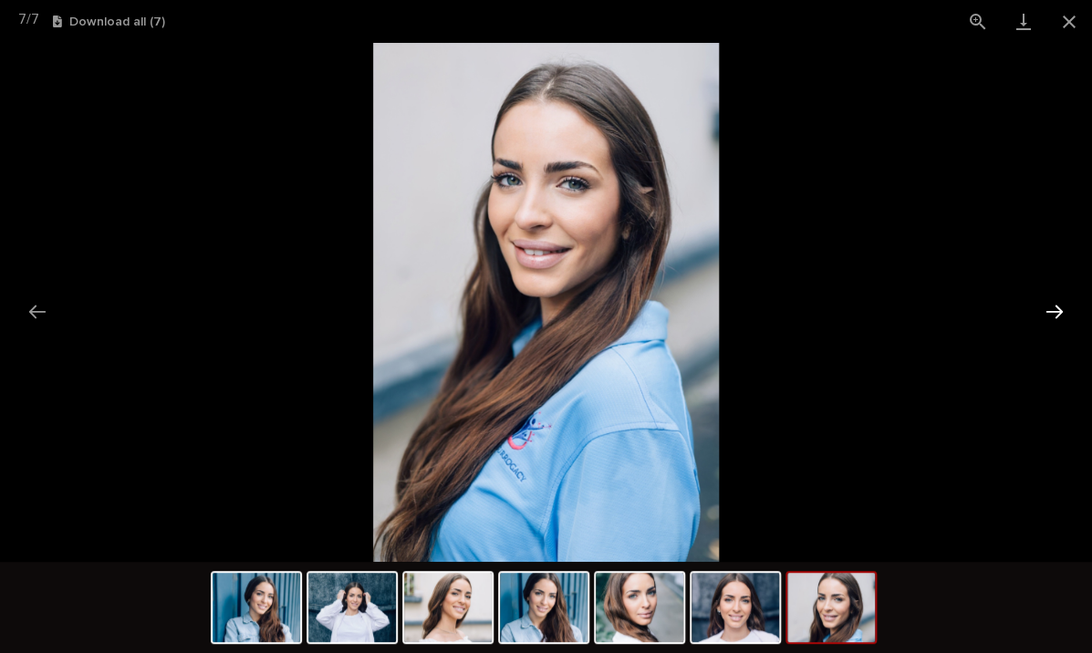
click at [1061, 305] on button "Next slide" at bounding box center [1054, 312] width 38 height 36
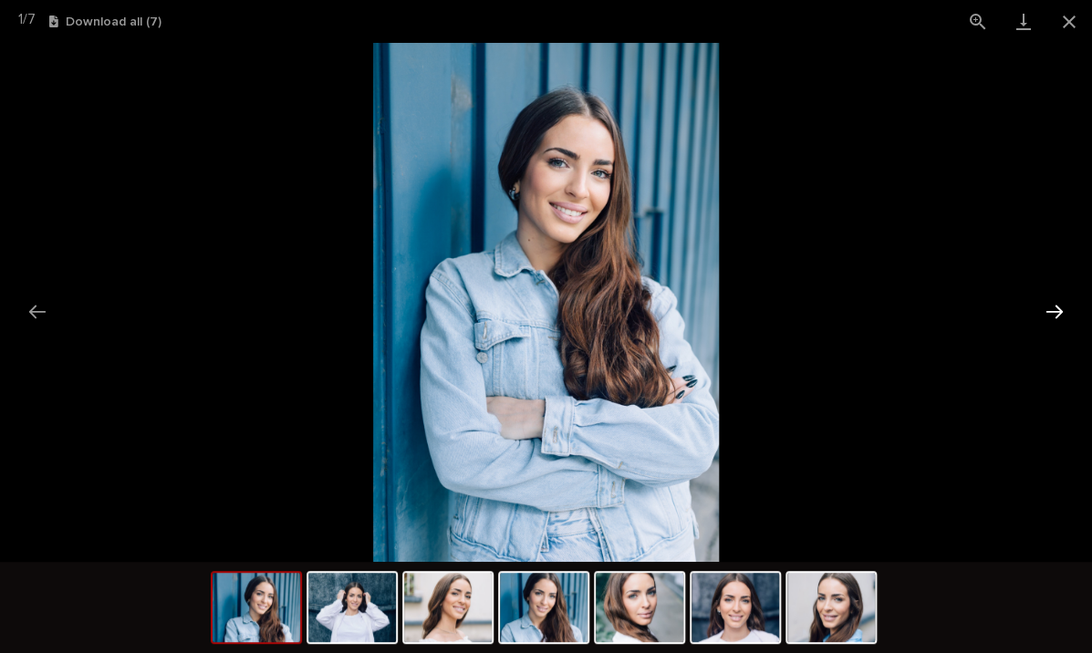
click at [1061, 305] on button "Next slide" at bounding box center [1054, 312] width 38 height 36
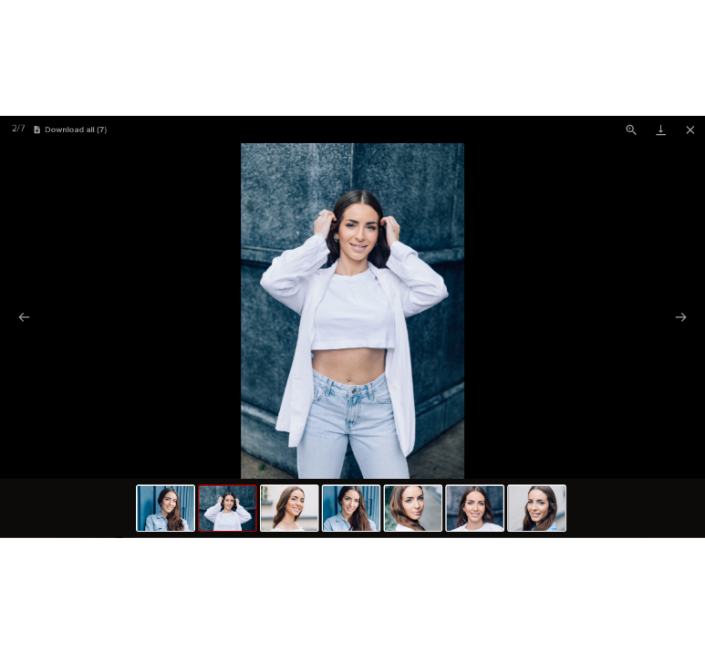
scroll to position [0, 0]
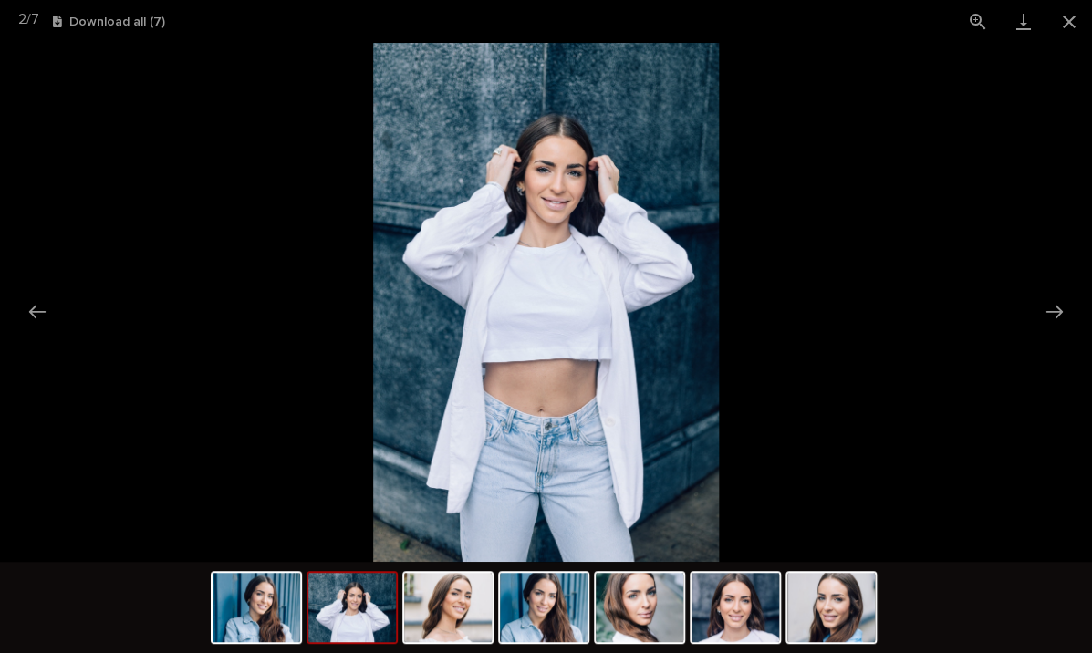
click at [951, 231] on picture at bounding box center [546, 302] width 1092 height 519
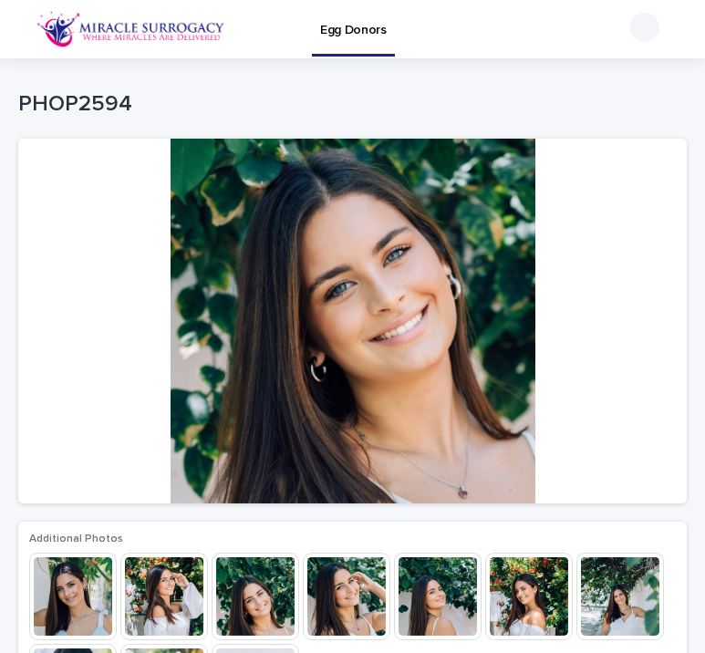
click at [416, 269] on div at bounding box center [352, 321] width 668 height 365
click at [176, 582] on img at bounding box center [164, 597] width 88 height 88
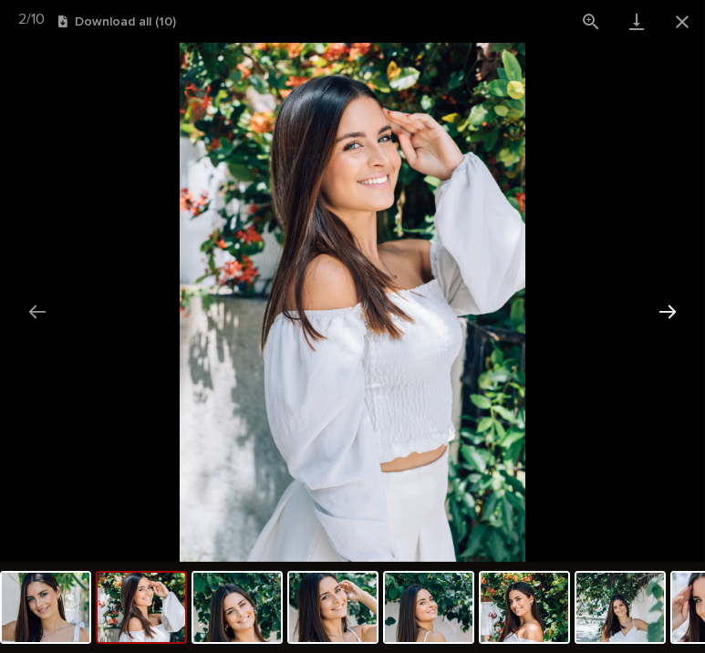
click at [673, 297] on button "Next slide" at bounding box center [667, 312] width 38 height 36
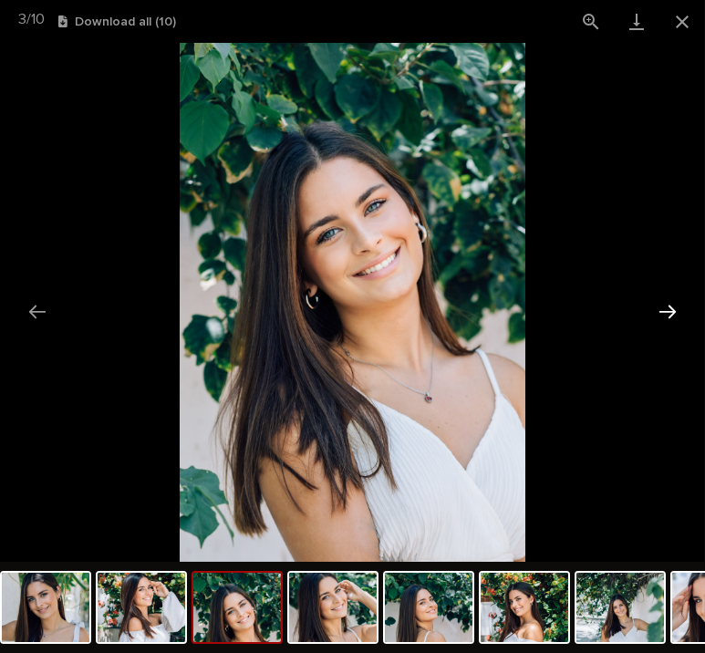
click at [672, 297] on button "Next slide" at bounding box center [667, 312] width 38 height 36
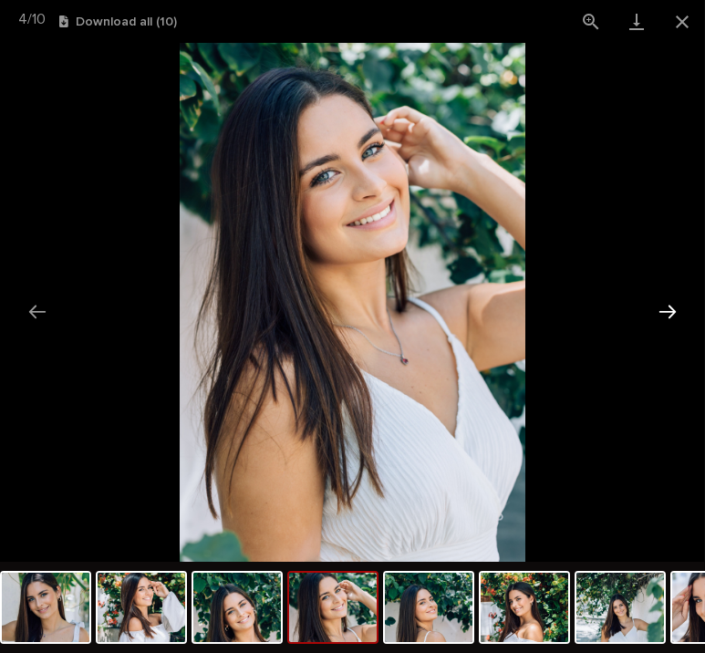
click at [672, 297] on button "Next slide" at bounding box center [667, 312] width 38 height 36
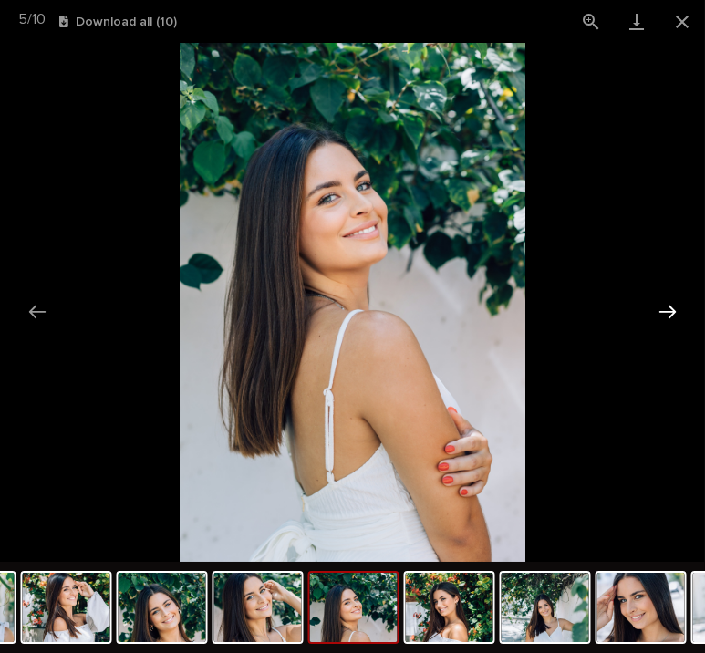
click at [672, 297] on button "Next slide" at bounding box center [667, 312] width 38 height 36
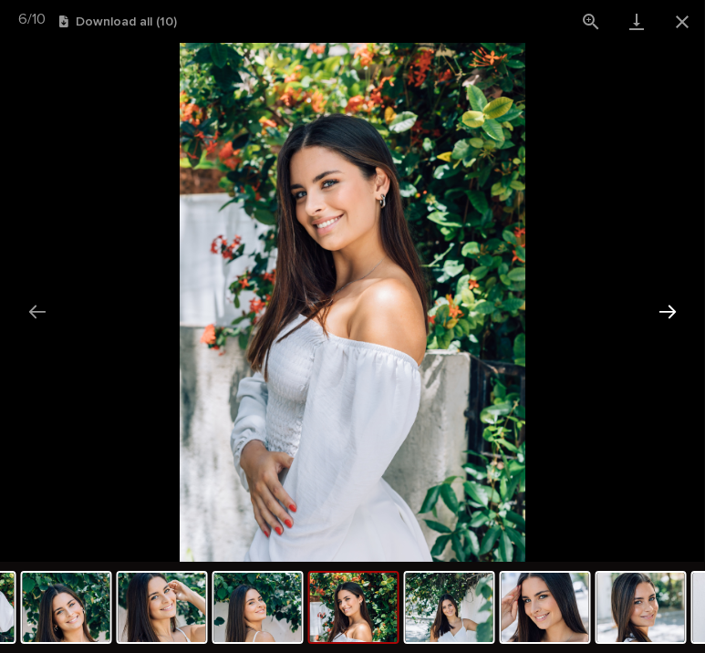
click at [672, 297] on button "Next slide" at bounding box center [667, 312] width 38 height 36
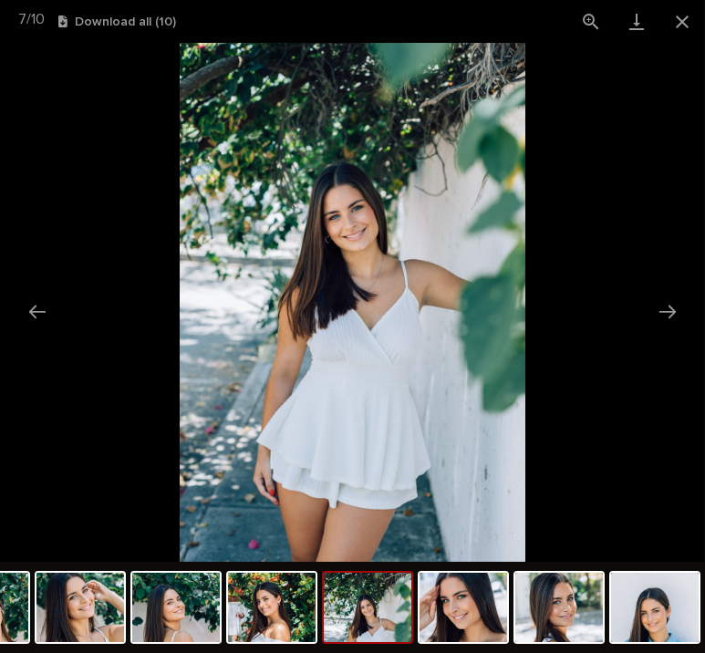
click at [395, 23] on div "7 / 10 Download all ( 10 )" at bounding box center [352, 21] width 705 height 43
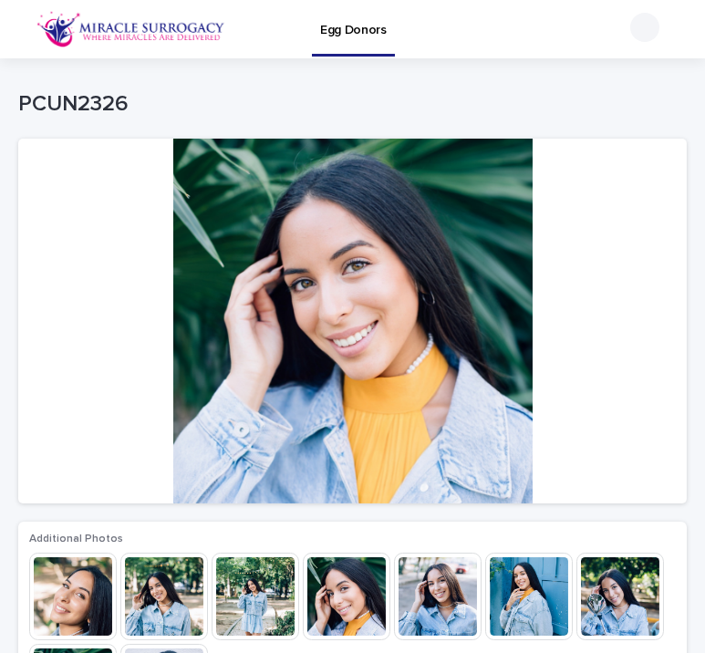
click at [461, 585] on img at bounding box center [438, 597] width 88 height 88
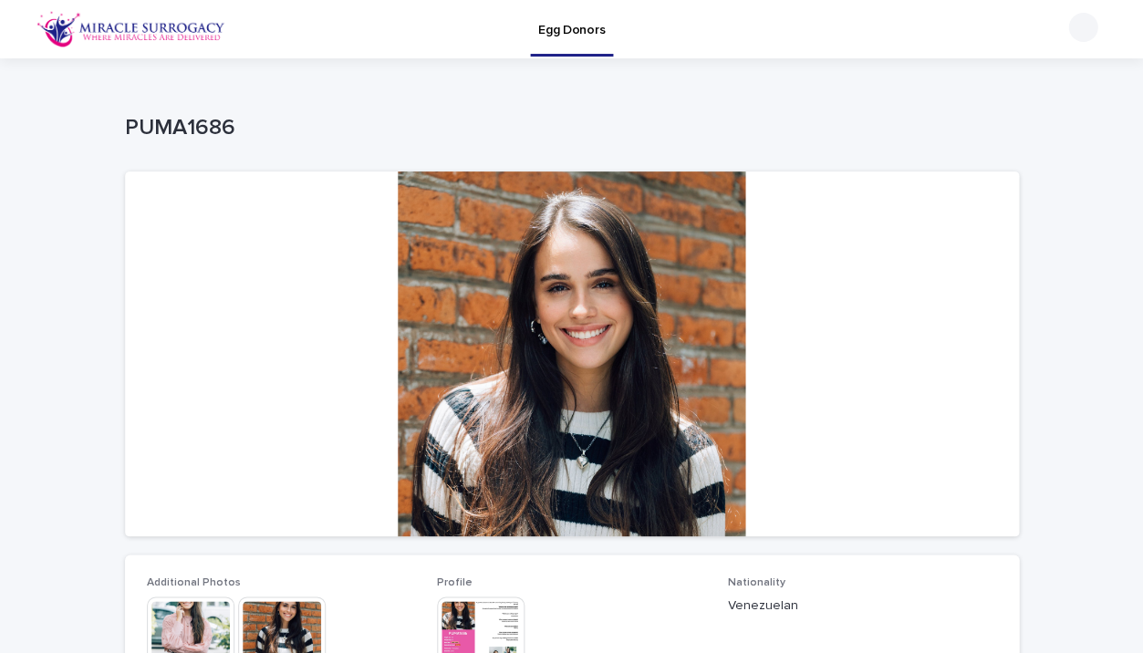
click at [223, 623] on img at bounding box center [191, 640] width 88 height 88
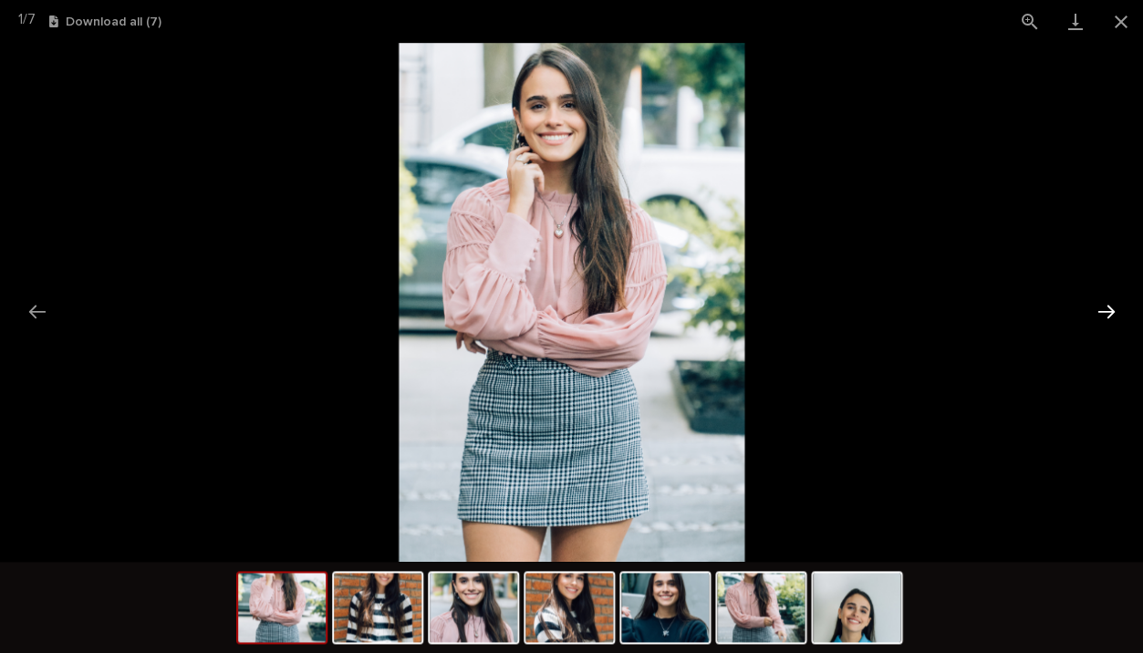
click at [1106, 322] on button "Next slide" at bounding box center [1105, 312] width 38 height 36
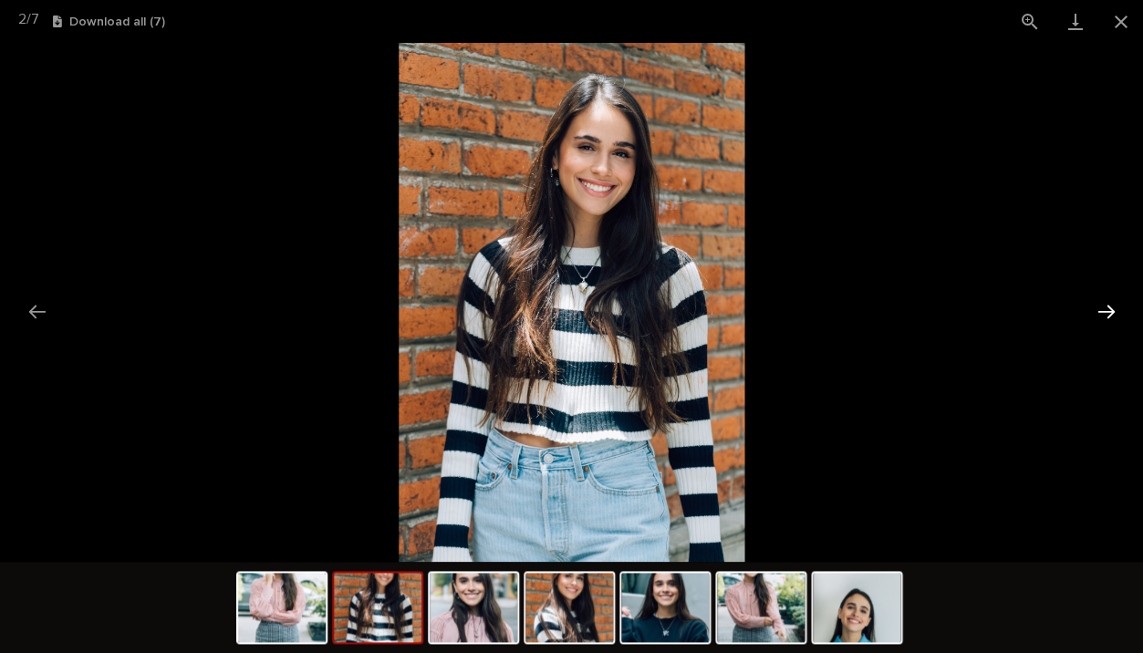
click at [1106, 321] on button "Next slide" at bounding box center [1105, 312] width 38 height 36
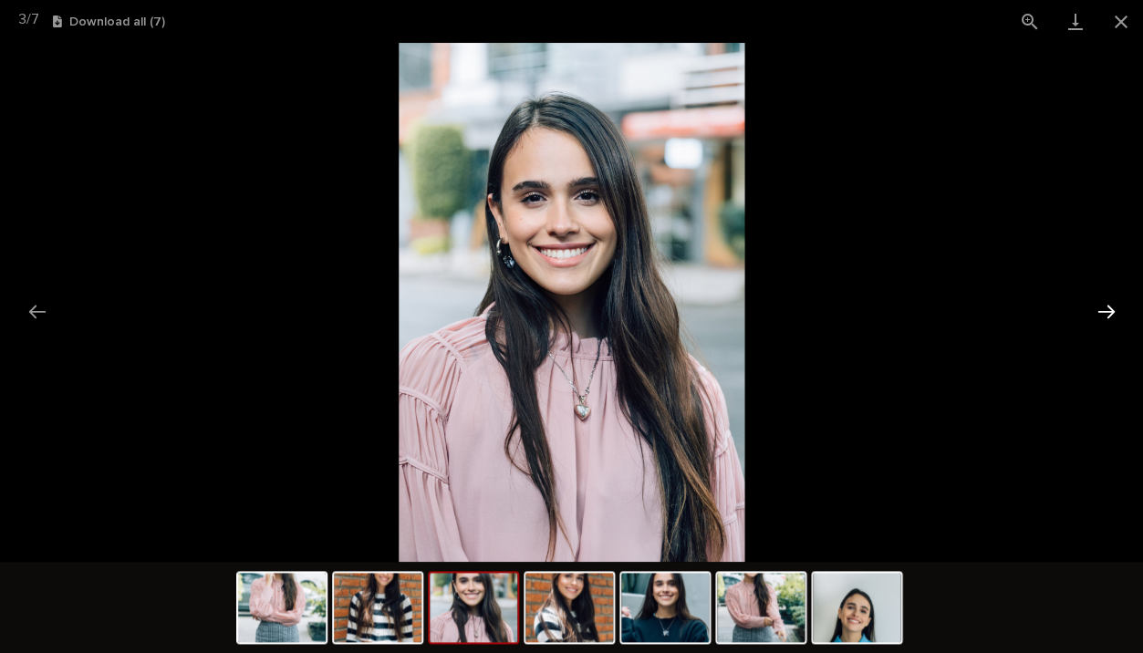
click at [1106, 321] on button "Next slide" at bounding box center [1105, 312] width 38 height 36
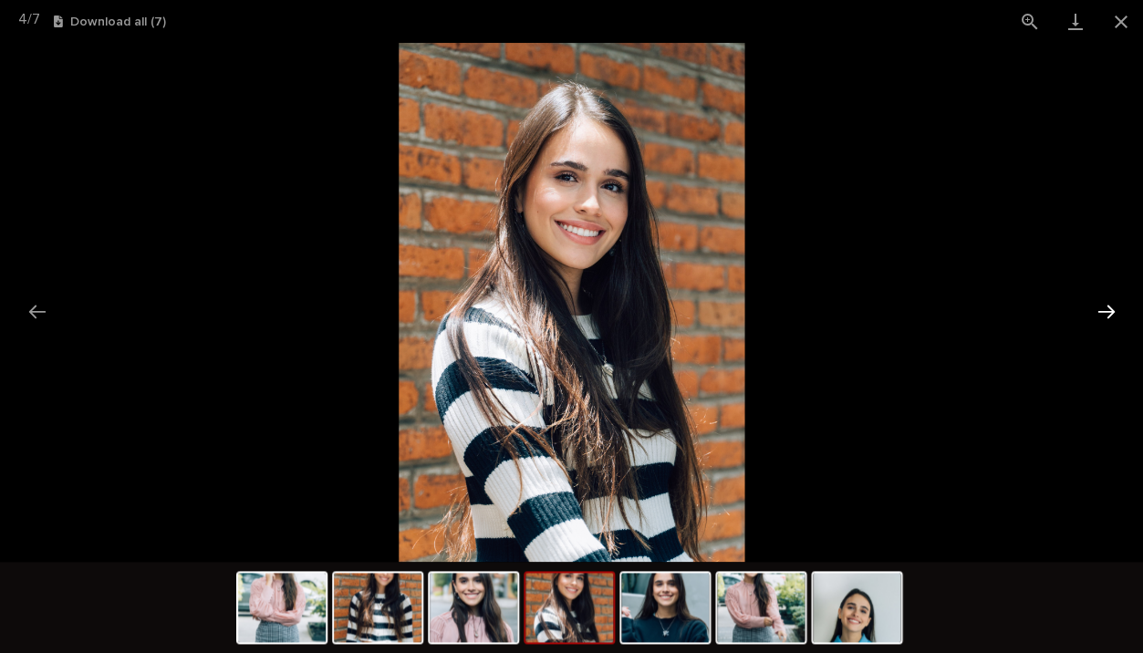
click at [1106, 321] on button "Next slide" at bounding box center [1105, 312] width 38 height 36
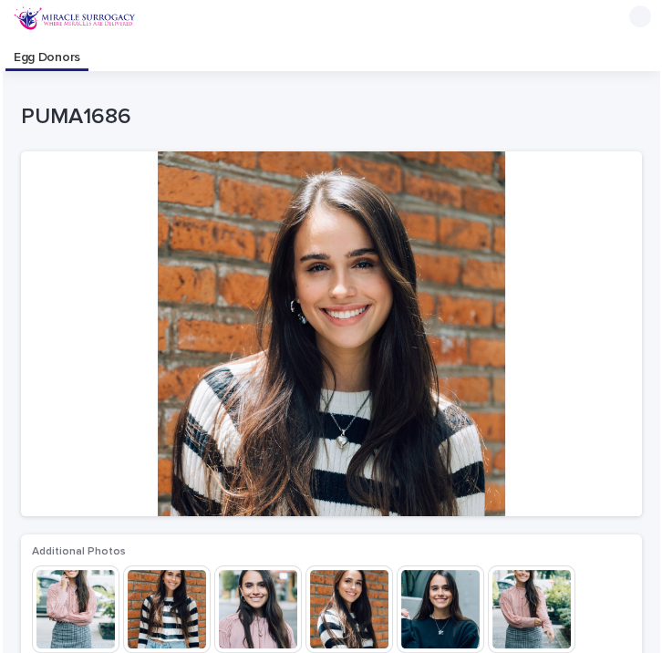
scroll to position [36, 0]
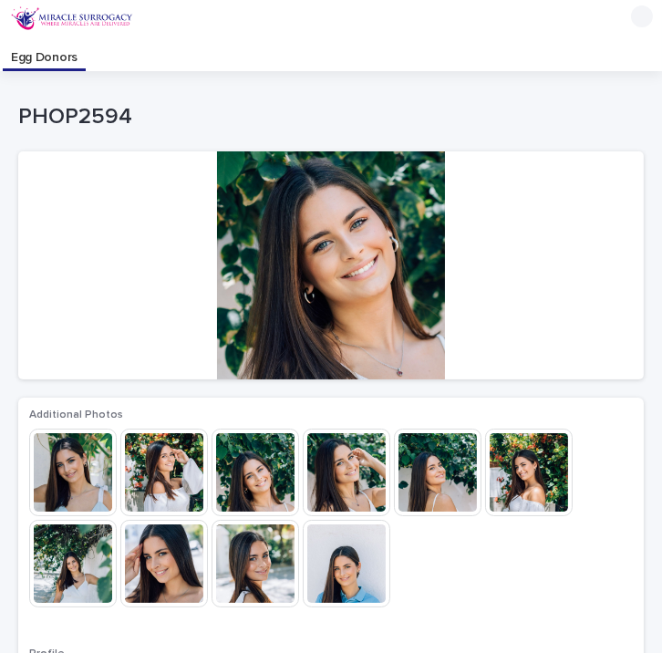
click at [67, 482] on img at bounding box center [73, 473] width 88 height 88
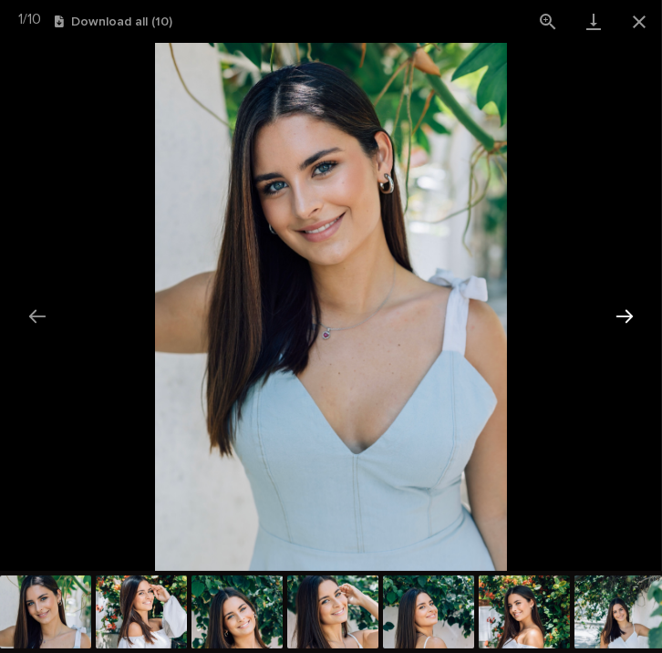
click at [620, 316] on button "Next slide" at bounding box center [625, 316] width 38 height 36
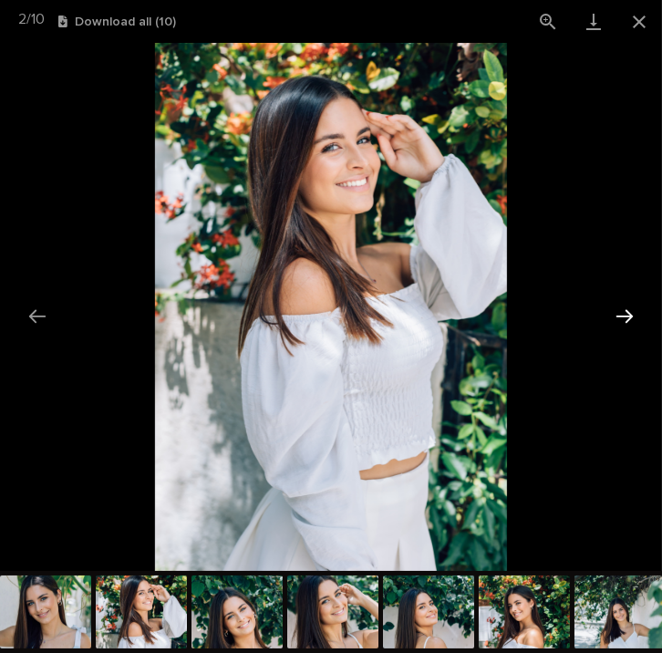
click at [629, 318] on button "Next slide" at bounding box center [625, 316] width 38 height 36
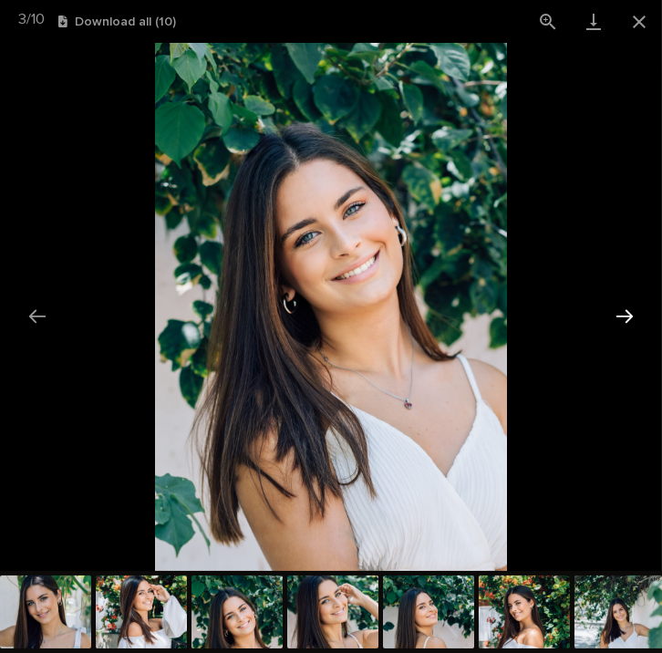
click at [629, 318] on button "Next slide" at bounding box center [625, 316] width 38 height 36
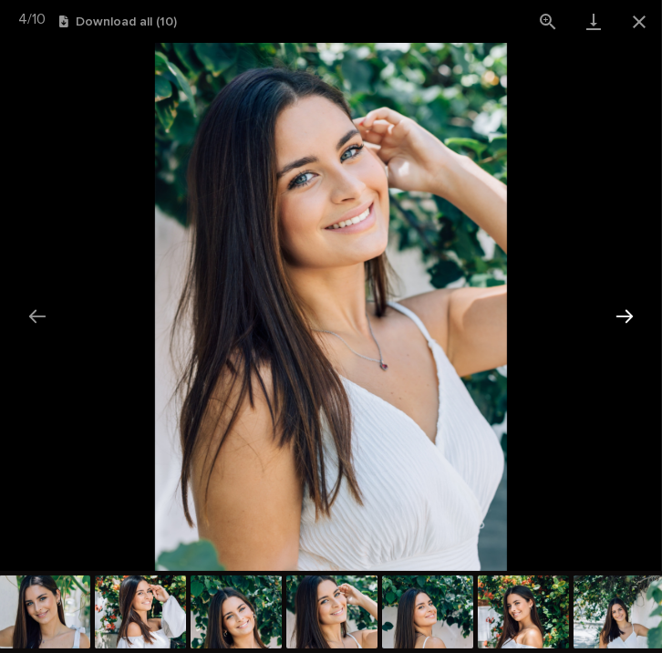
click at [629, 318] on button "Next slide" at bounding box center [625, 316] width 38 height 36
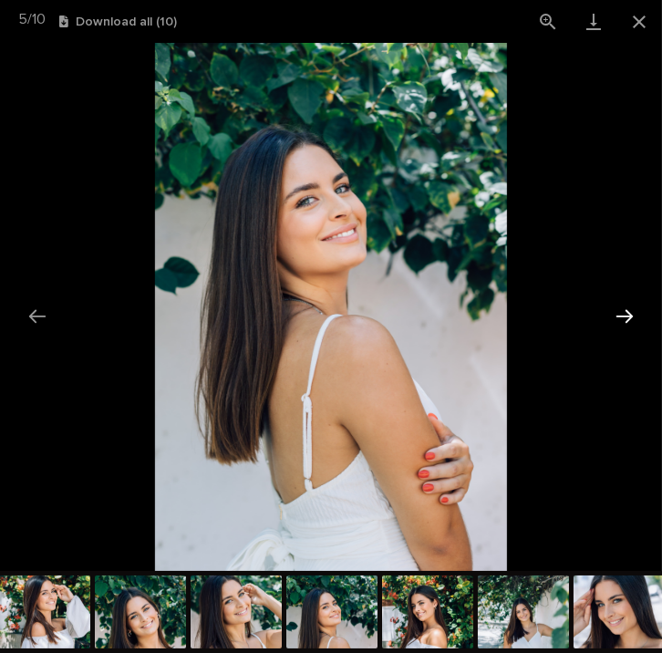
click at [629, 318] on button "Next slide" at bounding box center [625, 316] width 38 height 36
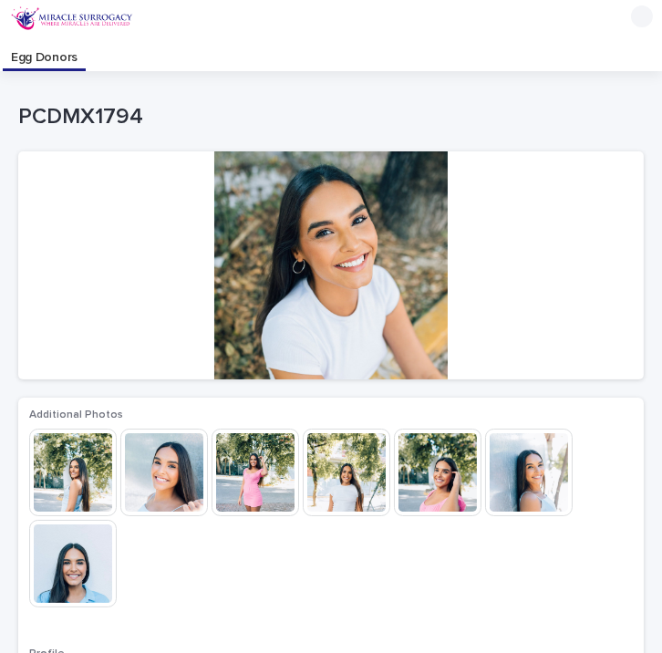
click at [171, 499] on img at bounding box center [164, 473] width 88 height 88
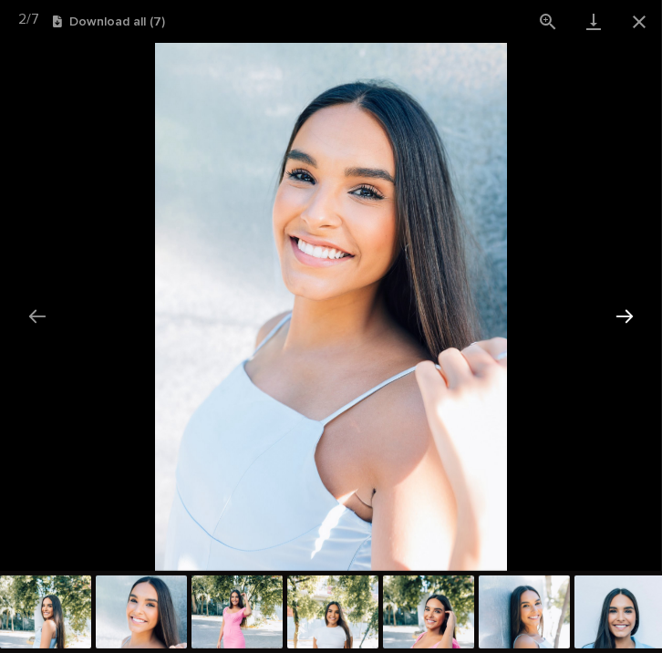
click at [629, 316] on button "Next slide" at bounding box center [625, 316] width 38 height 36
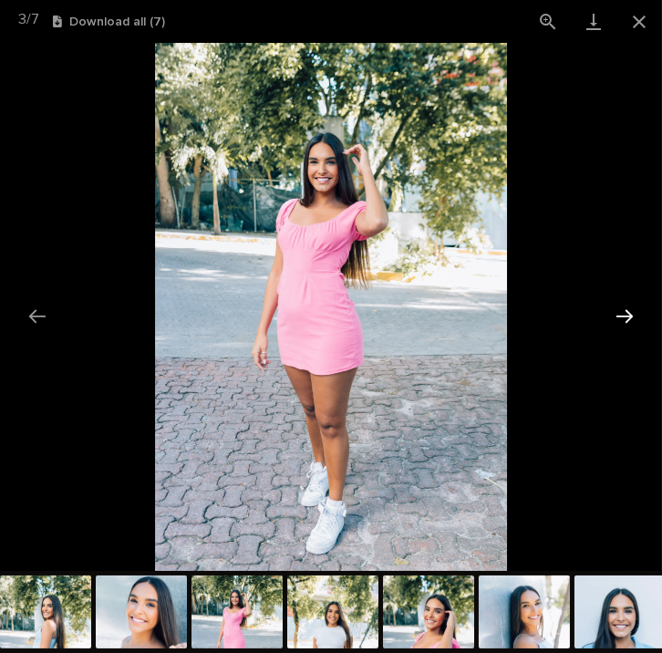
click at [629, 316] on button "Next slide" at bounding box center [625, 316] width 38 height 36
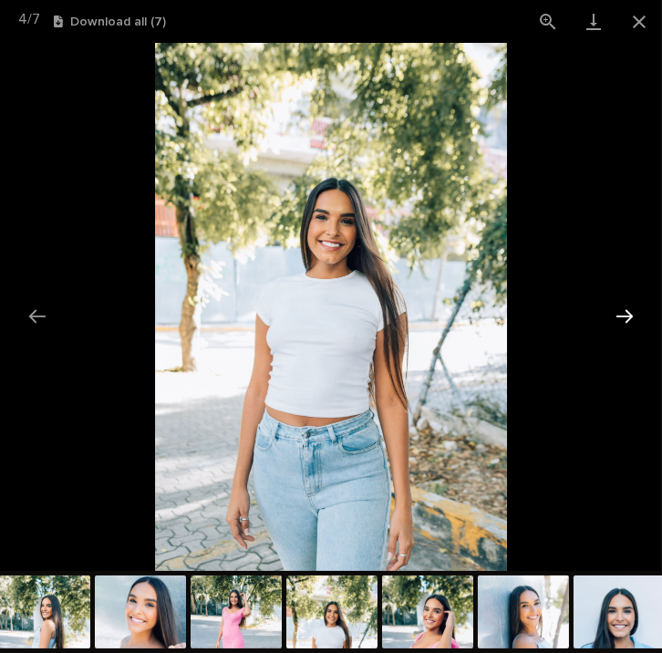
click at [629, 316] on button "Next slide" at bounding box center [625, 316] width 38 height 36
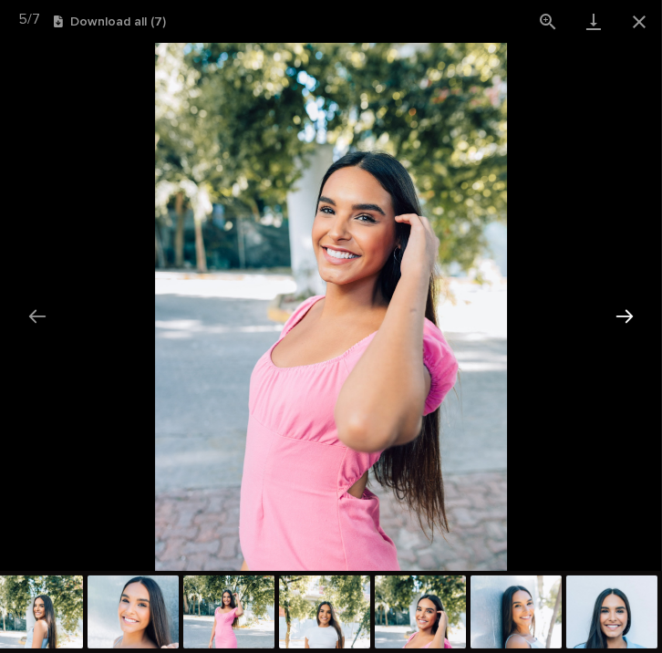
click at [629, 316] on button "Next slide" at bounding box center [625, 316] width 38 height 36
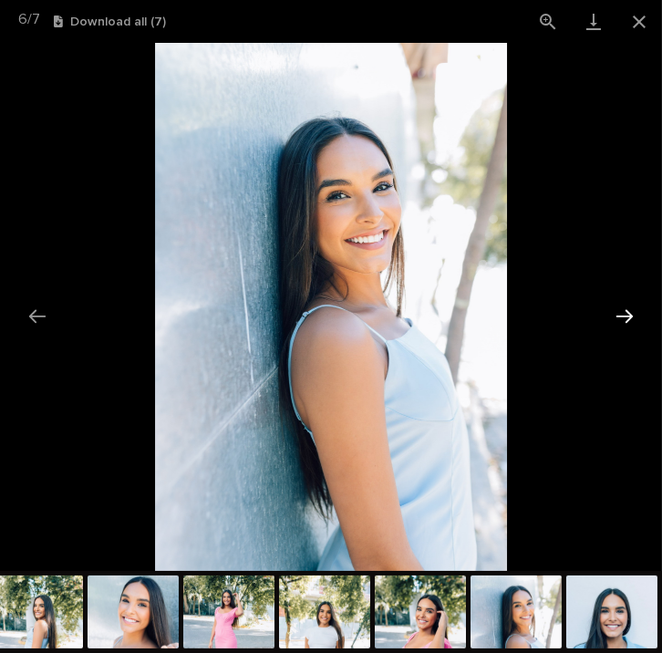
click at [629, 316] on button "Next slide" at bounding box center [625, 316] width 38 height 36
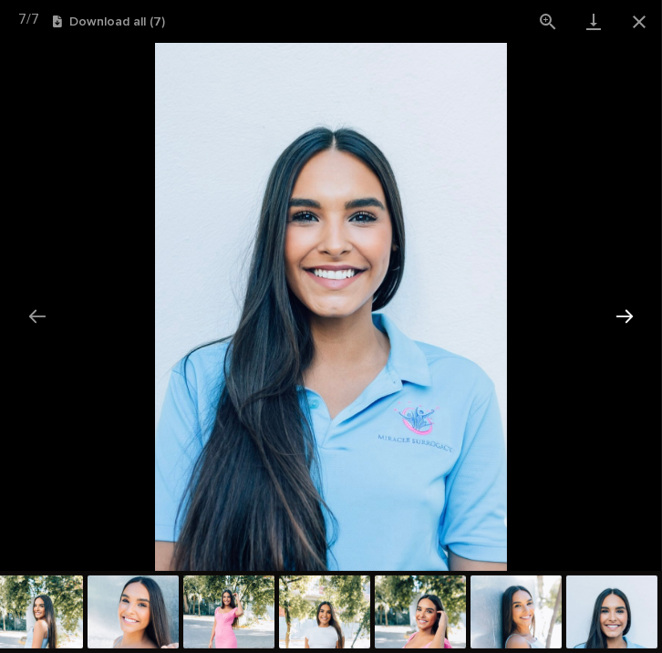
click at [629, 316] on button "Next slide" at bounding box center [625, 316] width 38 height 36
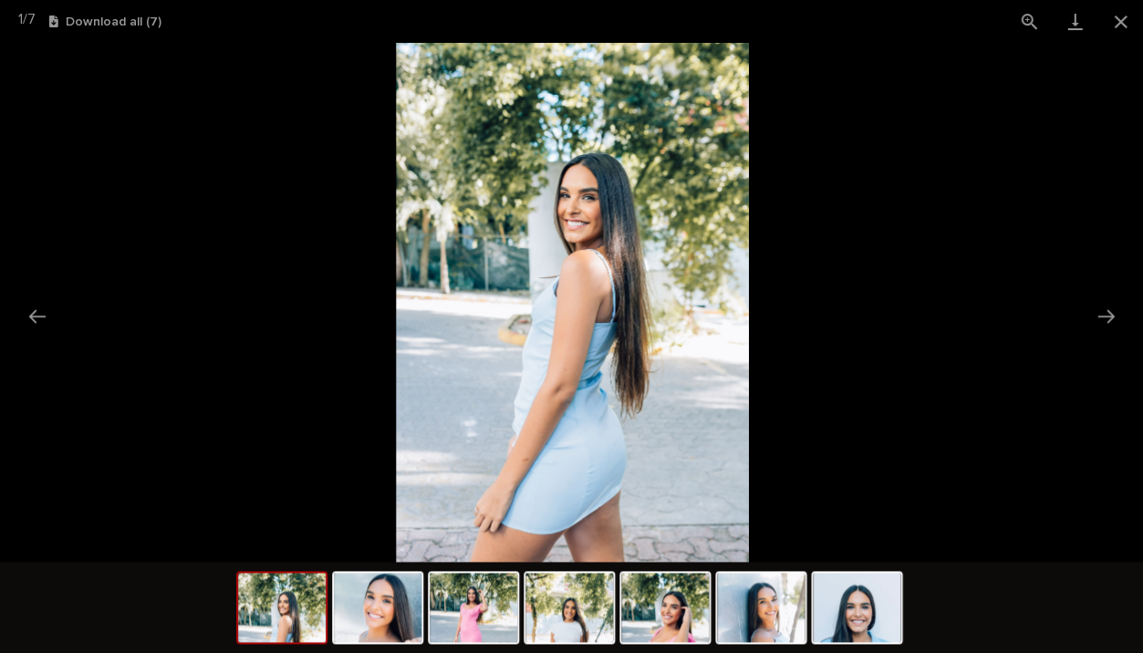
click at [350, 133] on picture at bounding box center [571, 307] width 1143 height 528
